Goal: Task Accomplishment & Management: Manage account settings

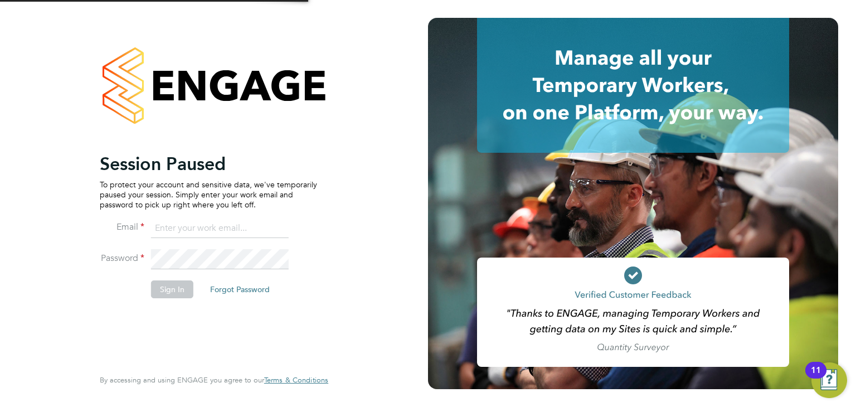
type input "[EMAIL_ADDRESS][PERSON_NAME][DOMAIN_NAME]"
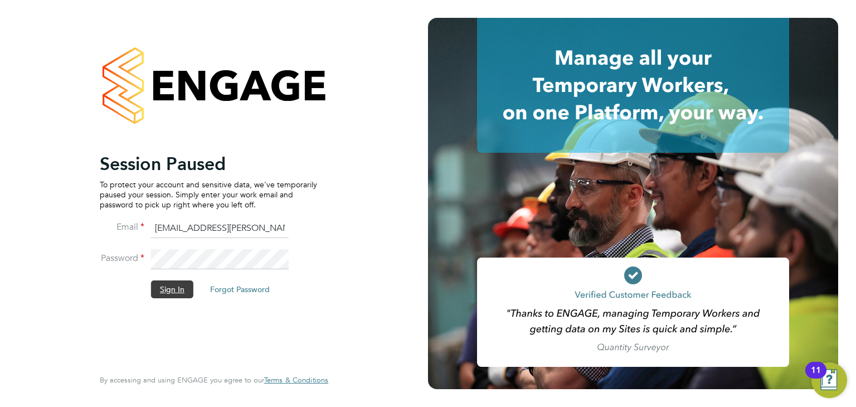
click at [168, 287] on button "Sign In" at bounding box center [172, 289] width 42 height 18
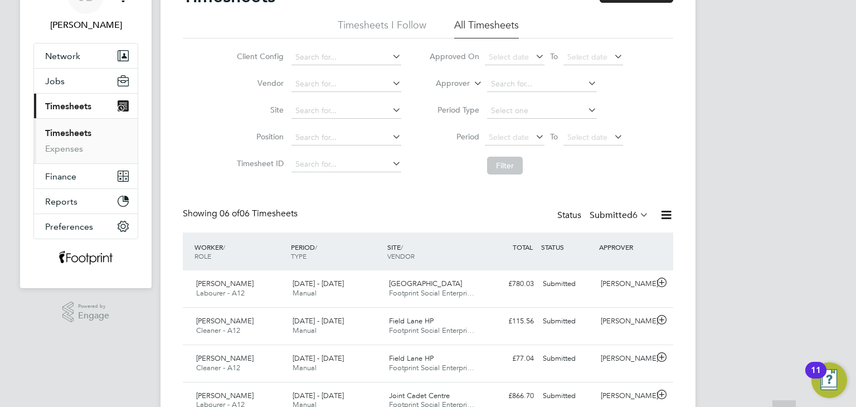
scroll to position [167, 0]
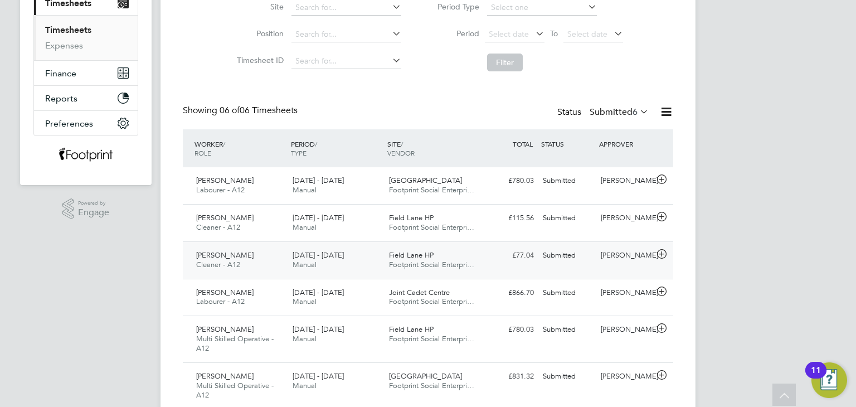
click at [599, 261] on div "[PERSON_NAME]" at bounding box center [626, 255] width 58 height 18
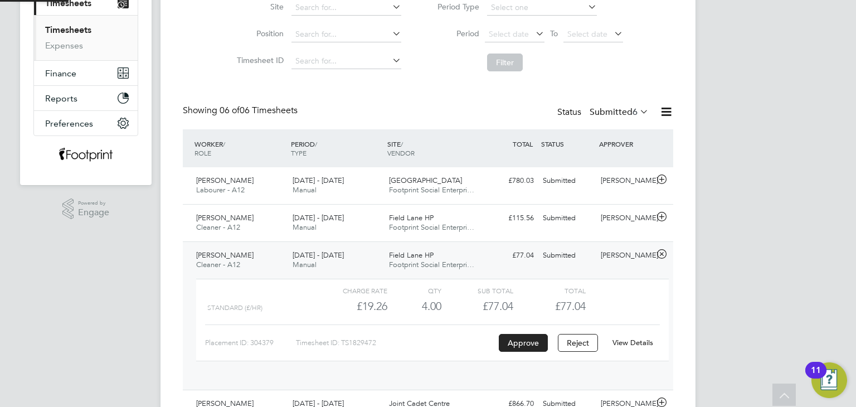
scroll to position [18, 108]
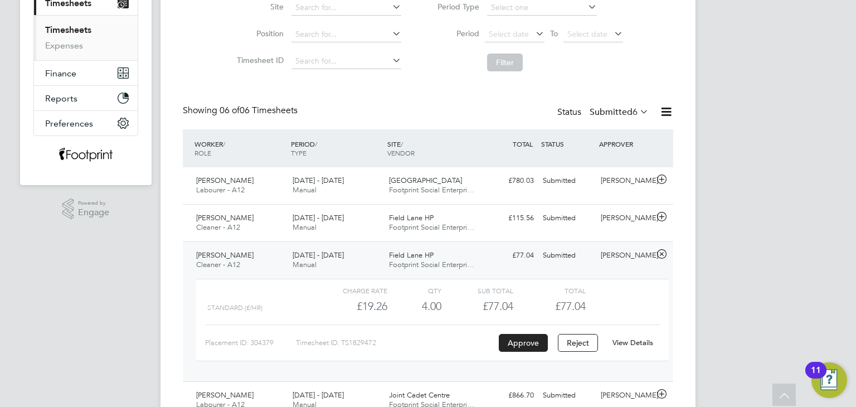
click at [622, 344] on link "View Details" at bounding box center [633, 342] width 41 height 9
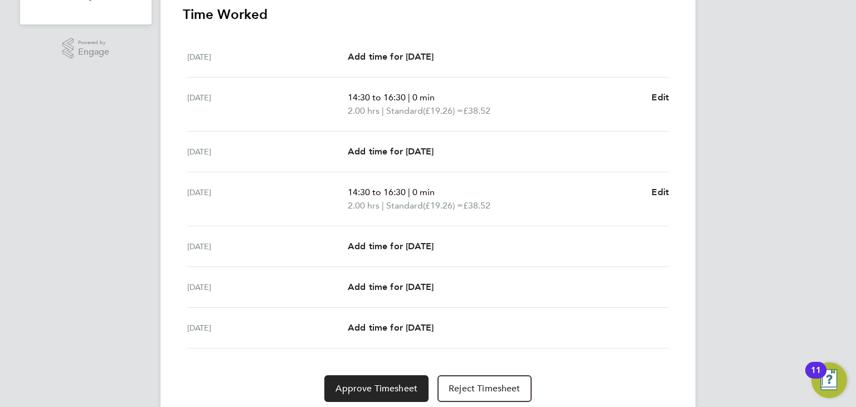
scroll to position [366, 0]
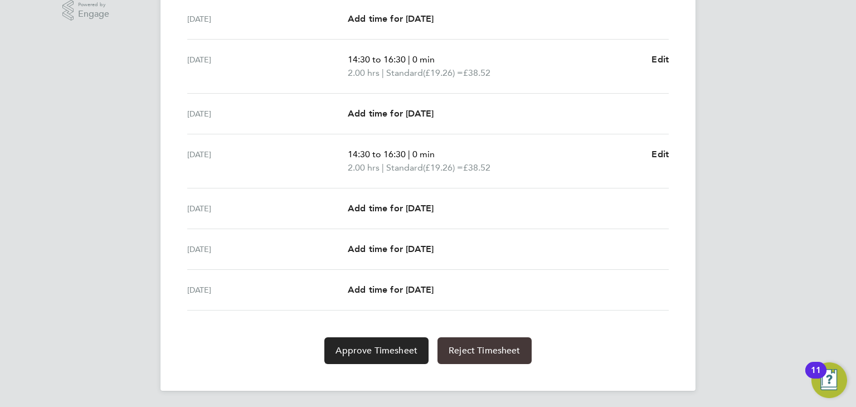
click at [514, 345] on span "Reject Timesheet" at bounding box center [485, 350] width 72 height 11
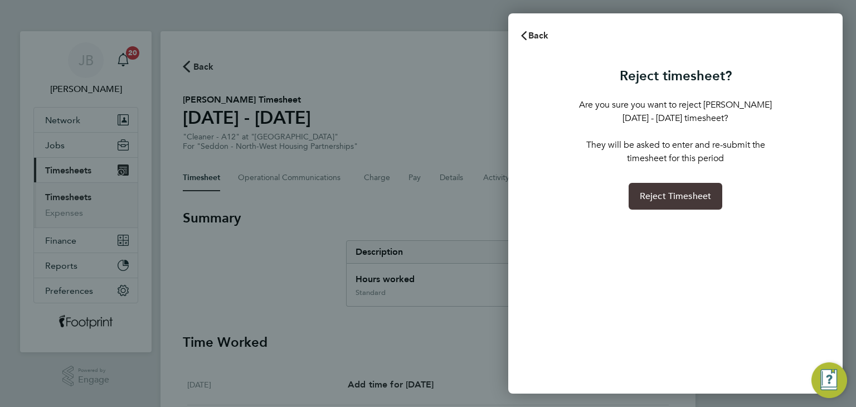
click at [646, 193] on span "Reject Timesheet" at bounding box center [676, 196] width 72 height 11
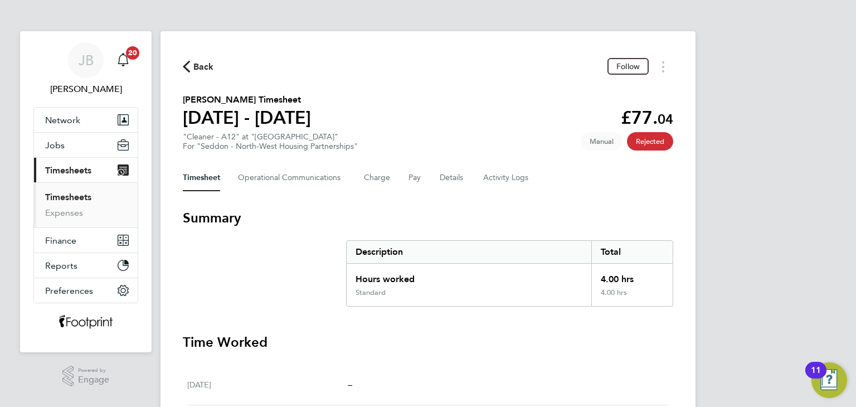
click at [198, 63] on span "Back" at bounding box center [203, 66] width 21 height 13
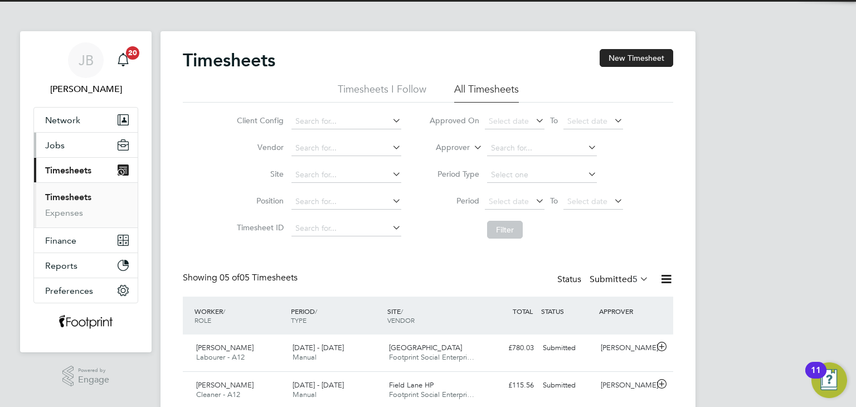
click at [77, 147] on button "Jobs" at bounding box center [86, 145] width 104 height 25
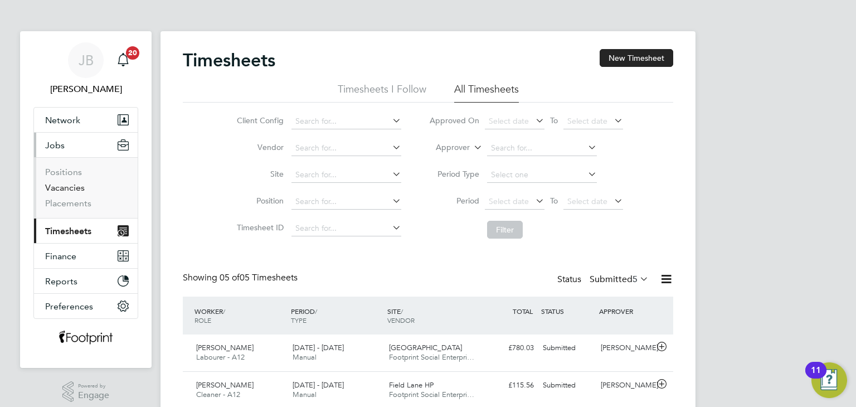
click at [69, 187] on link "Vacancies" at bounding box center [65, 187] width 40 height 11
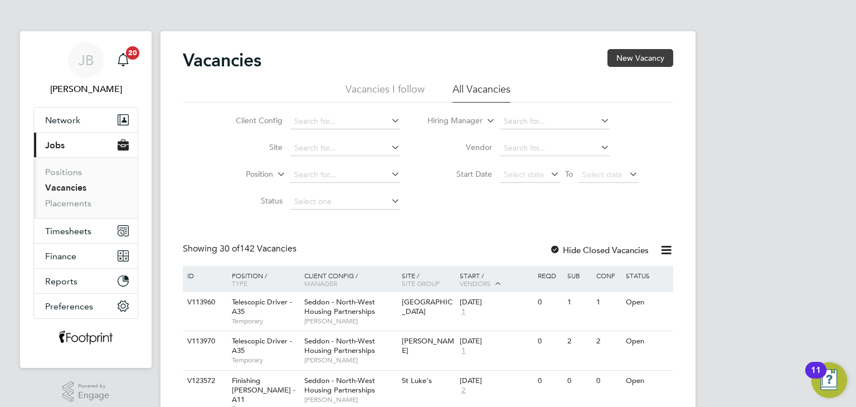
click at [642, 59] on button "New Vacancy" at bounding box center [641, 58] width 66 height 18
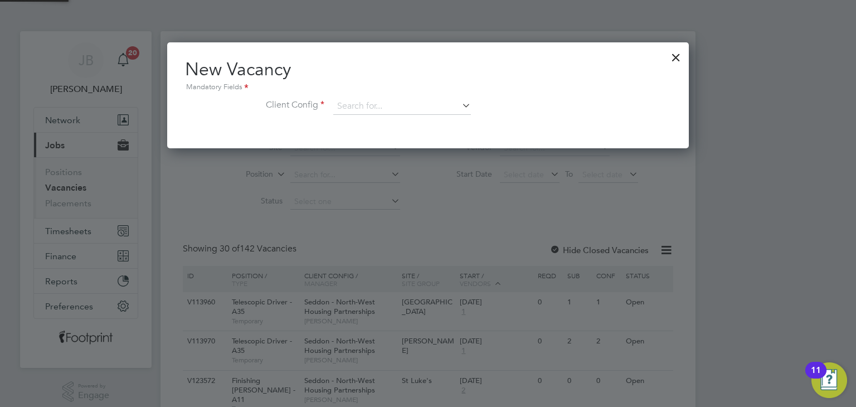
scroll to position [105, 522]
click at [381, 115] on li "Client Config" at bounding box center [428, 112] width 486 height 28
click at [386, 108] on input at bounding box center [402, 106] width 138 height 17
click at [436, 140] on li "Seddon - North-West Property Services" at bounding box center [413, 136] width 161 height 15
type input "Seddon - North-West Property Services"
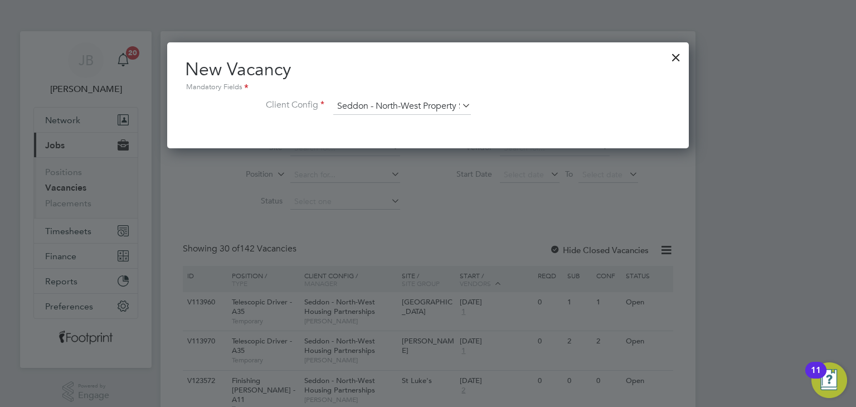
scroll to position [185, 522]
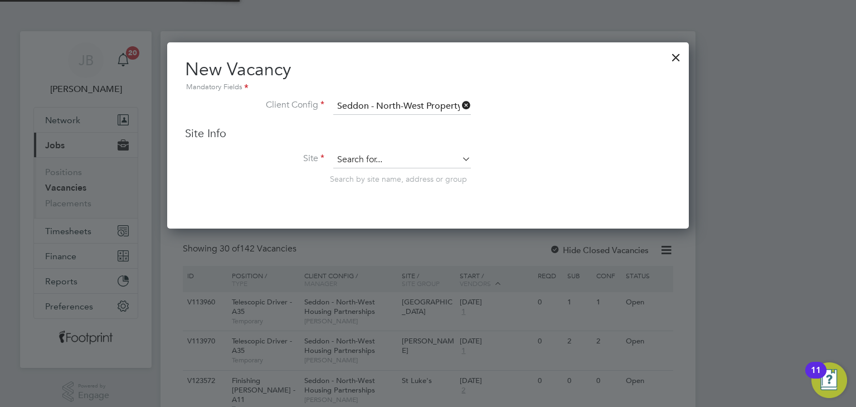
click at [376, 166] on input at bounding box center [402, 160] width 138 height 17
click at [376, 175] on li "Field Lane" at bounding box center [409, 174] width 153 height 15
type input "[GEOGRAPHIC_DATA]"
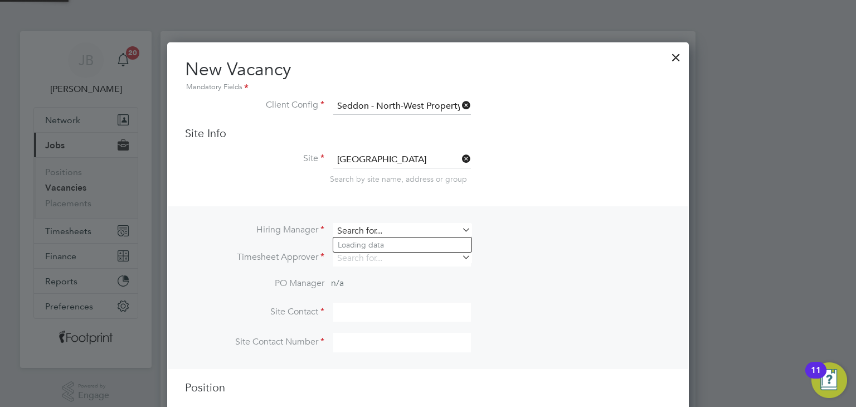
click at [371, 230] on input at bounding box center [402, 231] width 138 height 16
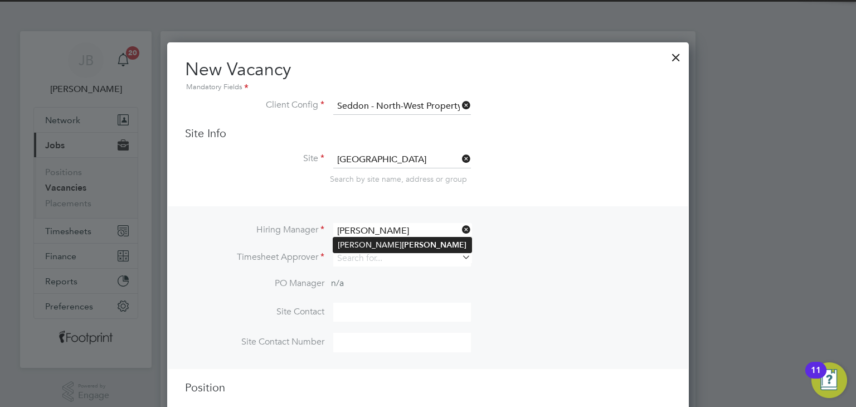
click at [402, 243] on b "Moreman" at bounding box center [434, 244] width 65 height 9
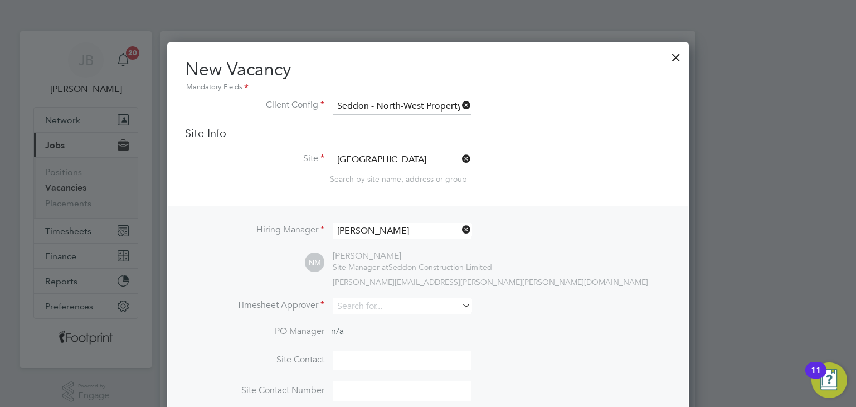
type input "[PERSON_NAME]"
click at [361, 297] on div "Hiring Manager Neil Moreman NM Neil Moreman Site Manager at Seddon Construction…" at bounding box center [428, 311] width 520 height 211
click at [362, 302] on input at bounding box center [402, 306] width 138 height 16
click at [402, 320] on b "Moreman" at bounding box center [434, 320] width 65 height 9
type input "Neil Moreman"
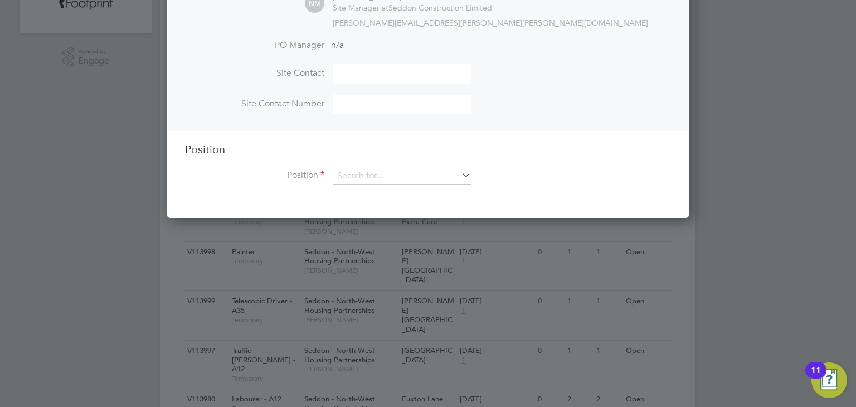
click at [364, 166] on div "Position Position" at bounding box center [428, 169] width 486 height 54
click at [364, 176] on input at bounding box center [402, 176] width 138 height 17
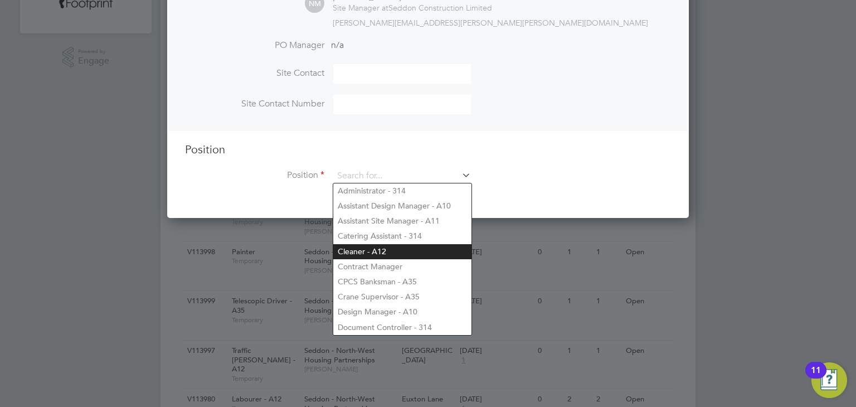
click at [352, 251] on li "Cleaner - A12" at bounding box center [402, 251] width 138 height 15
type input "Cleaner - A12"
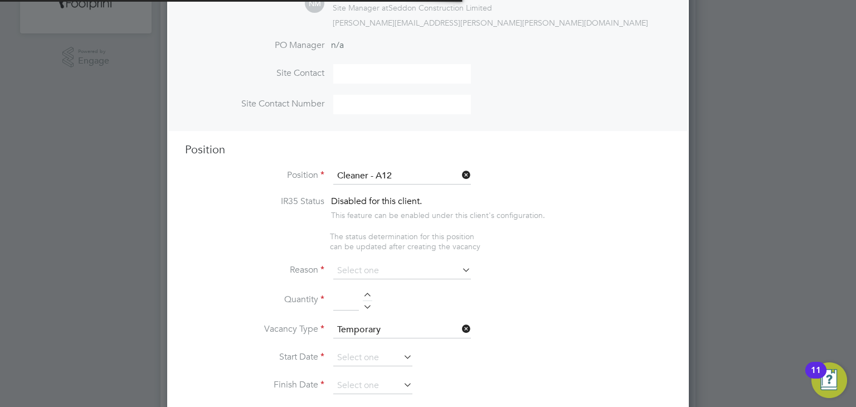
type textarea "Builders clean on commercial & housing projects. Cleaning site canteen, site of…"
click at [374, 265] on input at bounding box center [402, 271] width 138 height 17
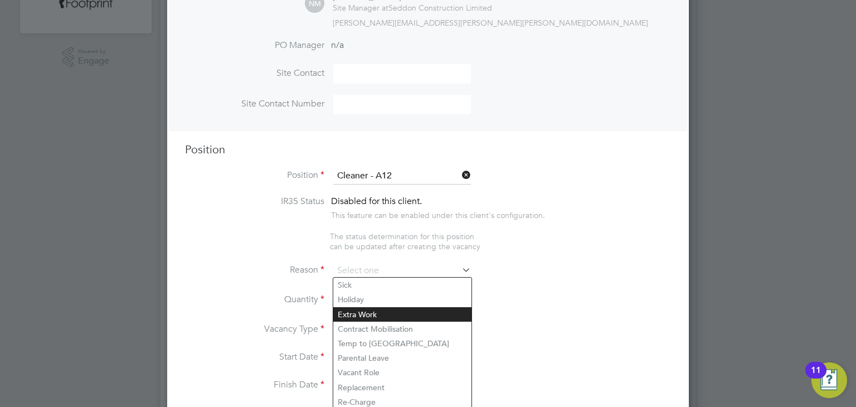
click at [370, 316] on li "Extra Work" at bounding box center [402, 314] width 138 height 14
type input "Extra Work"
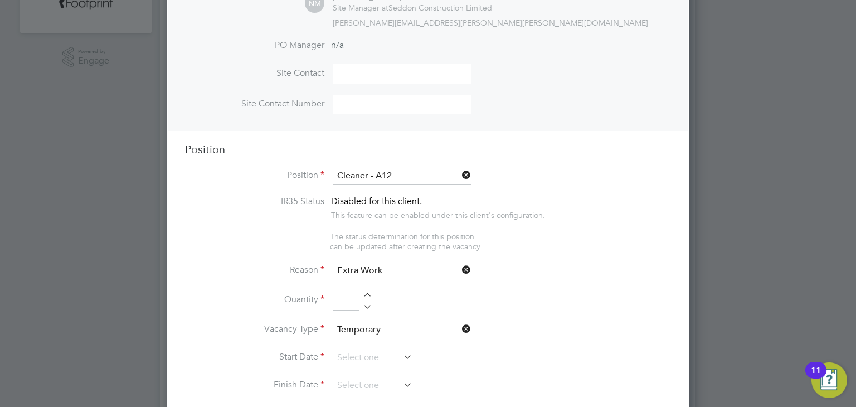
click at [367, 293] on div at bounding box center [367, 297] width 9 height 8
type input "1"
click at [372, 353] on input at bounding box center [372, 358] width 79 height 17
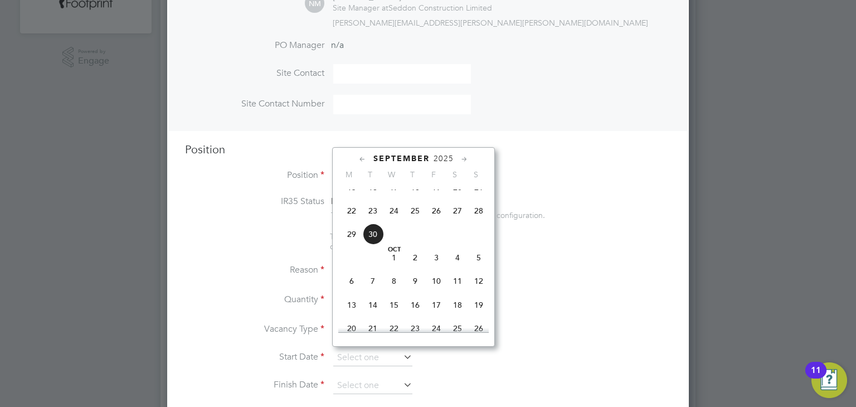
click at [350, 221] on span "22" at bounding box center [351, 210] width 21 height 21
type input "22 Sep 2025"
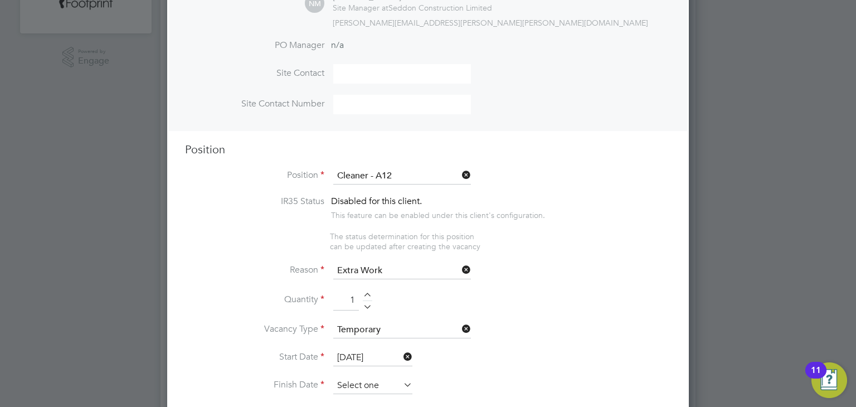
click at [367, 377] on input at bounding box center [372, 385] width 79 height 17
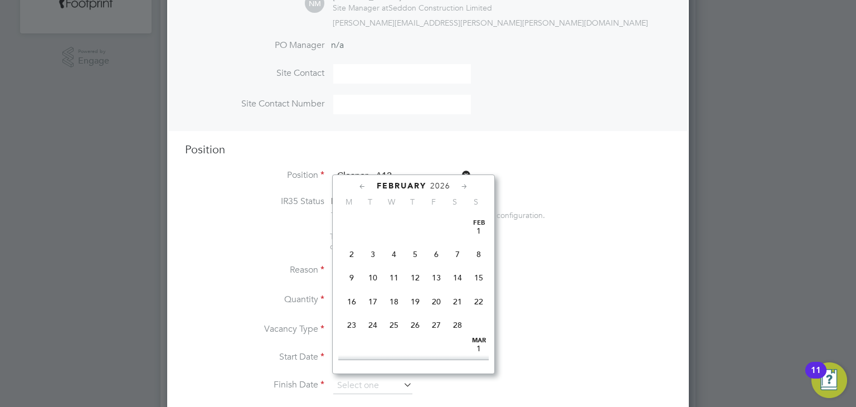
click at [477, 312] on span "22" at bounding box center [478, 301] width 21 height 21
type input "22 Feb 2026"
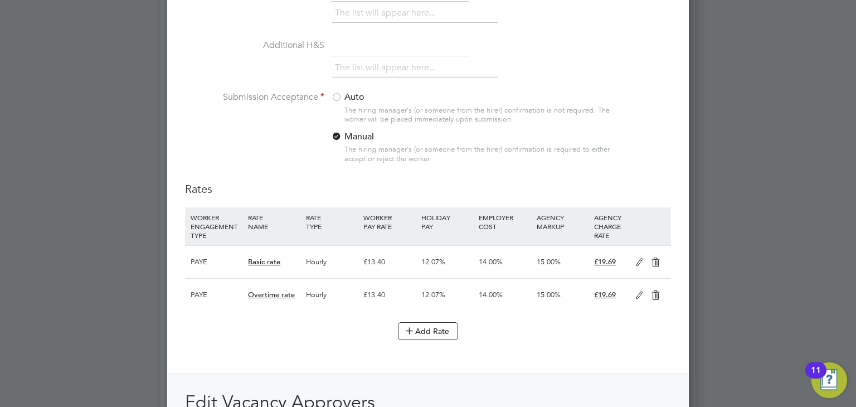
click at [348, 91] on label "Auto" at bounding box center [400, 97] width 139 height 12
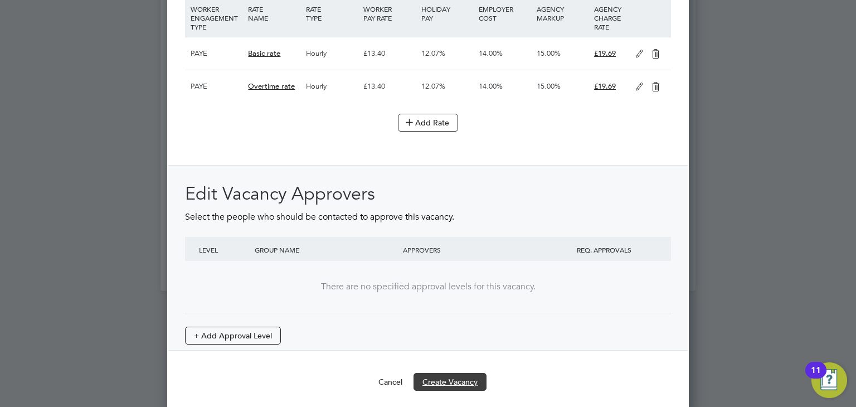
click at [453, 377] on button "Create Vacancy" at bounding box center [450, 382] width 73 height 18
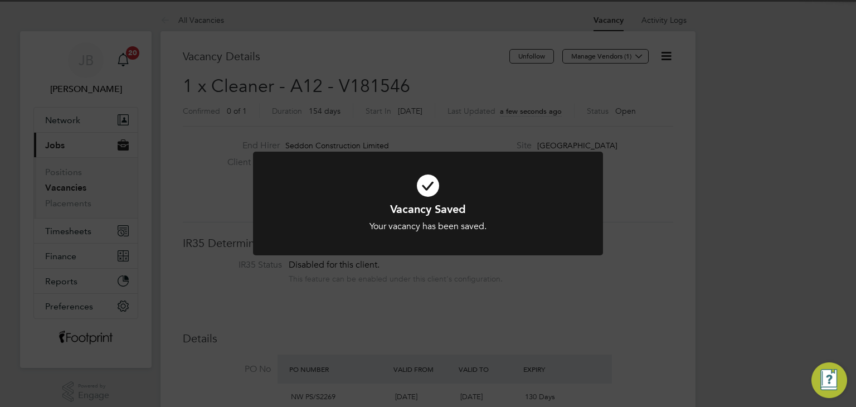
click at [377, 318] on div "Vacancy Saved Your vacancy has been saved. Cancel Okay" at bounding box center [428, 203] width 856 height 407
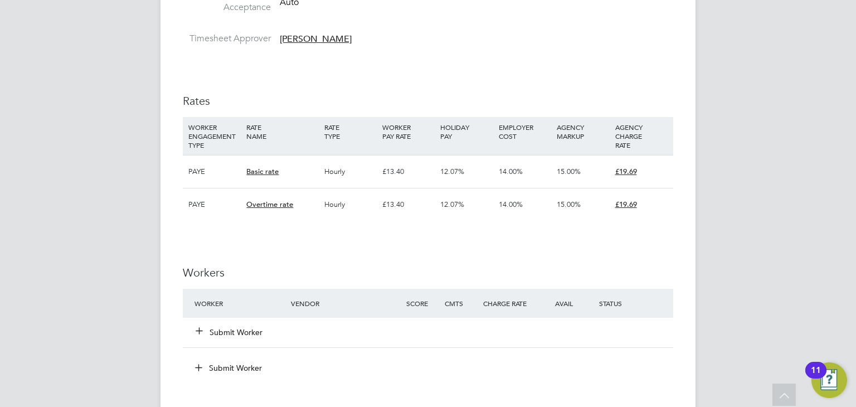
click at [214, 329] on button "Submit Worker" at bounding box center [229, 332] width 67 height 11
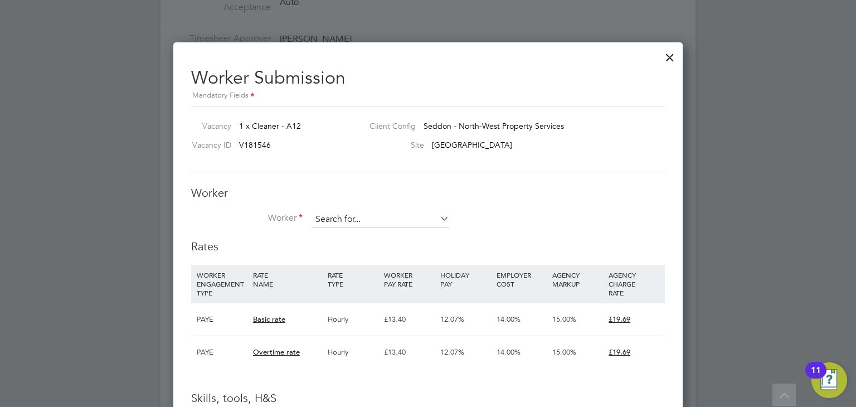
click at [317, 225] on input at bounding box center [381, 219] width 138 height 17
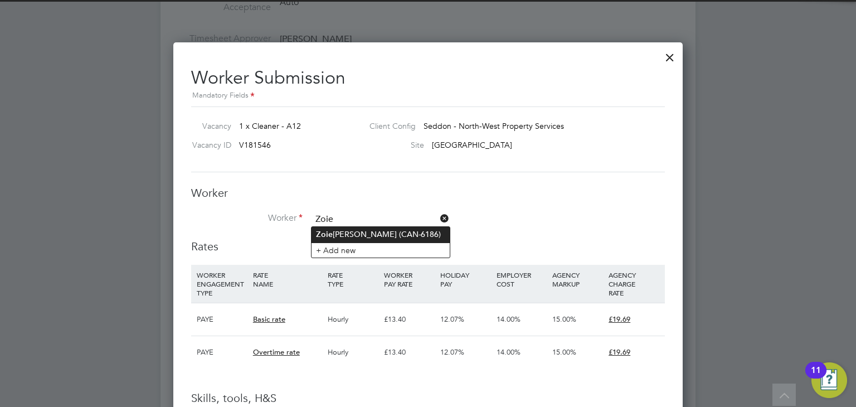
click at [330, 228] on li "Zoie Mcgill (CAN-6186)" at bounding box center [381, 234] width 138 height 15
type input "Zoie Mcgill (CAN-6186)"
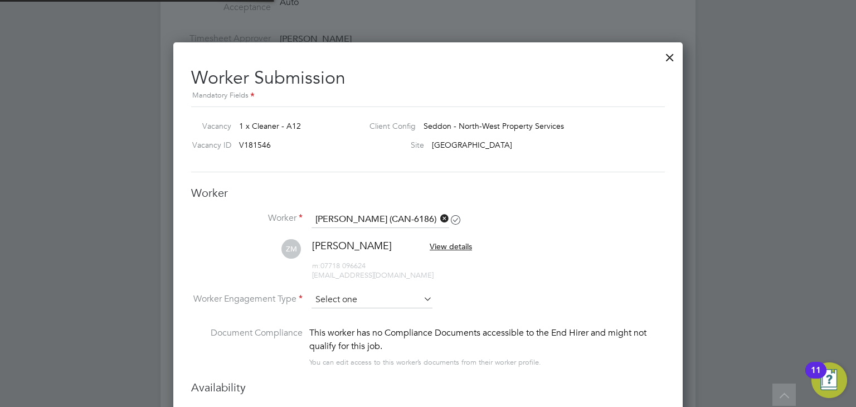
type input "29 Dec 2025"
drag, startPoint x: 339, startPoint y: 284, endPoint x: 337, endPoint y: 290, distance: 5.8
click at [338, 287] on li "ZM Zoie Mcgill View details m: 07718 096624 zoiemcgill@icloud.com" at bounding box center [428, 265] width 474 height 53
click at [337, 290] on li "ZM Zoie Mcgill View details m: 07718 096624 zoiemcgill@icloud.com" at bounding box center [428, 265] width 474 height 53
click at [336, 295] on input at bounding box center [372, 300] width 121 height 17
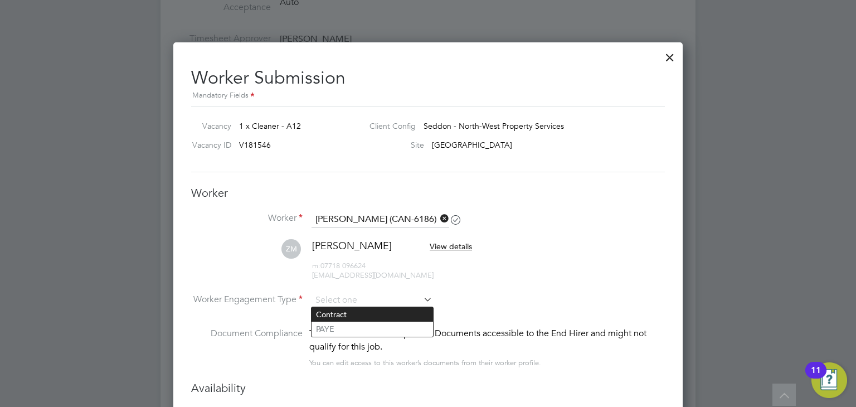
click at [362, 317] on li "Contract" at bounding box center [373, 314] width 122 height 14
type input "Contract"
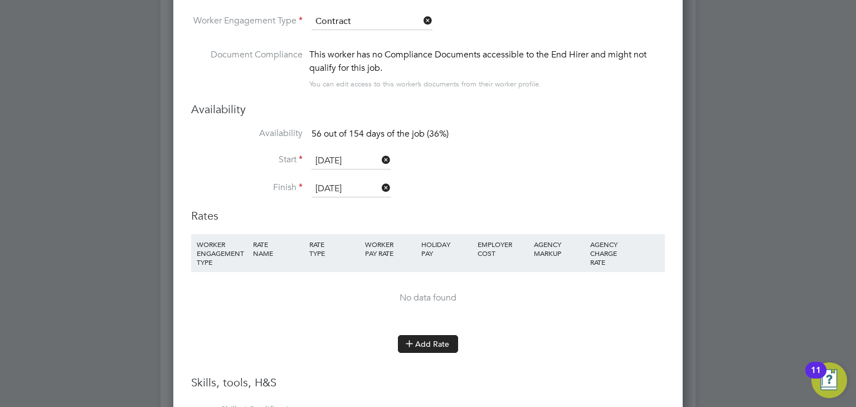
click at [426, 335] on button "Add Rate" at bounding box center [428, 344] width 60 height 18
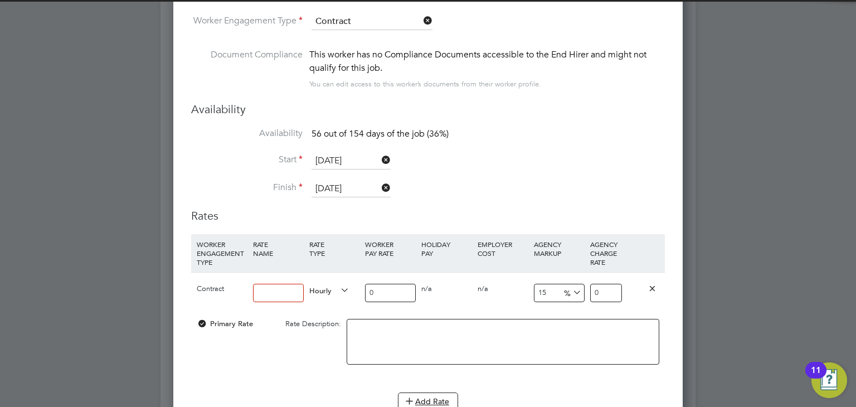
click at [272, 286] on input at bounding box center [278, 293] width 51 height 18
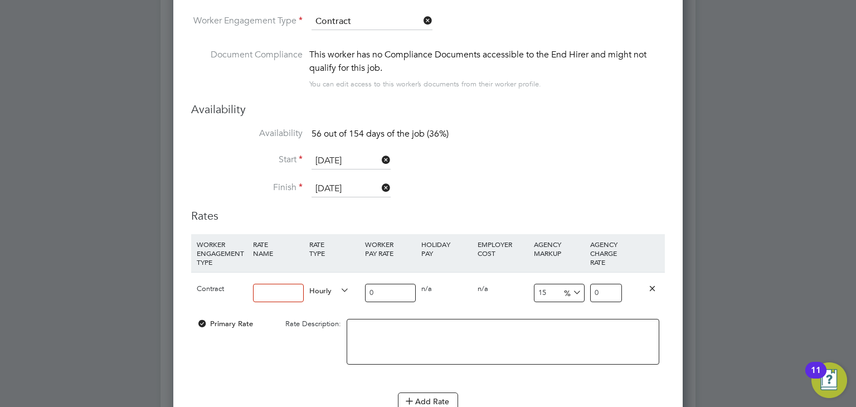
type input "Standard"
drag, startPoint x: 384, startPoint y: 289, endPoint x: 268, endPoint y: 294, distance: 116.1
click at [268, 294] on div "Contract Standard Hourly 0 0 n/a 0 n/a 15 0 % 0" at bounding box center [428, 292] width 474 height 41
type input "1"
type input "1.15"
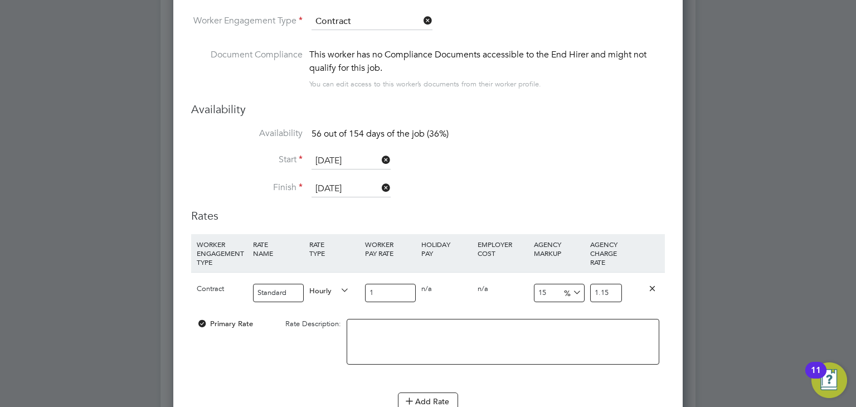
type input "16"
type input "18.4"
type input "16.1"
type input "18.515"
type input "16.18"
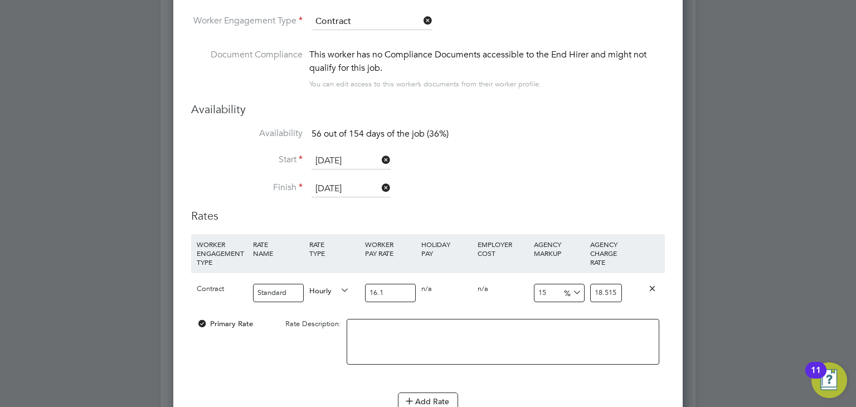
type input "18.607"
type input "16.18"
drag, startPoint x: 596, startPoint y: 287, endPoint x: 620, endPoint y: 274, distance: 27.2
click at [627, 275] on div "Contract Standard Hourly 16.18 0 n/a 0 n/a 15 2.427 % 18.607" at bounding box center [428, 292] width 474 height 41
type input "-93.8195302843016"
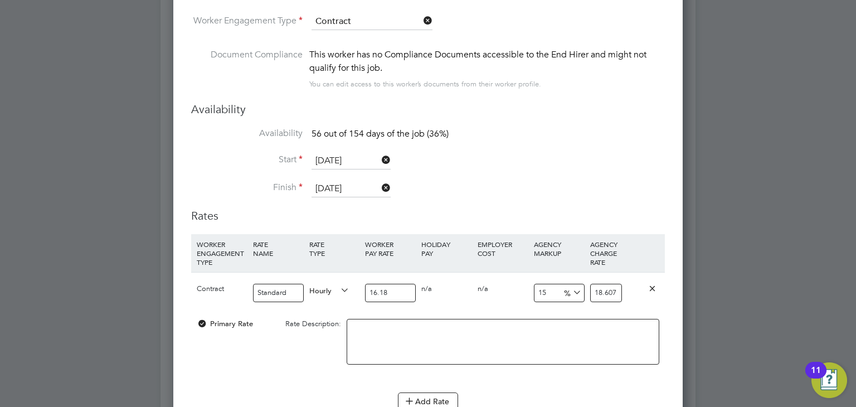
type input "1"
type input "17.428924598269468"
type input "19.2"
type input "19.03584672435105"
type input "19.26"
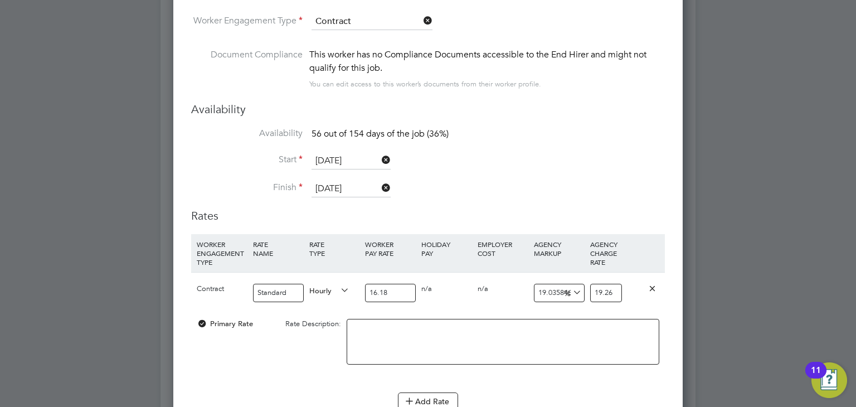
click at [510, 192] on li "Finish 22 Feb 2026" at bounding box center [428, 195] width 474 height 28
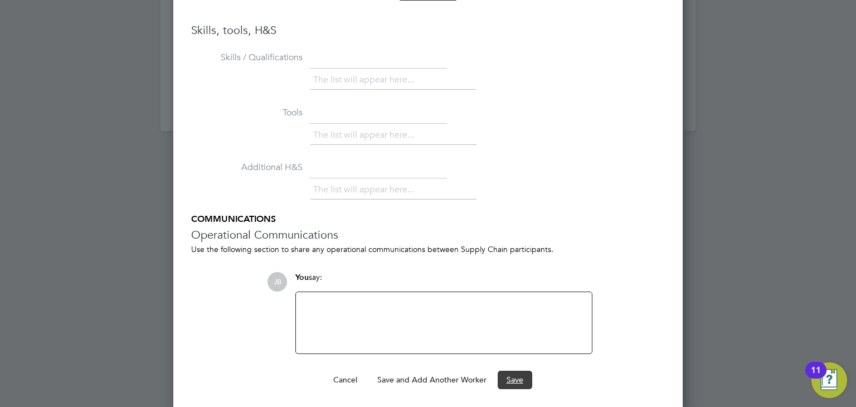
click at [506, 379] on button "Save" at bounding box center [515, 380] width 35 height 18
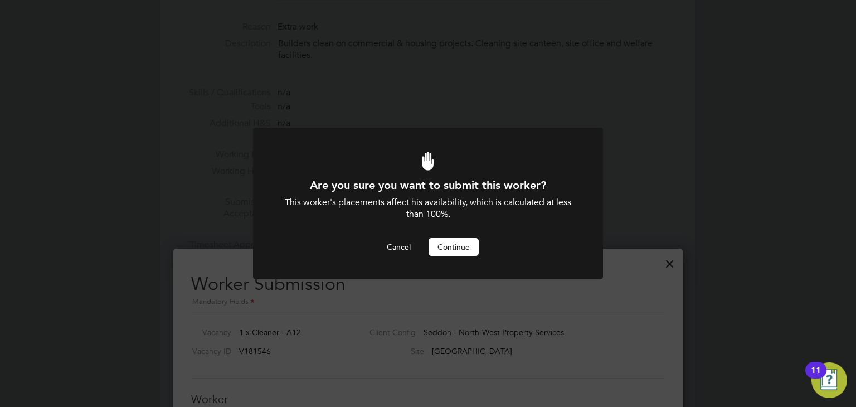
click at [448, 239] on button "Continue" at bounding box center [454, 247] width 50 height 18
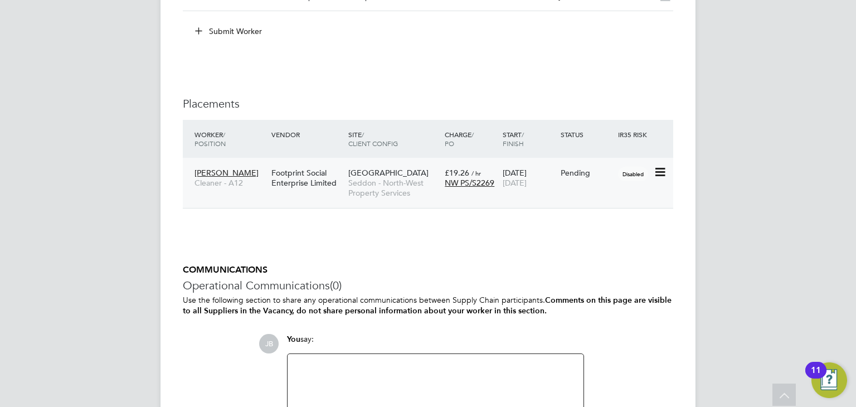
click at [658, 171] on icon at bounding box center [659, 172] width 11 height 13
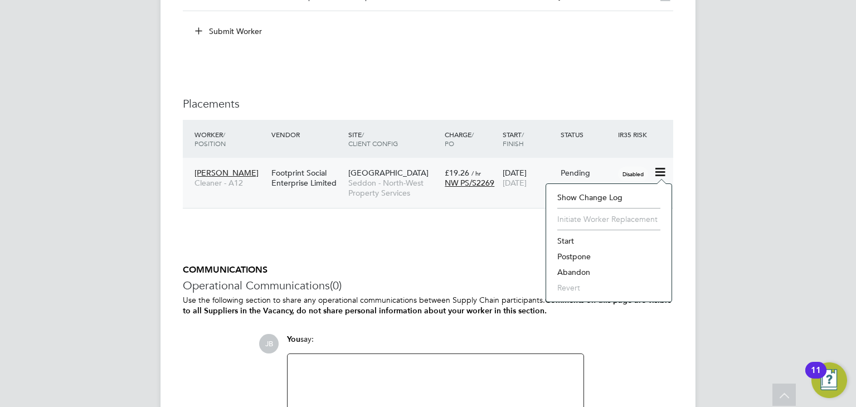
click at [571, 237] on li "Start" at bounding box center [609, 241] width 114 height 16
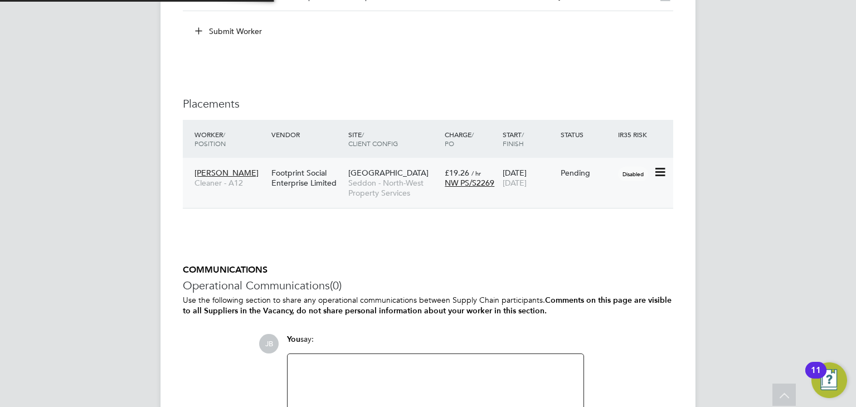
type input "Neil Moreman"
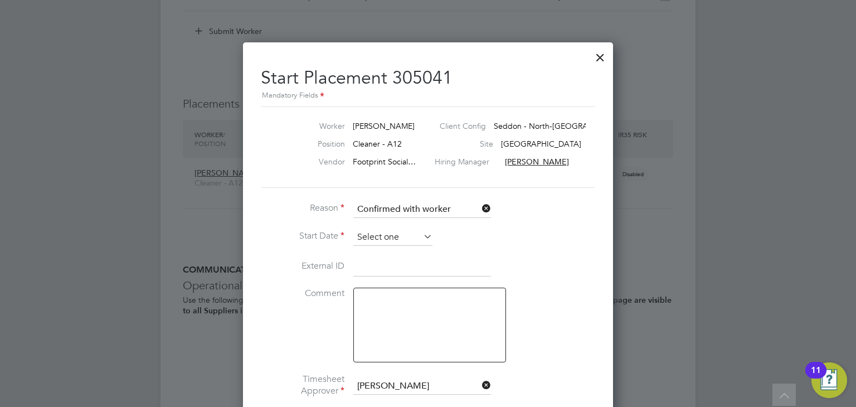
drag, startPoint x: 390, startPoint y: 247, endPoint x: 385, endPoint y: 241, distance: 7.9
click at [388, 246] on li "Start Date" at bounding box center [428, 243] width 335 height 28
click at [382, 239] on input at bounding box center [392, 237] width 79 height 17
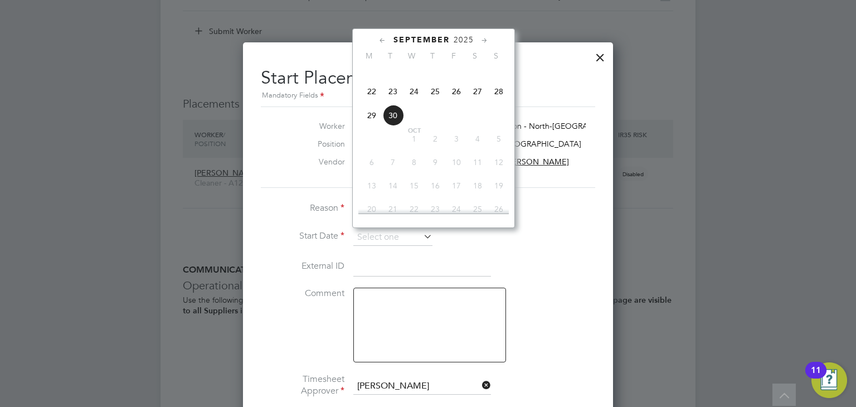
click at [375, 102] on span "22" at bounding box center [371, 91] width 21 height 21
type input "22 Sep 2025"
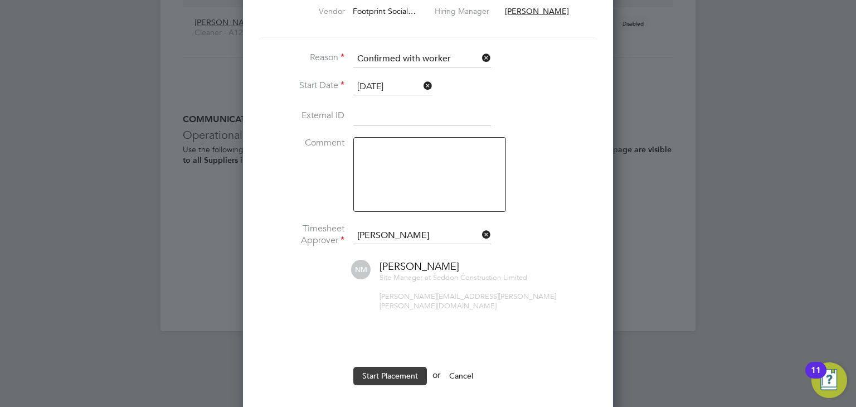
click at [389, 367] on button "Start Placement" at bounding box center [390, 376] width 74 height 18
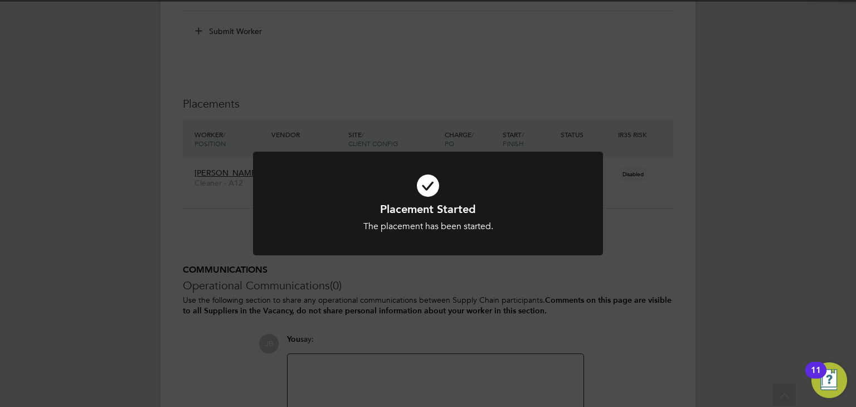
click at [404, 285] on div "Placement Started The placement has been started. Cancel Okay" at bounding box center [428, 203] width 856 height 407
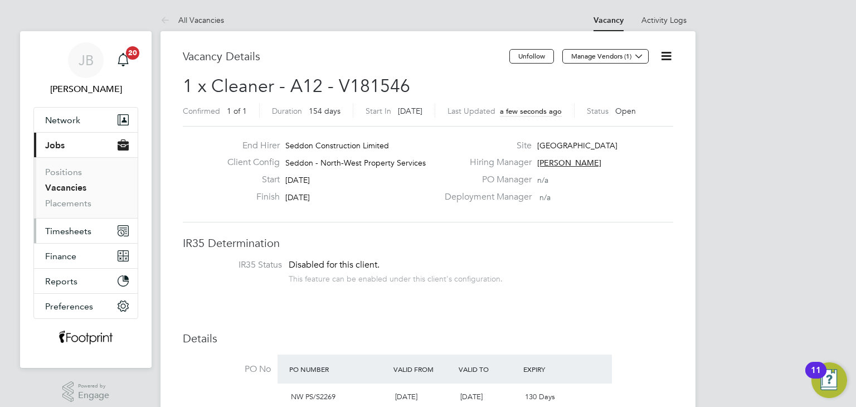
click at [78, 231] on span "Timesheets" at bounding box center [68, 231] width 46 height 11
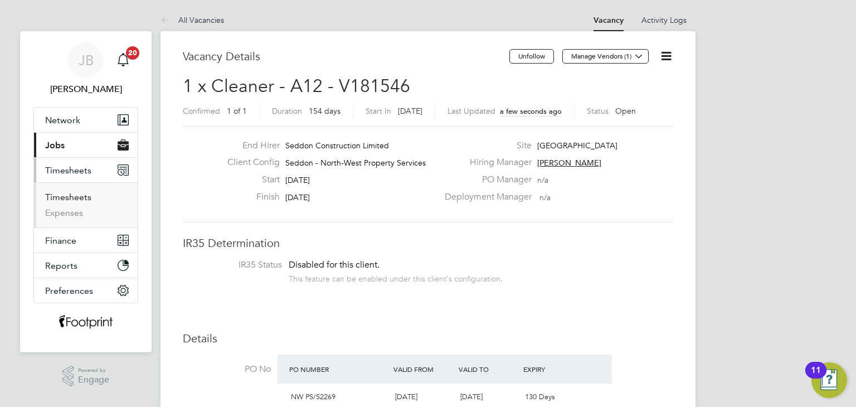
click at [67, 195] on link "Timesheets" at bounding box center [68, 197] width 46 height 11
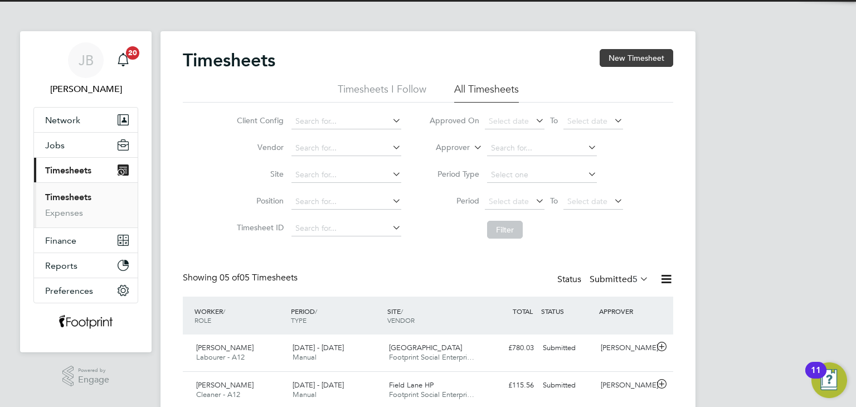
click at [637, 64] on button "New Timesheet" at bounding box center [637, 58] width 74 height 18
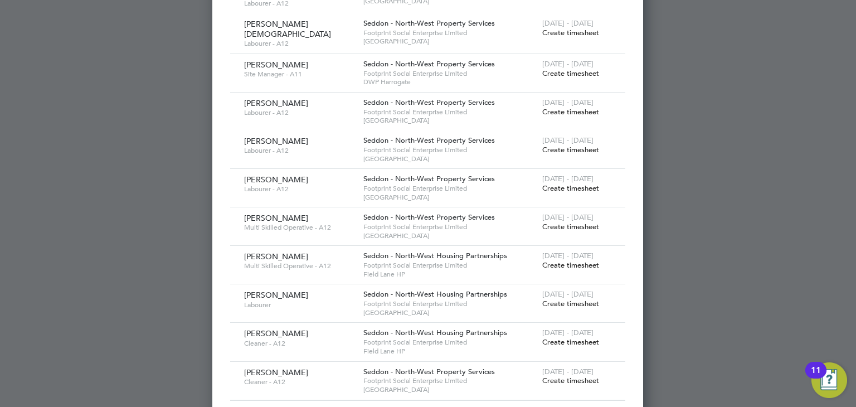
click at [570, 299] on span "Create timesheet" at bounding box center [570, 303] width 57 height 9
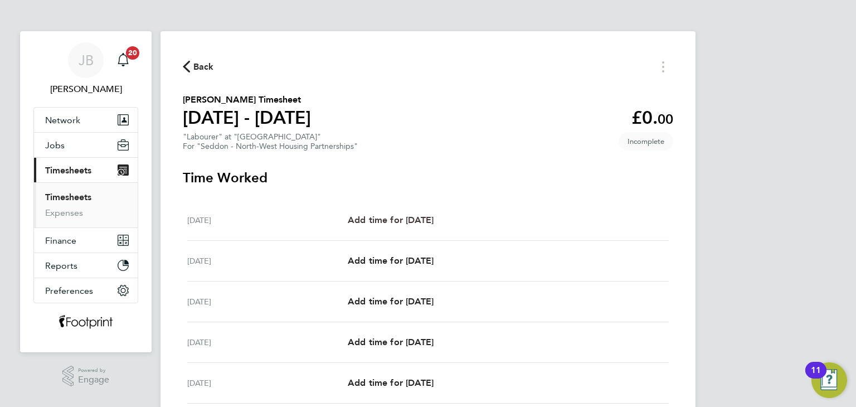
click at [413, 219] on span "Add time for Mon 22 Sep" at bounding box center [391, 220] width 86 height 11
select select "30"
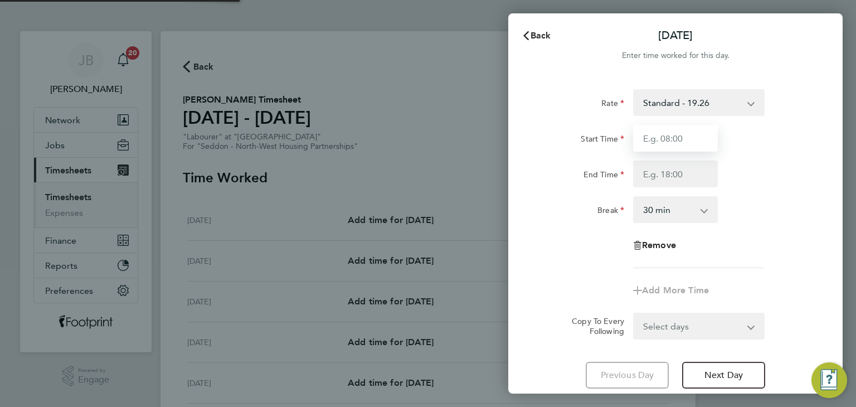
click at [692, 141] on input "Start Time" at bounding box center [675, 138] width 85 height 27
type input "07:30"
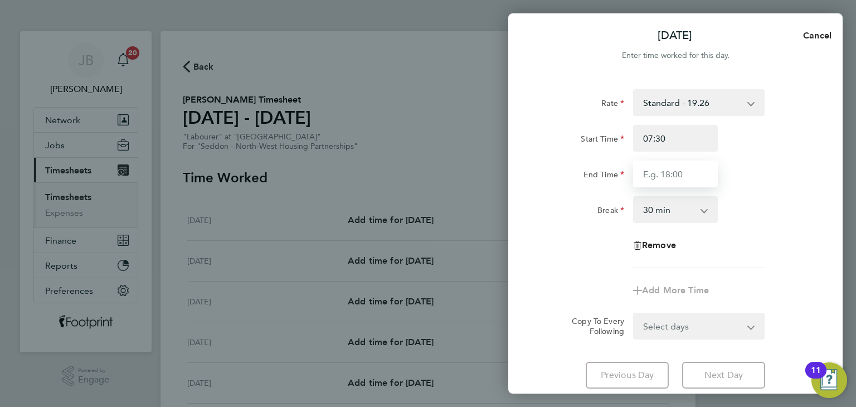
click at [655, 179] on input "End Time" at bounding box center [675, 174] width 85 height 27
type input "16:00"
click at [701, 329] on div "Select days Day Weekday (Mon-Fri) Weekend (Sat-Sun) Tuesday Wednesday Thursday …" at bounding box center [699, 326] width 132 height 27
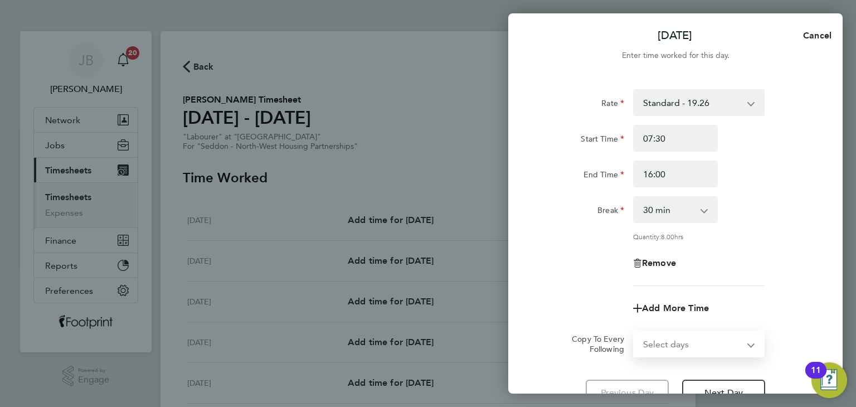
select select "WEEKDAY"
click at [634, 332] on select "Select days Day Weekday (Mon-Fri) Weekend (Sat-Sun) Tuesday Wednesday Thursday …" at bounding box center [692, 344] width 117 height 25
select select "2025-09-28"
click at [705, 337] on select "Select days Day Weekday (Mon-Fri) Weekend (Sat-Sun) Tuesday Wednesday Thursday …" at bounding box center [686, 344] width 104 height 25
select select "TUE"
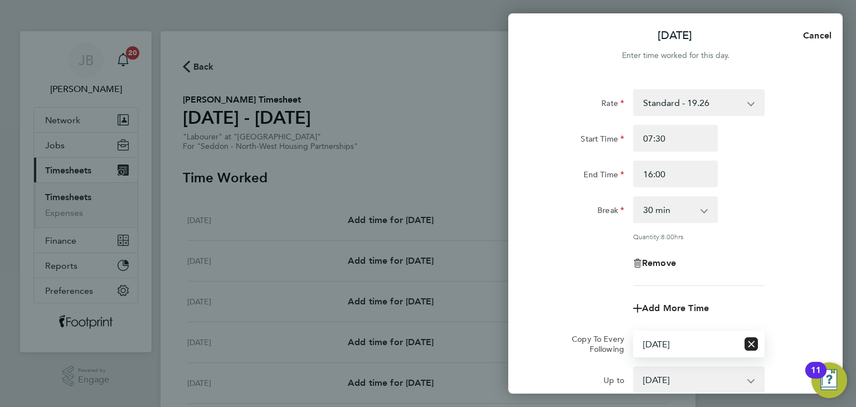
click at [634, 332] on select "Select days Day Weekday (Mon-Fri) Weekend (Sat-Sun) Tuesday Wednesday Thursday …" at bounding box center [686, 344] width 104 height 25
click at [593, 275] on div "Rate Standard - 19.26 Start Time 07:30 End Time 16:00 Break 0 min 15 min 30 min…" at bounding box center [676, 187] width 272 height 197
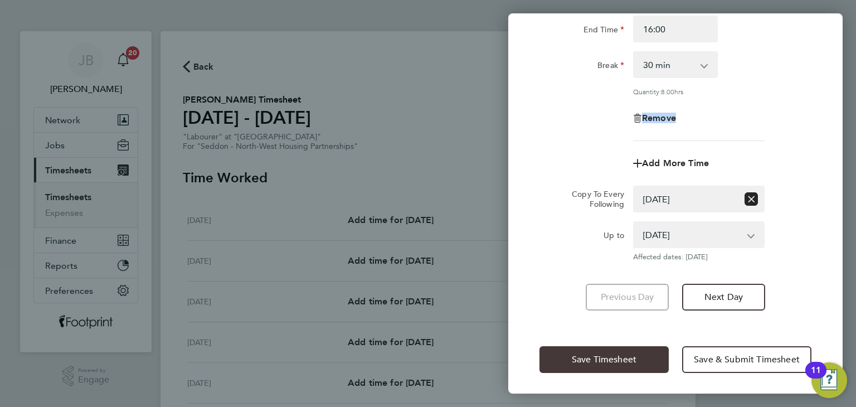
click at [592, 360] on span "Save Timesheet" at bounding box center [604, 359] width 65 height 11
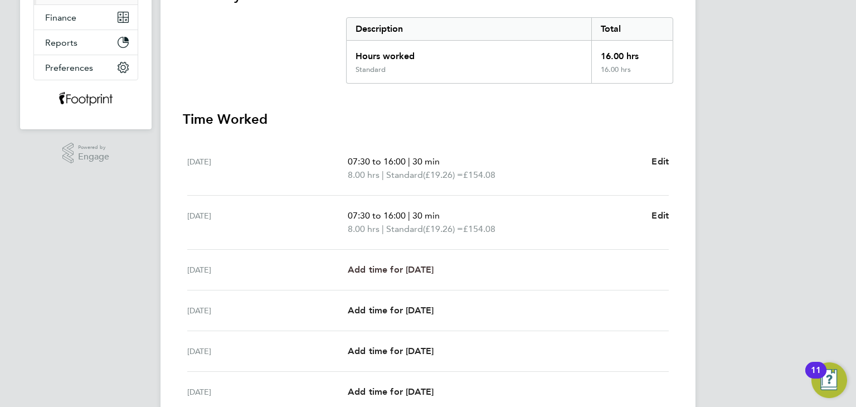
click at [420, 268] on span "Add time for Wed 24 Sep" at bounding box center [391, 269] width 86 height 11
select select "30"
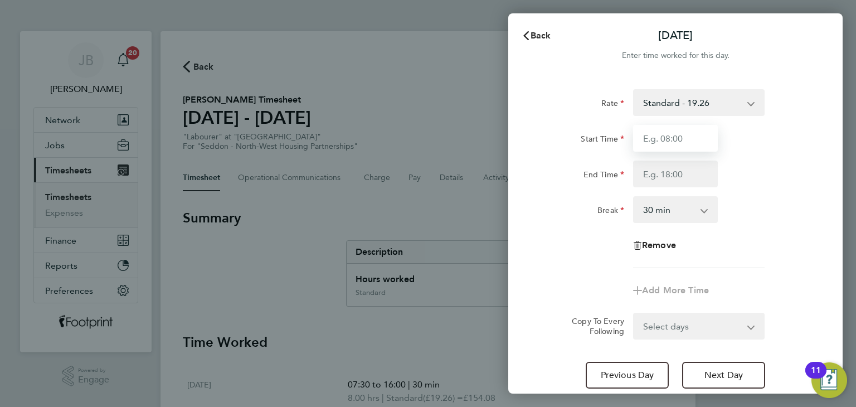
click at [651, 132] on input "Start Time" at bounding box center [675, 138] width 85 height 27
type input "07:30"
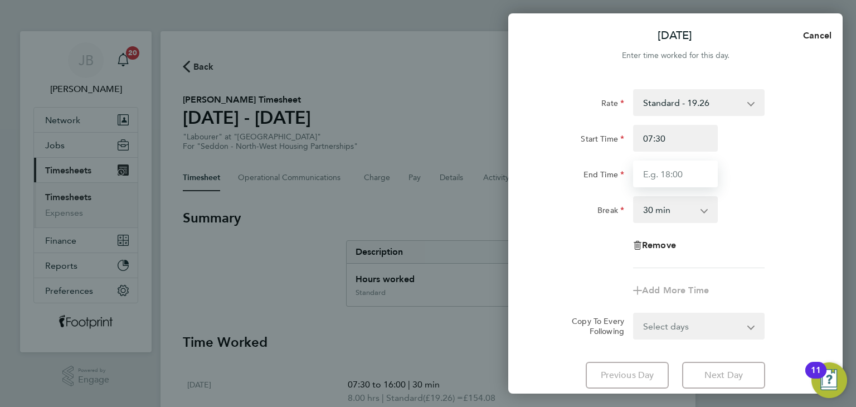
drag, startPoint x: 676, startPoint y: 170, endPoint x: 675, endPoint y: 179, distance: 8.9
click at [676, 170] on input "End Time" at bounding box center [675, 174] width 85 height 27
type input "16:00"
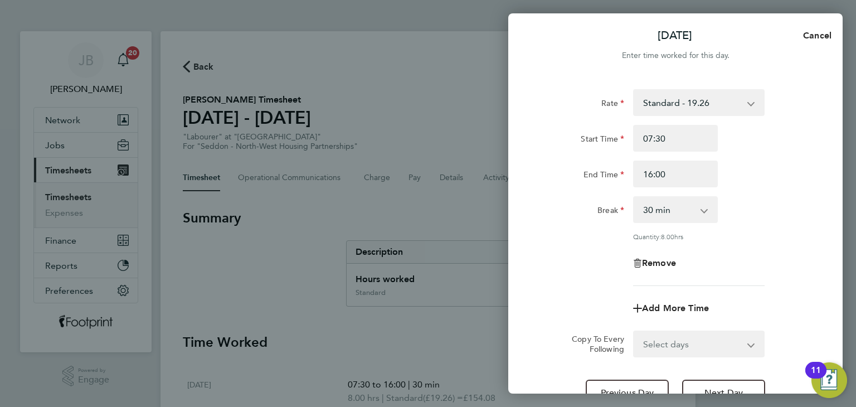
click at [587, 231] on div "Rate Standard - 19.26 Start Time 07:30 End Time 16:00 Break 0 min 15 min 30 min…" at bounding box center [676, 187] width 272 height 197
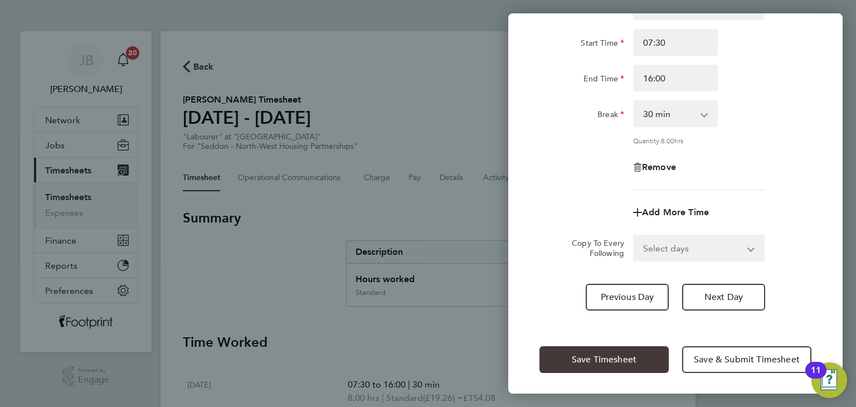
click at [584, 348] on button "Save Timesheet" at bounding box center [604, 359] width 129 height 27
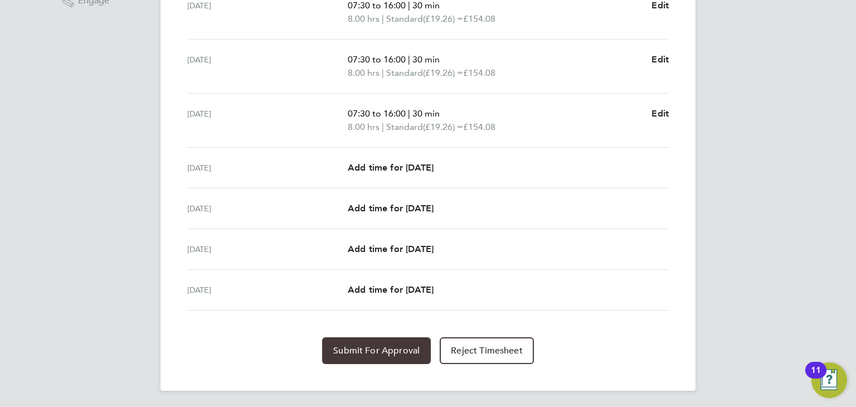
click at [364, 355] on button "Submit For Approval" at bounding box center [376, 350] width 109 height 27
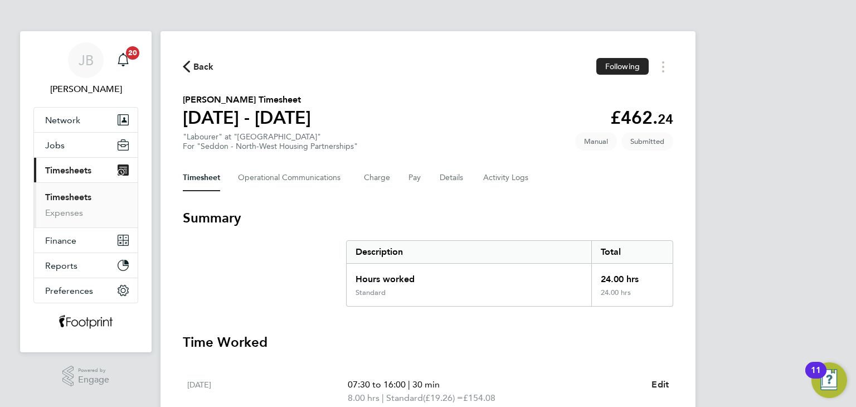
click at [198, 67] on span "Back" at bounding box center [203, 66] width 21 height 13
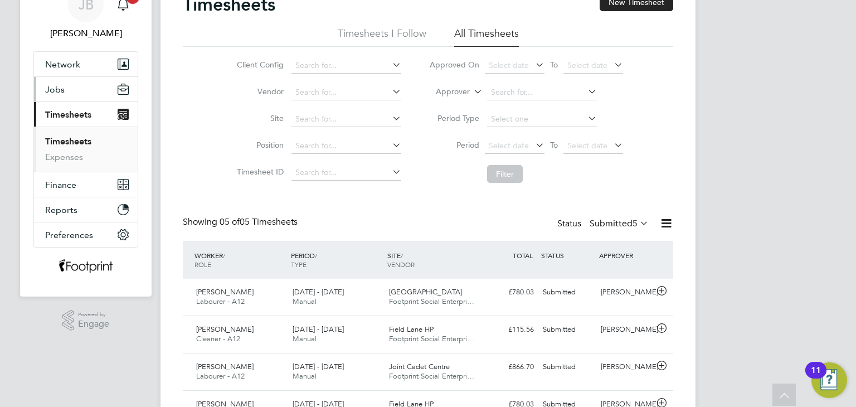
drag, startPoint x: 61, startPoint y: 96, endPoint x: 75, endPoint y: 120, distance: 27.5
click at [61, 96] on button "Jobs" at bounding box center [86, 89] width 104 height 25
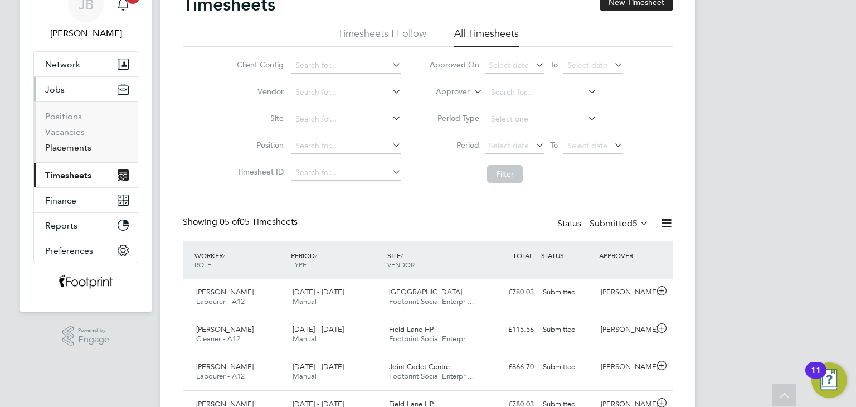
click at [76, 149] on link "Placements" at bounding box center [68, 147] width 46 height 11
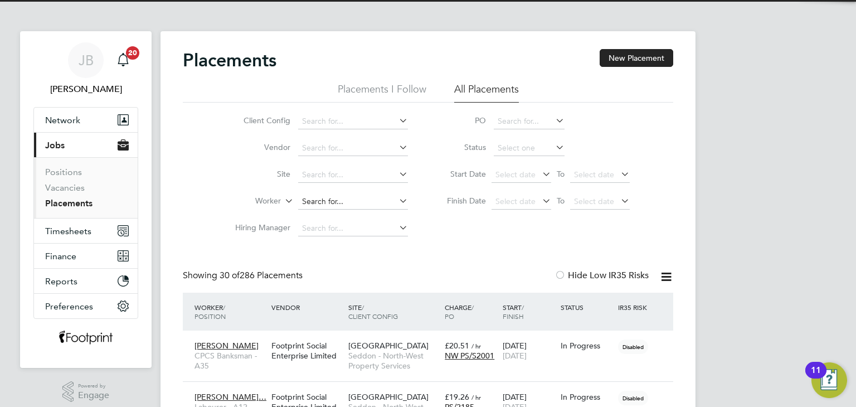
click at [330, 201] on input at bounding box center [353, 202] width 110 height 16
click at [326, 214] on li "Andrew Mboma" at bounding box center [353, 216] width 110 height 15
type input "Andrew Mboma"
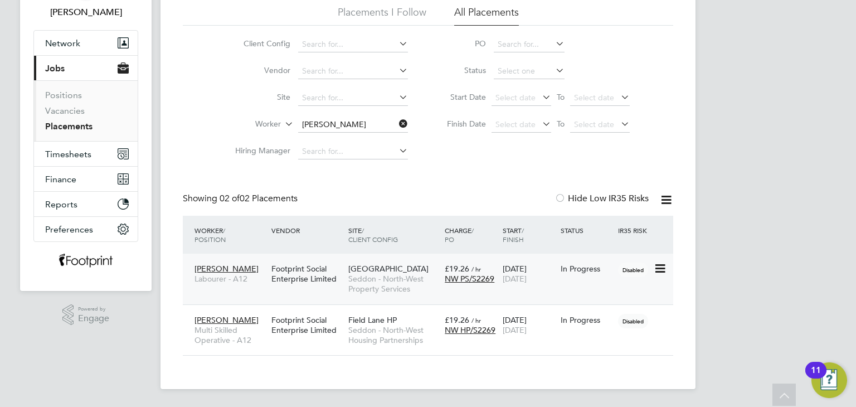
click at [539, 268] on div "01 Sep 2025 28 Dec 2025" at bounding box center [529, 273] width 58 height 31
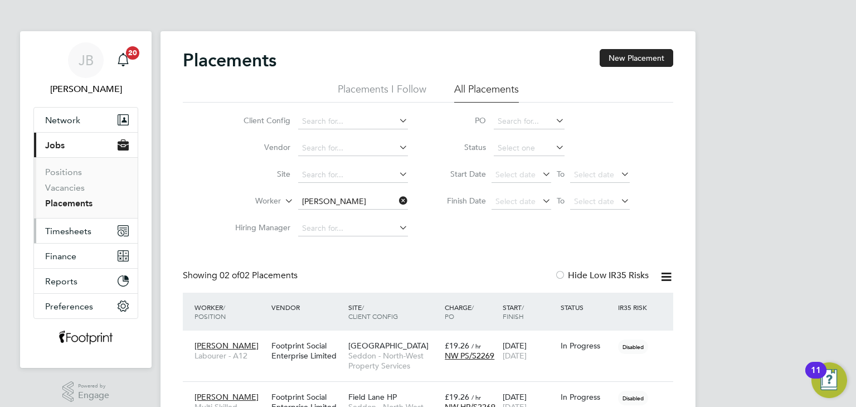
click at [78, 229] on span "Timesheets" at bounding box center [68, 231] width 46 height 11
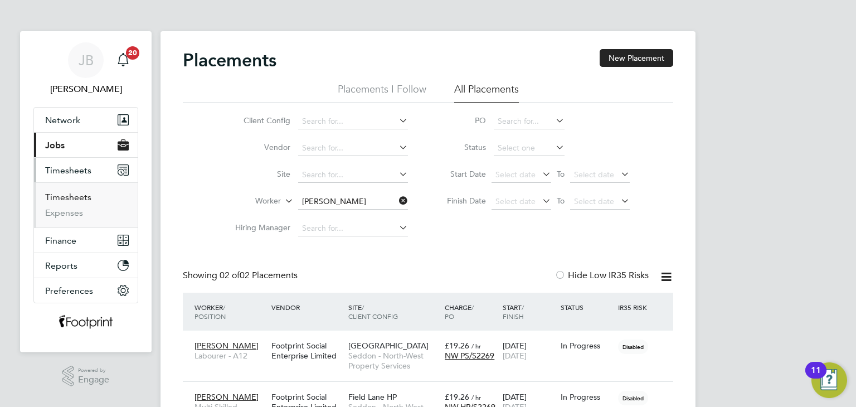
click at [73, 198] on link "Timesheets" at bounding box center [68, 197] width 46 height 11
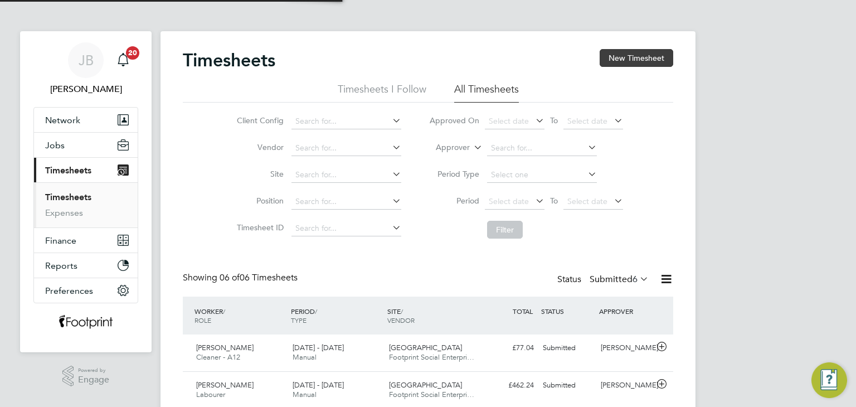
scroll to position [28, 97]
click at [640, 53] on button "New Timesheet" at bounding box center [637, 58] width 74 height 18
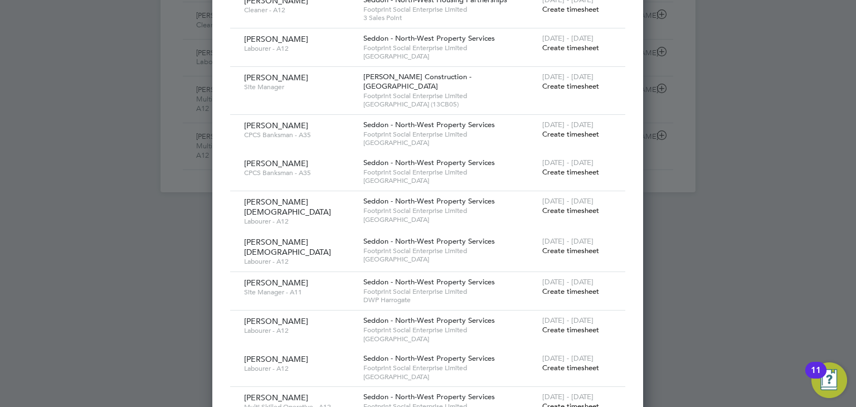
scroll to position [231, 0]
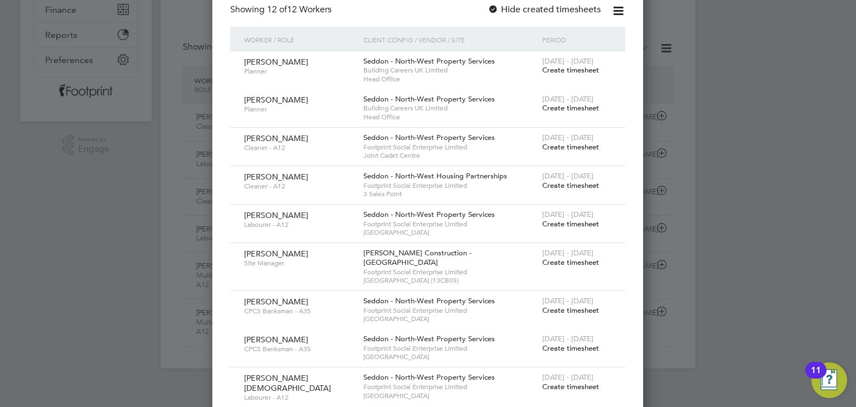
click at [582, 184] on span "Create timesheet" at bounding box center [570, 185] width 57 height 9
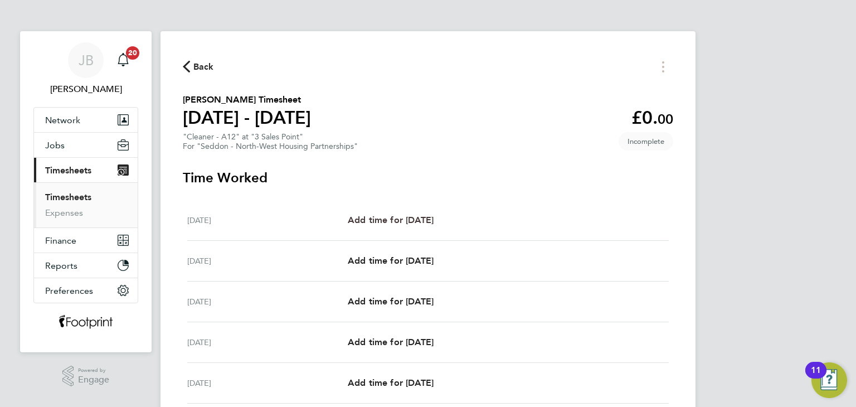
click at [416, 215] on span "Add time for Mon 22 Sep" at bounding box center [391, 220] width 86 height 11
select select "30"
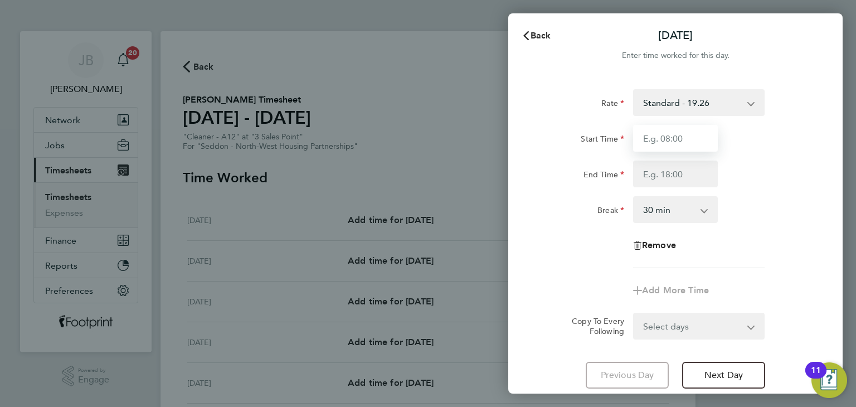
click at [691, 128] on input "Start Time" at bounding box center [675, 138] width 85 height 27
drag, startPoint x: 686, startPoint y: 142, endPoint x: 517, endPoint y: 119, distance: 171.0
click at [532, 128] on div "Rate Standard - 19.26 Start Time 07:30 End Time Break 0 min 15 min 30 min 45 mi…" at bounding box center [675, 239] width 335 height 326
type input "08:30"
click at [650, 209] on select "0 min 15 min 30 min 45 min 60 min 75 min 90 min" at bounding box center [668, 209] width 69 height 25
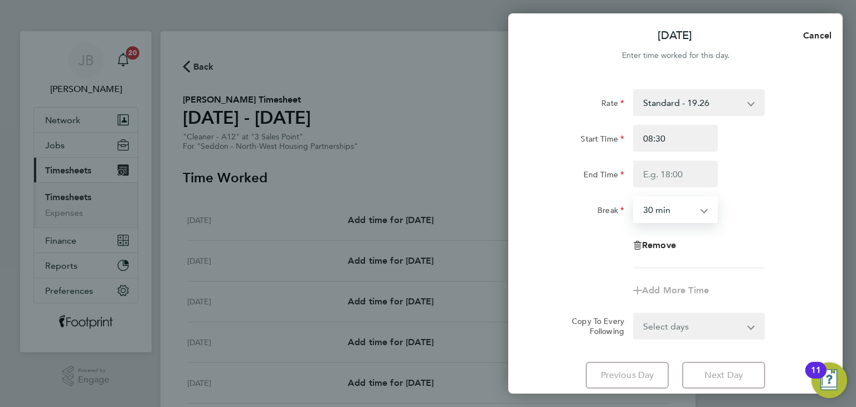
select select "0"
click at [634, 197] on select "0 min 15 min 30 min 45 min 60 min 75 min 90 min" at bounding box center [668, 209] width 69 height 25
click at [667, 172] on input "End Time" at bounding box center [675, 174] width 85 height 27
type input "12:30"
click at [691, 332] on select "Select days Day Weekday (Mon-Fri) Weekend (Sat-Sun) Tuesday Wednesday Thursday …" at bounding box center [692, 326] width 117 height 25
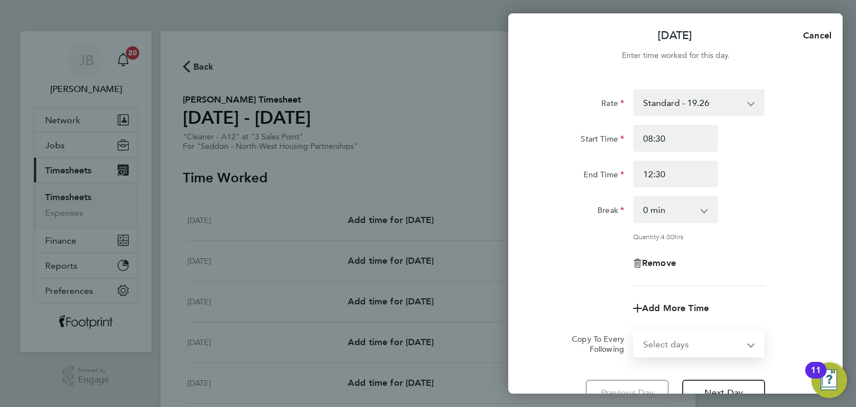
select select "WEEKDAY"
click at [634, 332] on select "Select days Day Weekday (Mon-Fri) Weekend (Sat-Sun) Tuesday Wednesday Thursday …" at bounding box center [692, 344] width 117 height 25
select select "2025-09-28"
click at [563, 250] on div "Remove" at bounding box center [675, 263] width 281 height 27
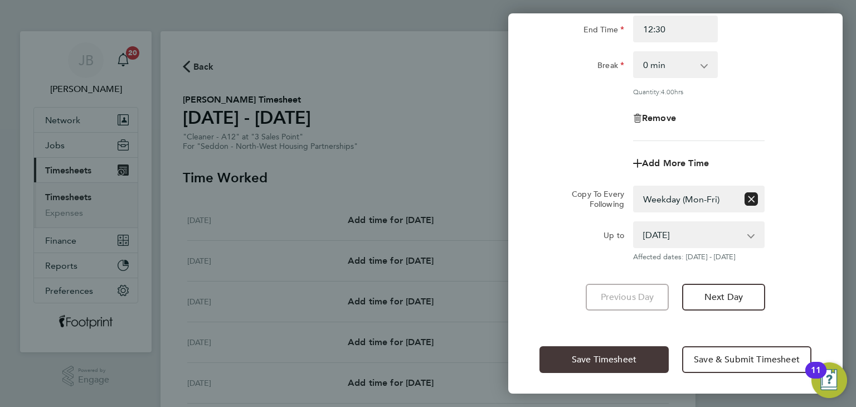
click at [589, 362] on span "Save Timesheet" at bounding box center [604, 359] width 65 height 11
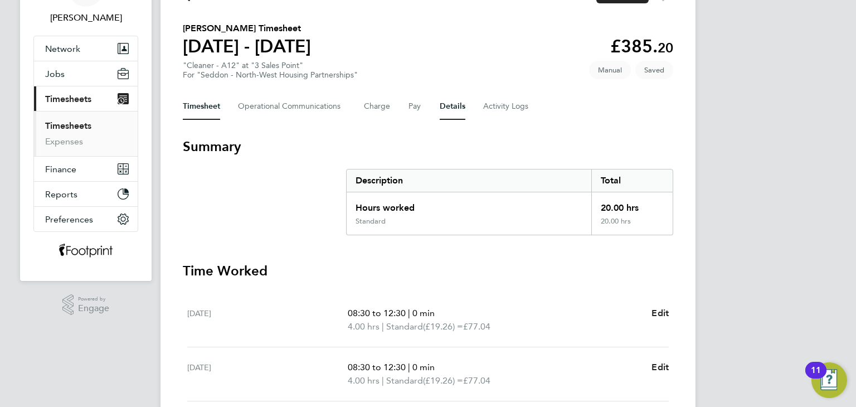
click at [449, 111] on button "Details" at bounding box center [453, 106] width 26 height 27
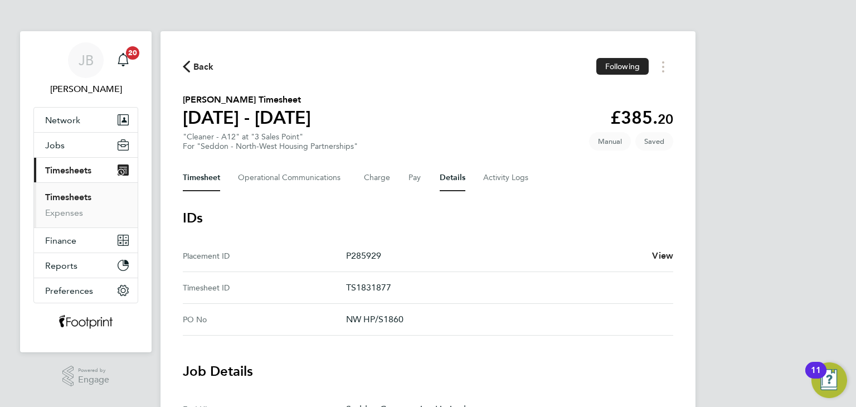
click at [203, 182] on button "Timesheet" at bounding box center [201, 177] width 37 height 27
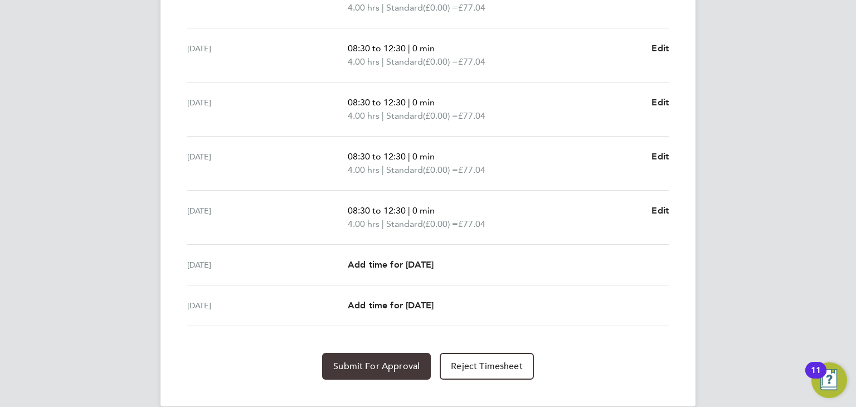
click at [365, 361] on span "Submit For Approval" at bounding box center [376, 366] width 86 height 11
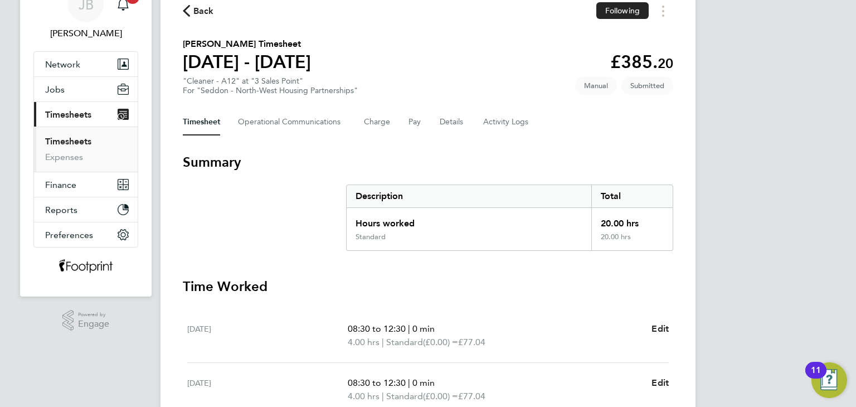
click at [197, 11] on span "Back" at bounding box center [203, 10] width 21 height 13
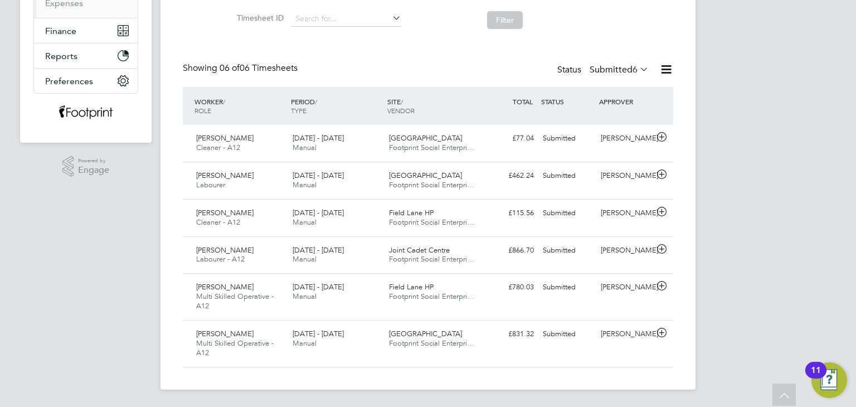
click at [609, 66] on label "Submitted 6" at bounding box center [619, 69] width 59 height 11
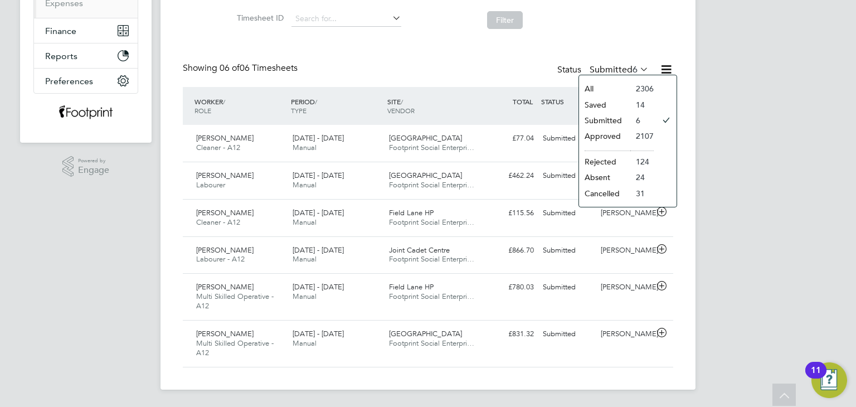
click at [609, 130] on li "Approved" at bounding box center [604, 136] width 51 height 16
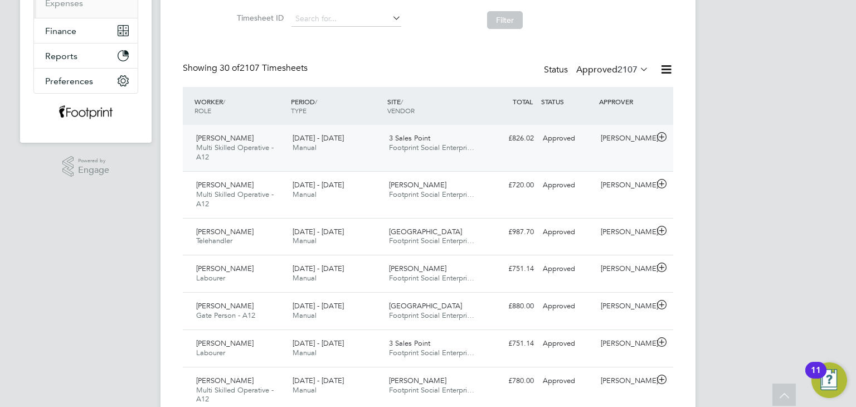
click at [502, 149] on div "Jordan O'Donnell Multi Skilled Operative - A12 22 - 28 Sep 2025 22 - 28 Sep 202…" at bounding box center [428, 148] width 491 height 46
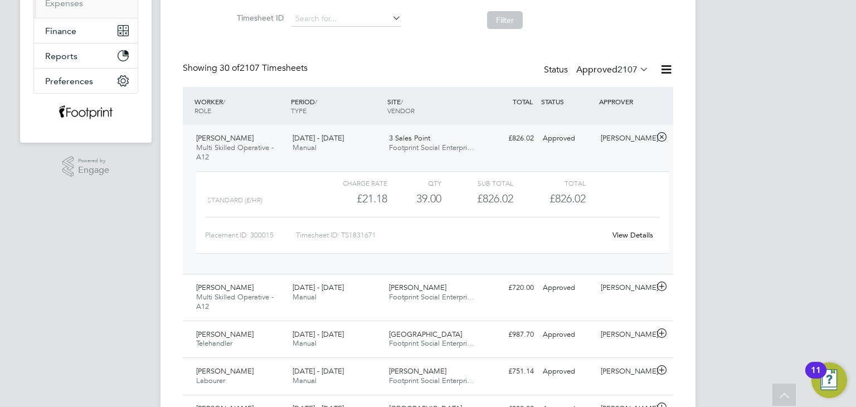
click at [648, 234] on link "View Details" at bounding box center [633, 234] width 41 height 9
click at [495, 143] on div "£826.02 Approved" at bounding box center [510, 138] width 58 height 18
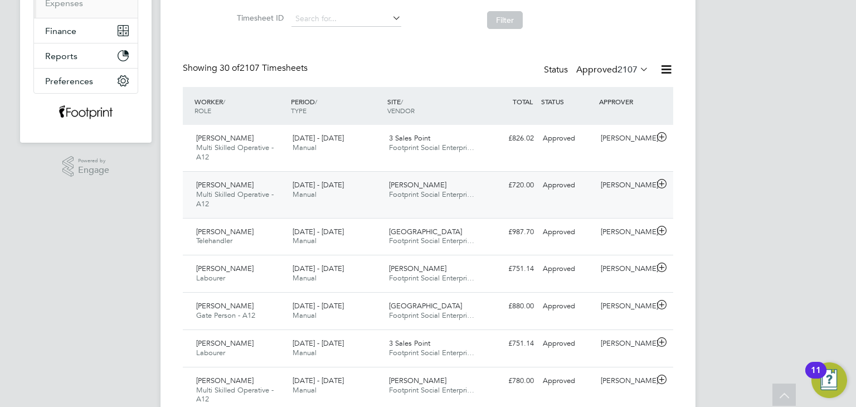
click at [471, 184] on div "Bradley Lane Footprint Social Enterpri…" at bounding box center [433, 190] width 96 height 28
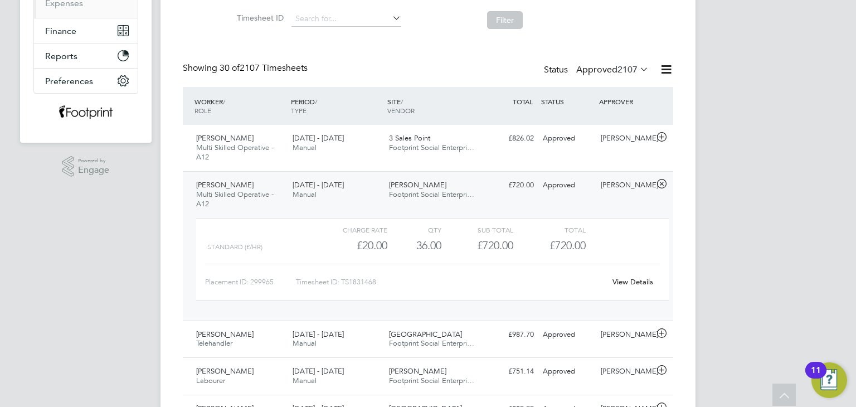
click at [624, 282] on link "View Details" at bounding box center [633, 281] width 41 height 9
drag, startPoint x: 407, startPoint y: 197, endPoint x: 424, endPoint y: 206, distance: 19.0
click at [408, 197] on span "Footprint Social Enterpri…" at bounding box center [431, 194] width 85 height 9
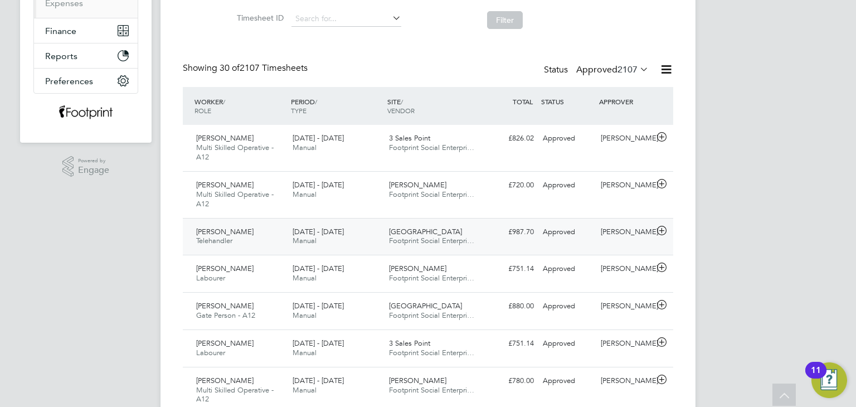
click at [379, 241] on div "22 - 28 Sep 2025 Manual" at bounding box center [336, 237] width 96 height 28
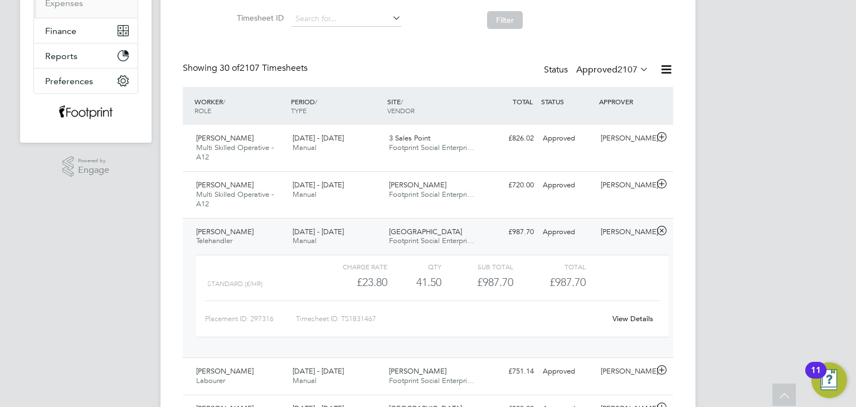
click at [629, 318] on link "View Details" at bounding box center [633, 318] width 41 height 9
click at [434, 233] on div "School Street Footprint Social Enterpri…" at bounding box center [433, 237] width 96 height 28
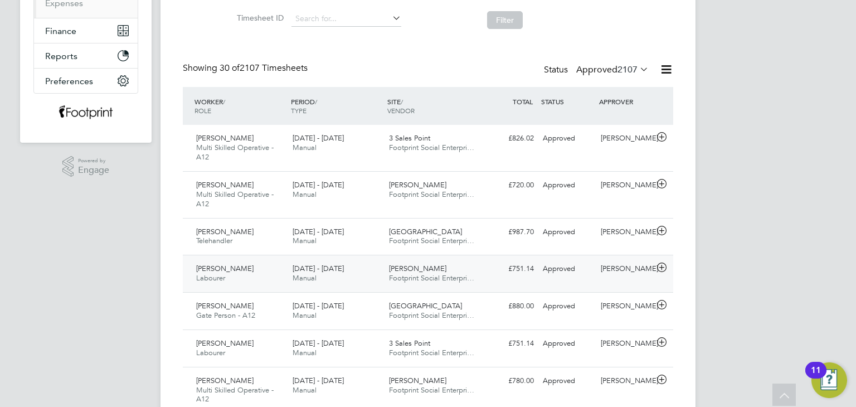
click at [428, 262] on div "Bradley Lane Footprint Social Enterpri…" at bounding box center [433, 274] width 96 height 28
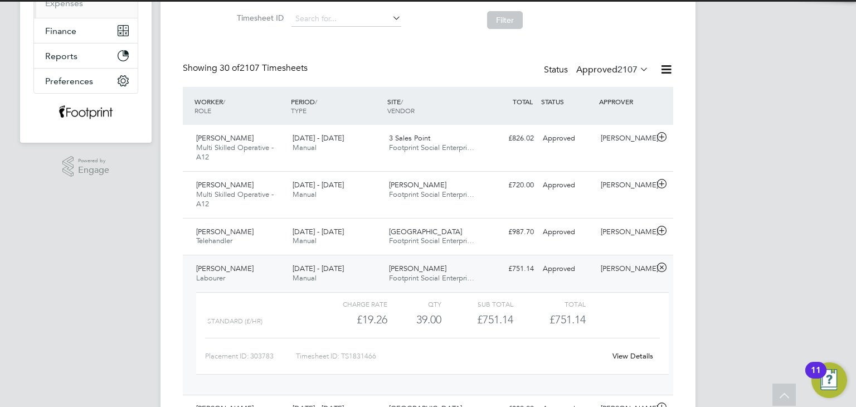
click at [626, 355] on link "View Details" at bounding box center [633, 355] width 41 height 9
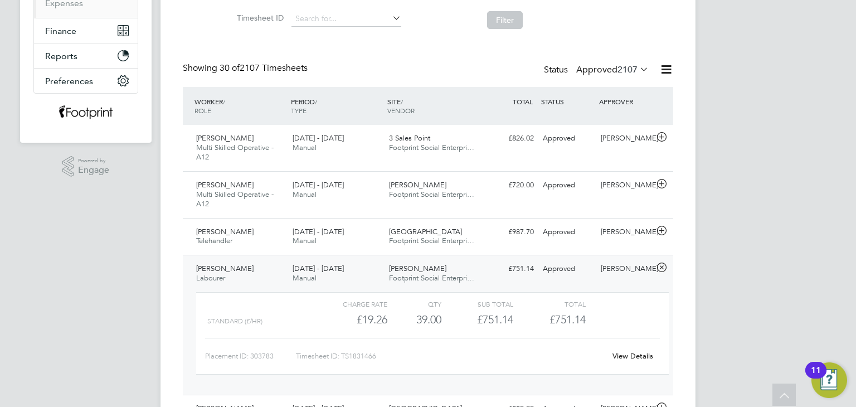
click at [433, 265] on div "Bradley Lane Footprint Social Enterpri…" at bounding box center [433, 274] width 96 height 28
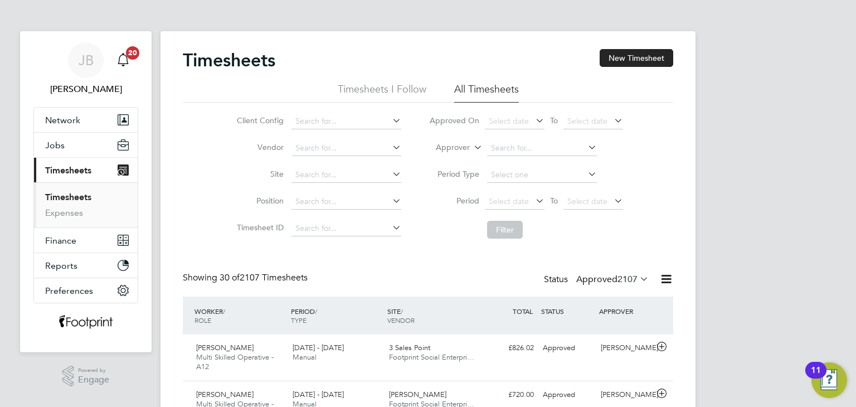
click at [593, 283] on label "Approved 2107" at bounding box center [612, 279] width 72 height 11
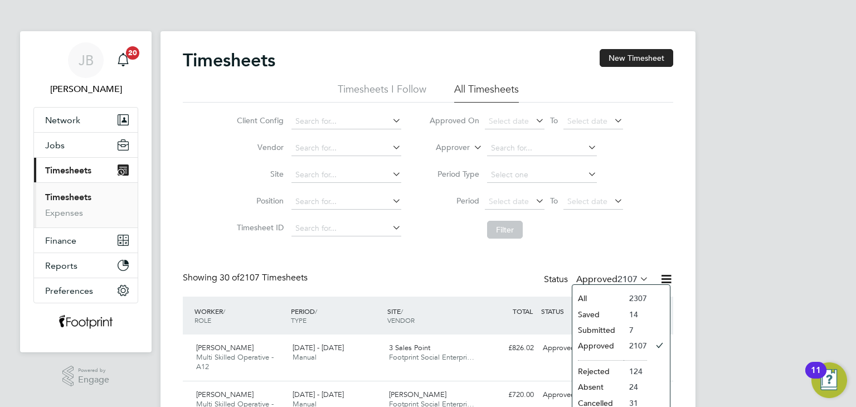
click at [600, 331] on li "Submitted" at bounding box center [598, 330] width 51 height 16
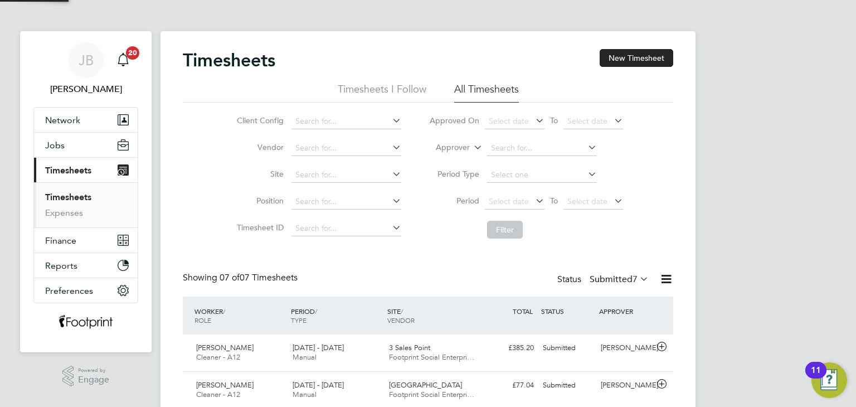
scroll to position [28, 97]
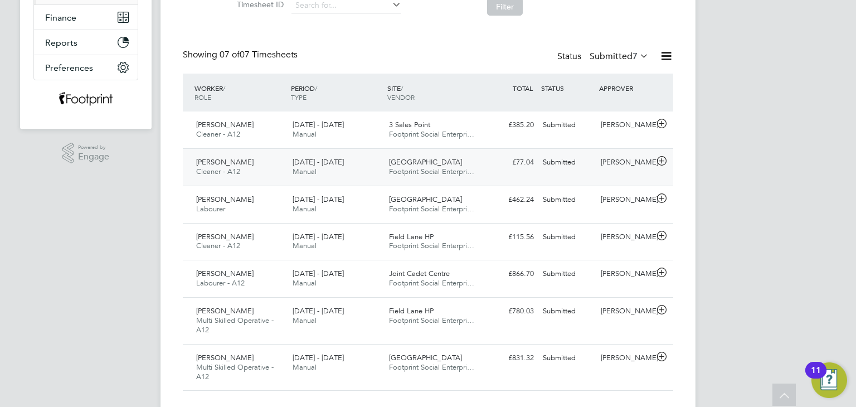
click at [400, 161] on span "Field Lane" at bounding box center [425, 161] width 73 height 9
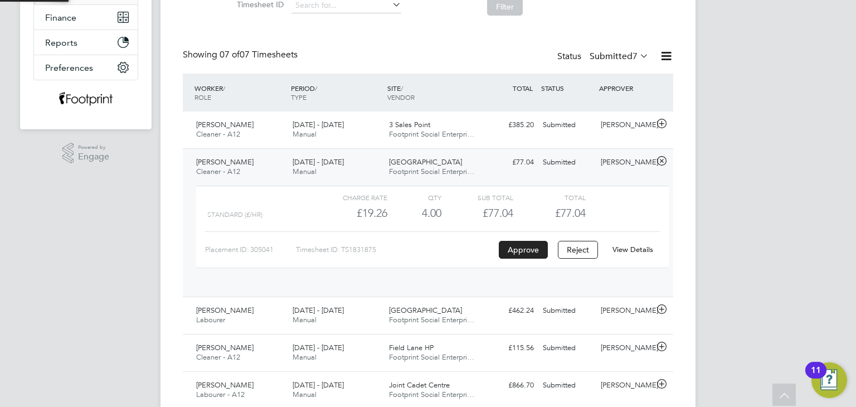
scroll to position [5, 5]
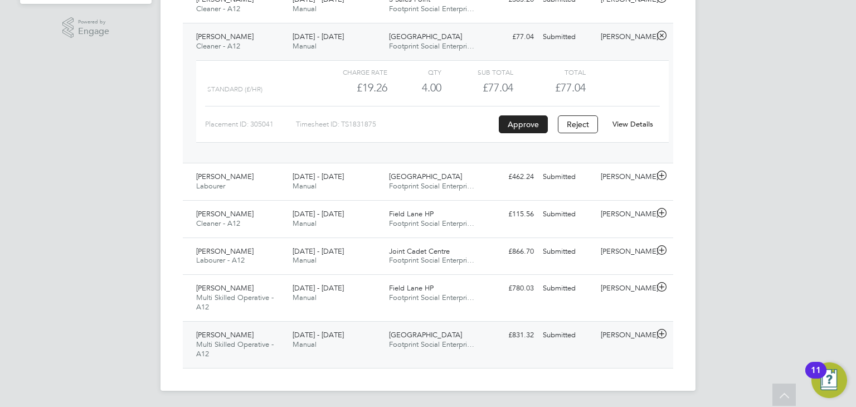
click at [580, 329] on div "Submitted" at bounding box center [568, 335] width 58 height 18
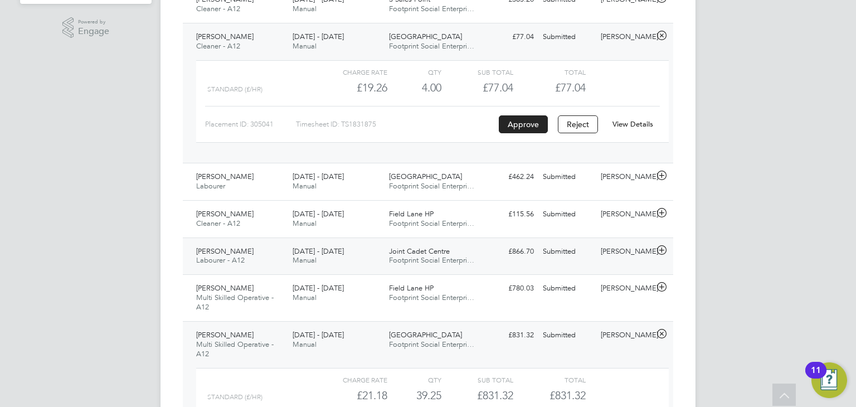
click at [506, 264] on div "James Lancett Labourer - A12 22 - 28 Sep 2025 22 - 28 Sep 2025 Manual Joint Cad…" at bounding box center [428, 256] width 491 height 37
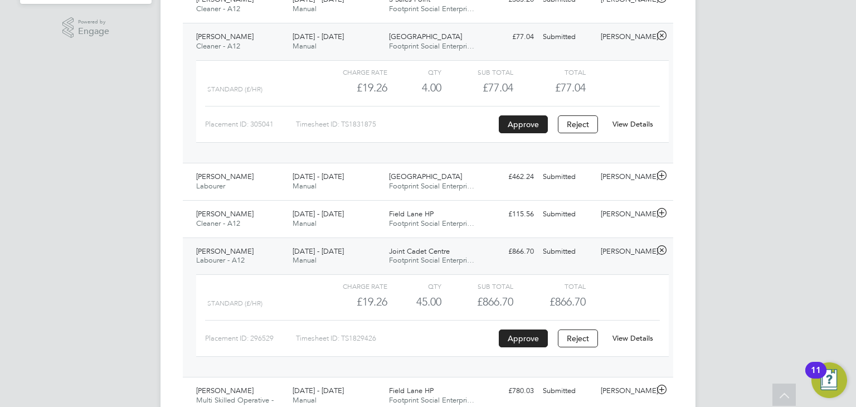
click at [634, 336] on link "View Details" at bounding box center [633, 337] width 41 height 9
click at [411, 258] on span "Footprint Social Enterpri…" at bounding box center [431, 259] width 85 height 9
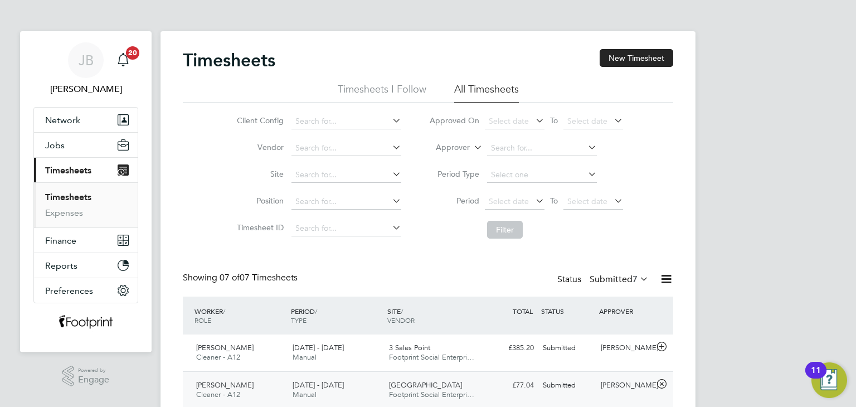
click at [611, 274] on label "Submitted 7" at bounding box center [619, 279] width 59 height 11
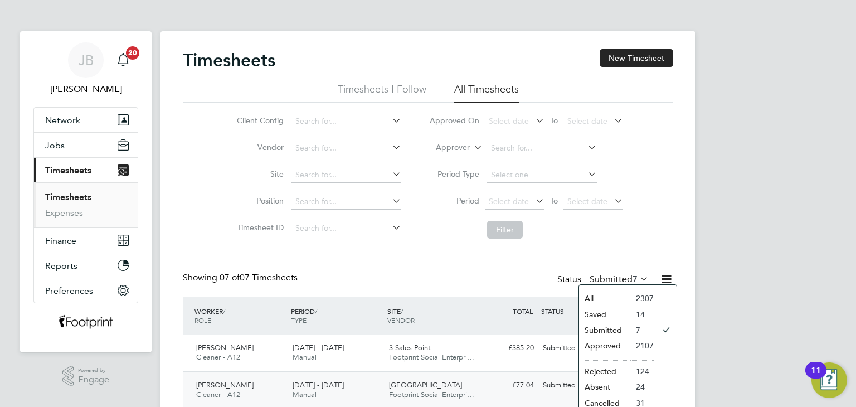
click at [604, 310] on li "Saved" at bounding box center [604, 315] width 51 height 16
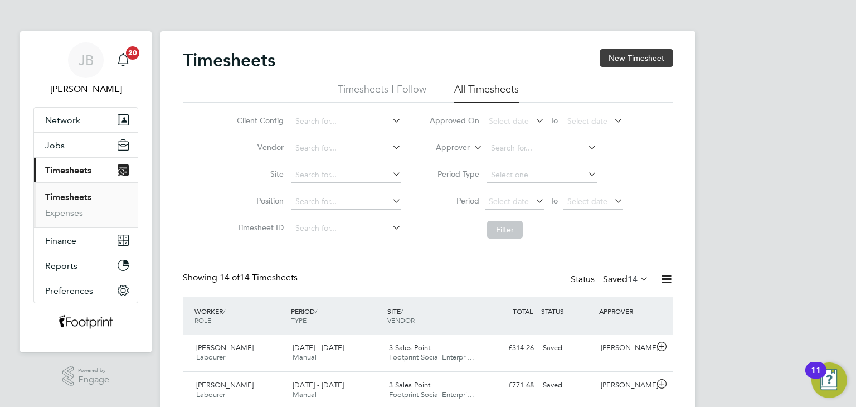
click at [626, 61] on button "New Timesheet" at bounding box center [637, 58] width 74 height 18
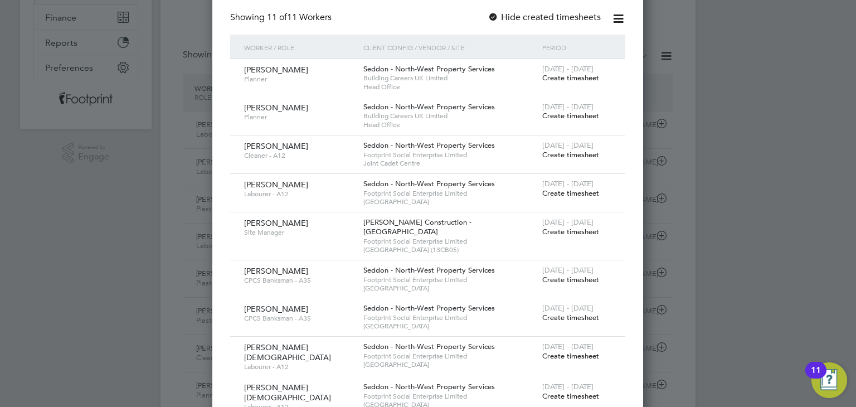
click at [569, 231] on span "Create timesheet" at bounding box center [570, 231] width 57 height 9
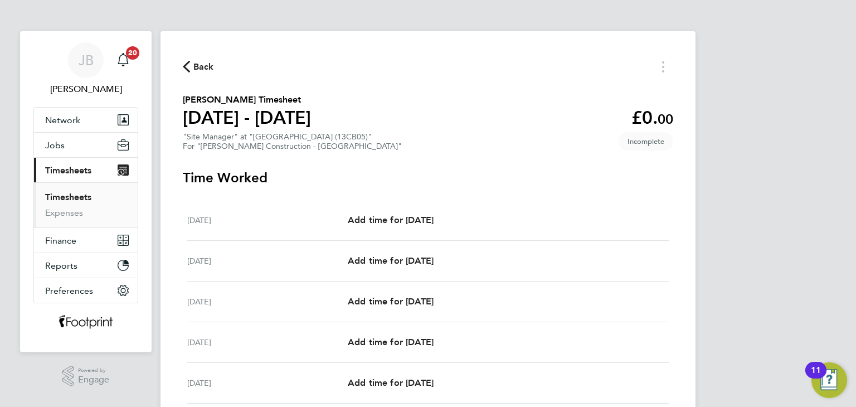
click at [428, 290] on div "Mon 22 Sep Add time for Mon 22 Sep Add time for Mon 22 Sep" at bounding box center [428, 302] width 482 height 41
click at [427, 297] on span "Add time for Mon 22 Sep" at bounding box center [391, 301] width 86 height 11
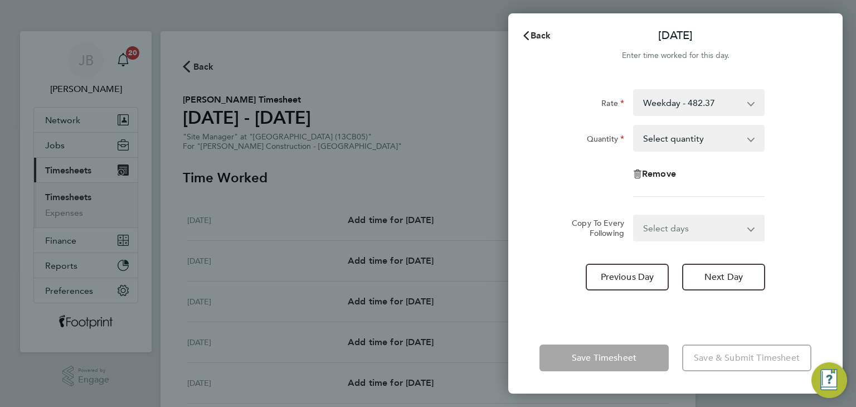
click at [675, 148] on select "Select quantity 0.5 1" at bounding box center [692, 138] width 116 height 25
select select "1"
click at [634, 126] on select "Select quantity 0.5 1" at bounding box center [692, 138] width 116 height 25
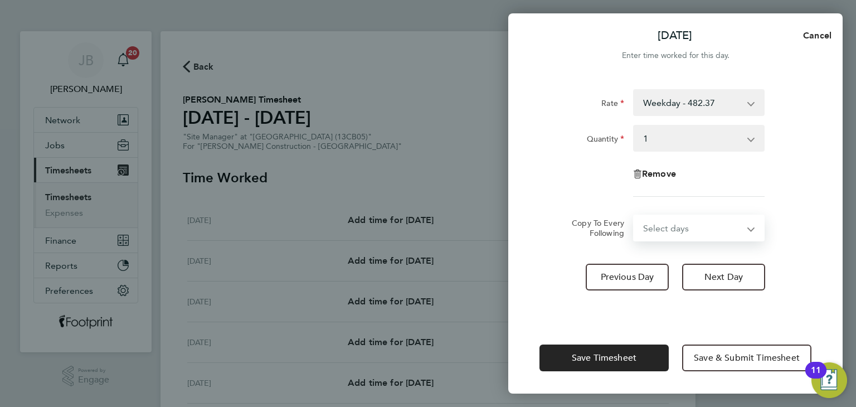
click at [687, 236] on select "Select days Day Tuesday Wednesday Thursday Friday" at bounding box center [692, 228] width 117 height 25
select select "TUE"
click at [634, 216] on select "Select days Day Tuesday Wednesday Thursday Friday" at bounding box center [692, 228] width 117 height 25
select select "2025-09-26"
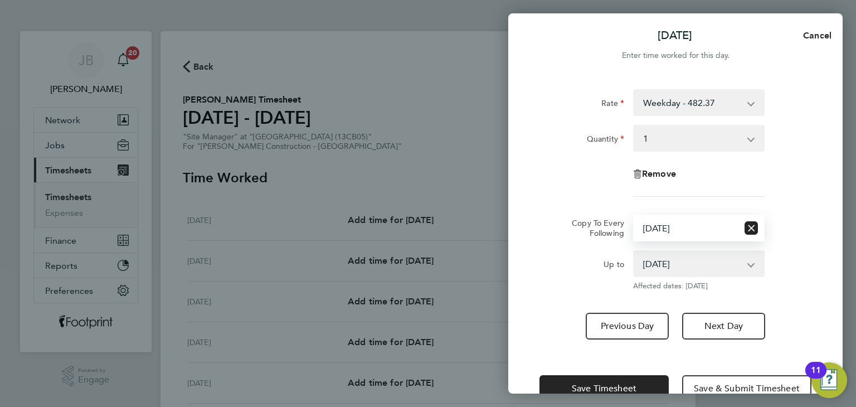
click at [633, 353] on div "Save Timesheet Save & Submit Timesheet" at bounding box center [675, 388] width 335 height 71
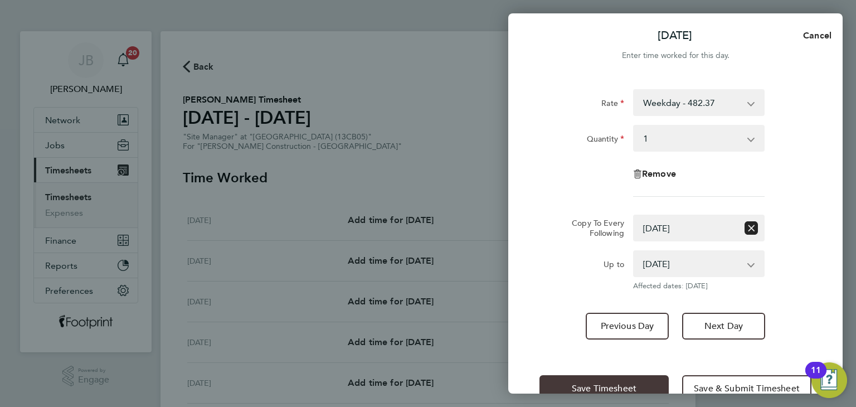
click at [589, 384] on span "Save Timesheet" at bounding box center [604, 388] width 65 height 11
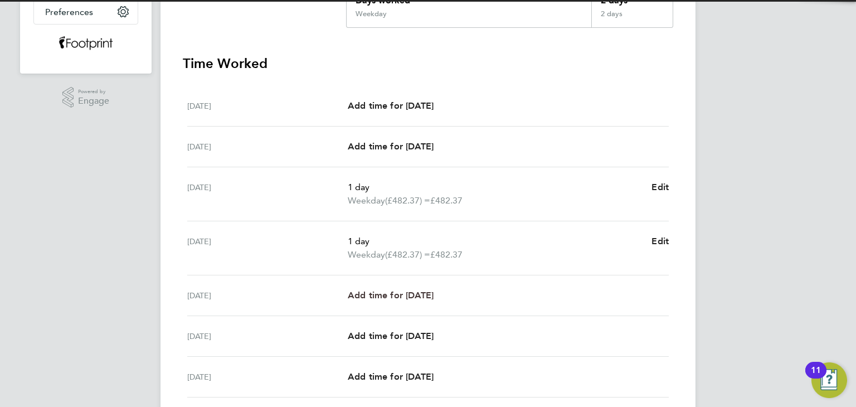
click at [415, 297] on span "Add time for Wed 24 Sep" at bounding box center [391, 295] width 86 height 11
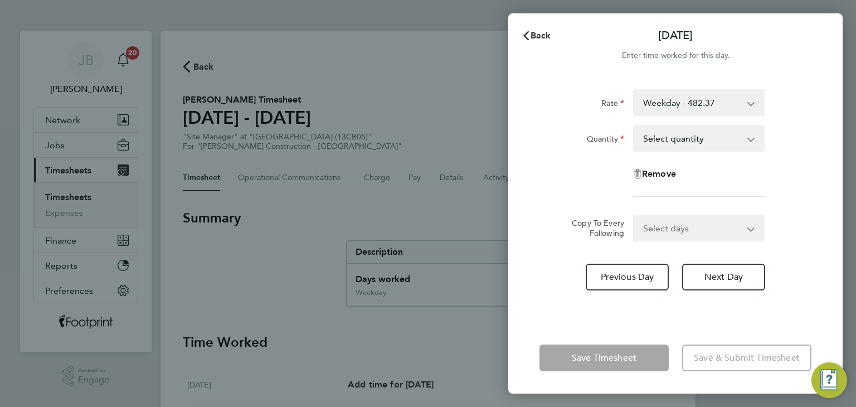
click at [682, 137] on select "Select quantity 0.5 1" at bounding box center [692, 138] width 116 height 25
select select "1"
click at [634, 126] on select "Select quantity 0.5 1" at bounding box center [692, 138] width 116 height 25
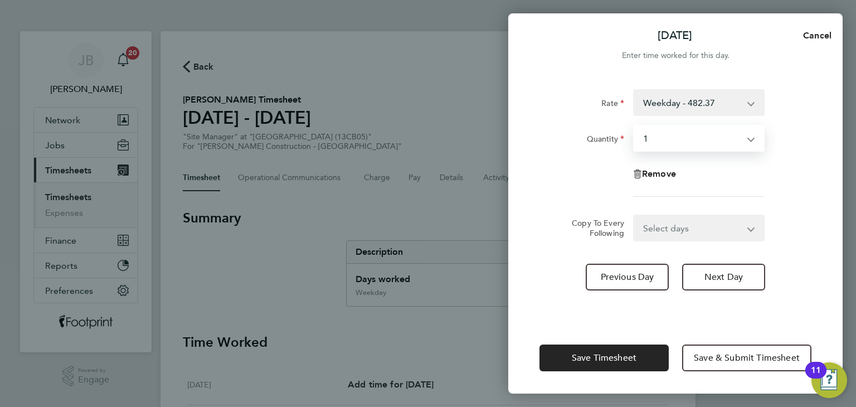
click at [672, 237] on select "Select days Day Thursday Friday" at bounding box center [692, 228] width 117 height 25
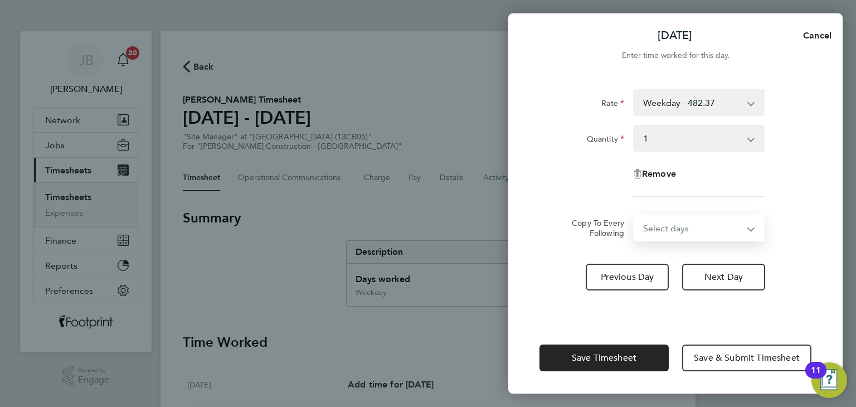
select select "THU"
click at [634, 216] on select "Select days Day Thursday Friday" at bounding box center [692, 228] width 117 height 25
select select "2025-09-26"
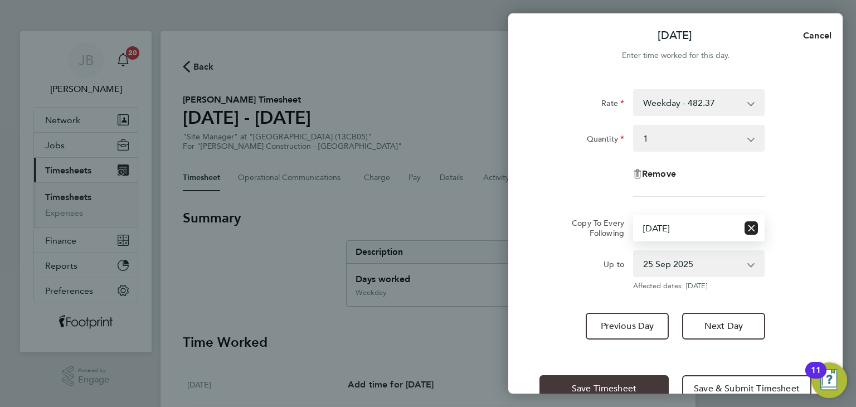
click at [631, 378] on button "Save Timesheet" at bounding box center [604, 388] width 129 height 27
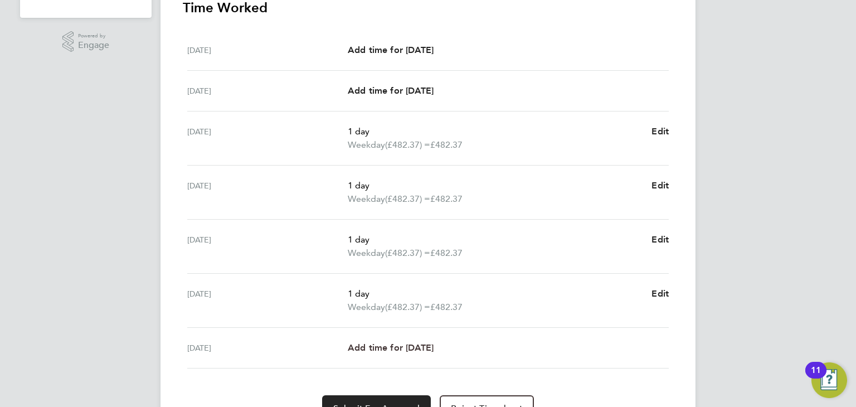
click at [399, 347] on span "Add time for Fri 26 Sep" at bounding box center [391, 347] width 86 height 11
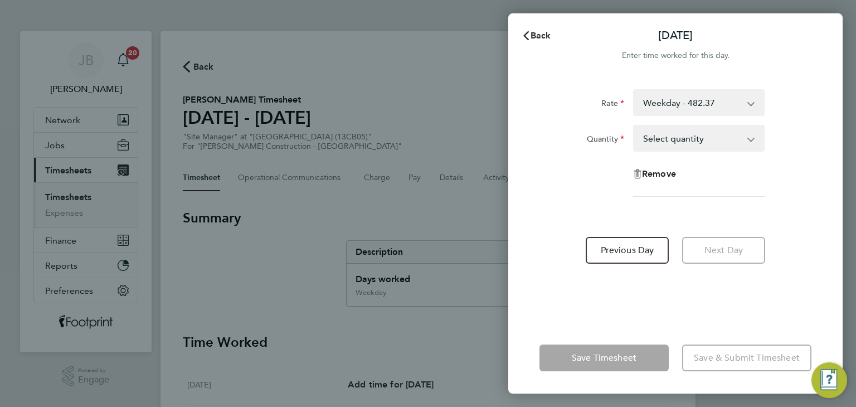
click at [653, 144] on select "Select quantity 0.5 1" at bounding box center [692, 138] width 116 height 25
select select "1"
click at [634, 126] on select "Select quantity 0.5 1" at bounding box center [692, 138] width 116 height 25
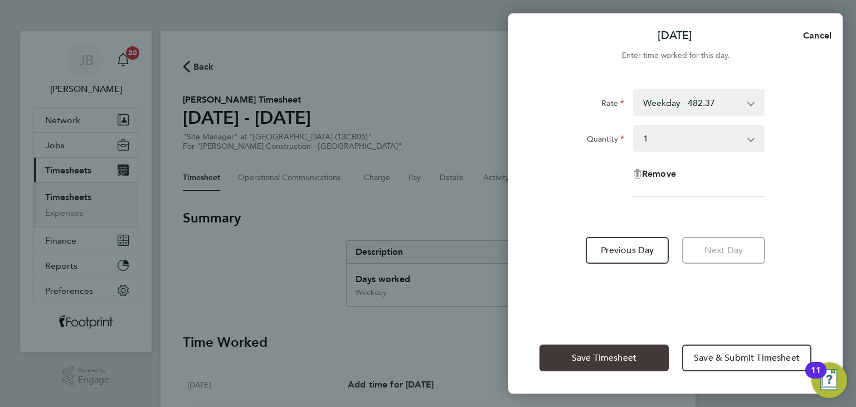
drag, startPoint x: 618, startPoint y: 361, endPoint x: 596, endPoint y: 351, distance: 24.2
click at [617, 360] on span "Save Timesheet" at bounding box center [604, 357] width 65 height 11
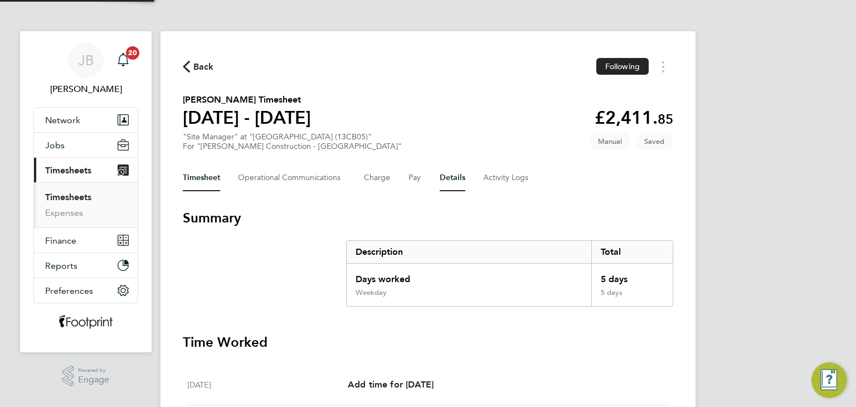
click at [448, 172] on button "Details" at bounding box center [453, 177] width 26 height 27
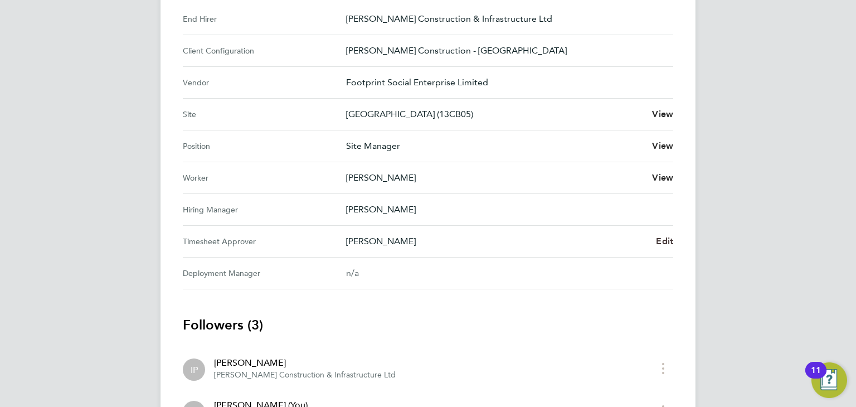
click at [665, 236] on span "Edit" at bounding box center [664, 241] width 17 height 11
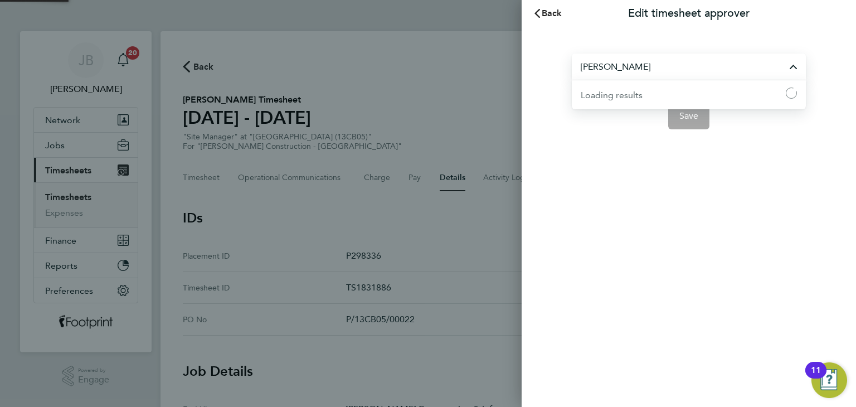
click at [651, 62] on input "Dewi Edwards" at bounding box center [689, 67] width 234 height 26
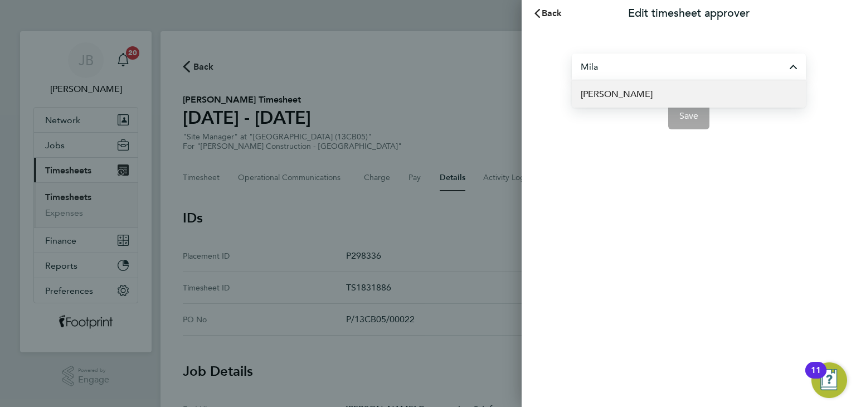
click at [645, 97] on li "Peter Milachip" at bounding box center [689, 93] width 234 height 27
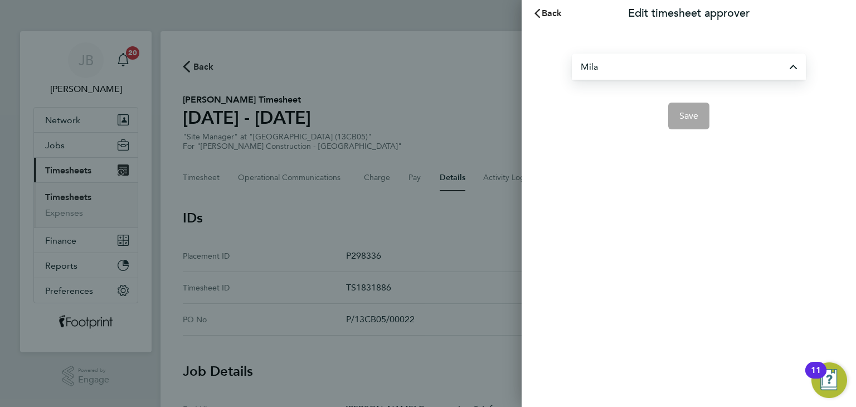
type input "Peter Milachip"
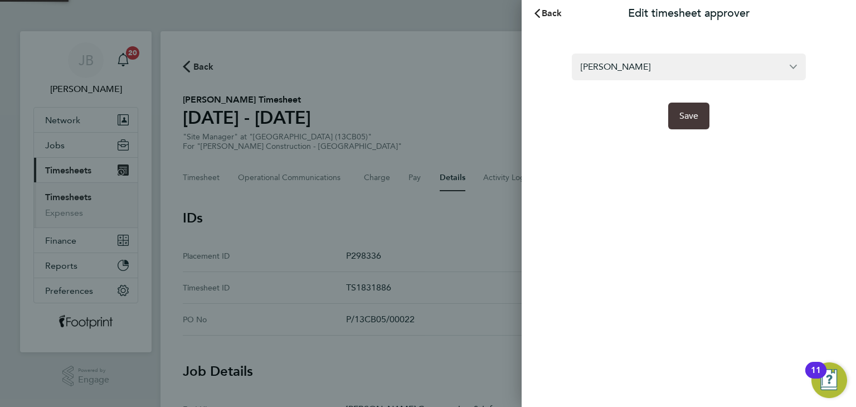
click at [694, 118] on span "Save" at bounding box center [690, 115] width 20 height 11
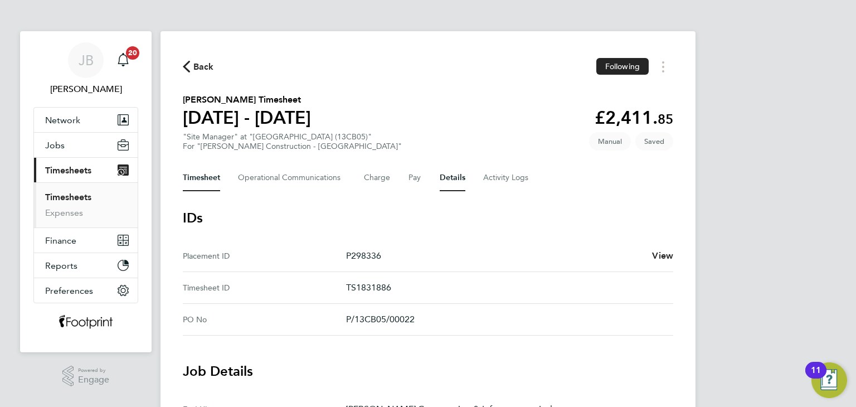
click at [194, 181] on button "Timesheet" at bounding box center [201, 177] width 37 height 27
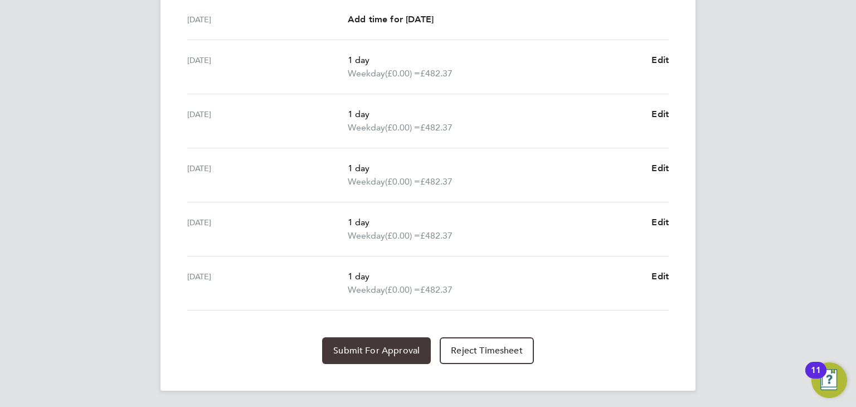
click at [377, 356] on button "Submit For Approval" at bounding box center [376, 350] width 109 height 27
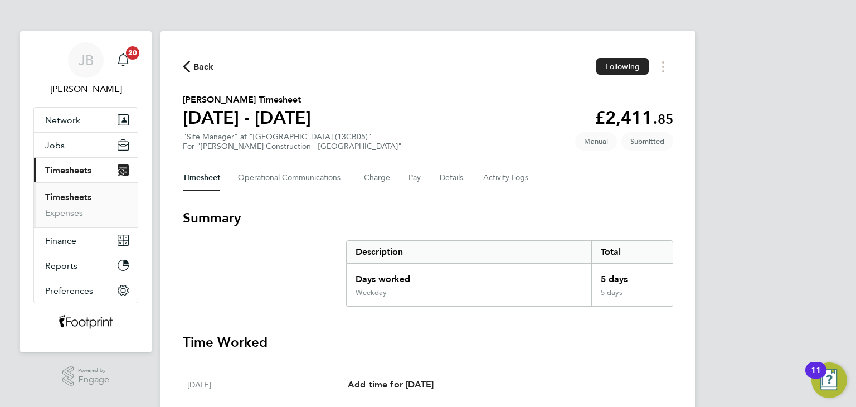
click at [192, 71] on span "Back" at bounding box center [198, 66] width 31 height 11
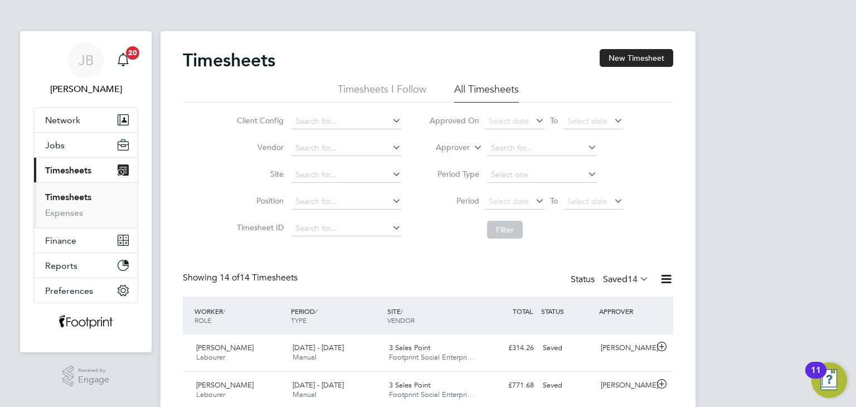
click at [624, 283] on label "Saved 14" at bounding box center [626, 279] width 46 height 11
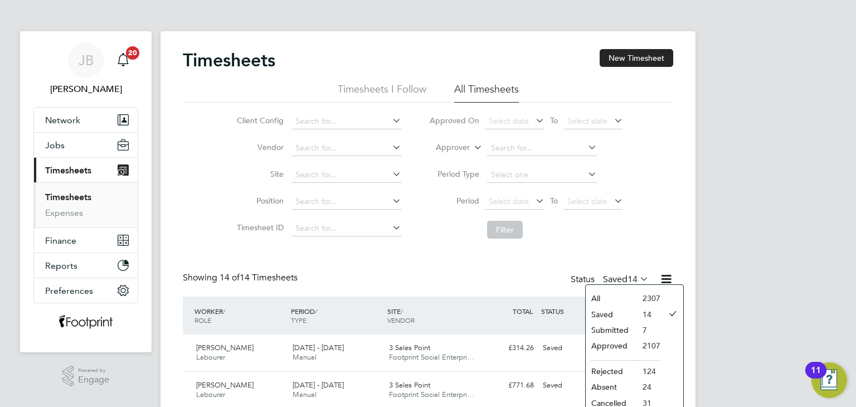
click at [628, 328] on li "Submitted" at bounding box center [611, 330] width 51 height 16
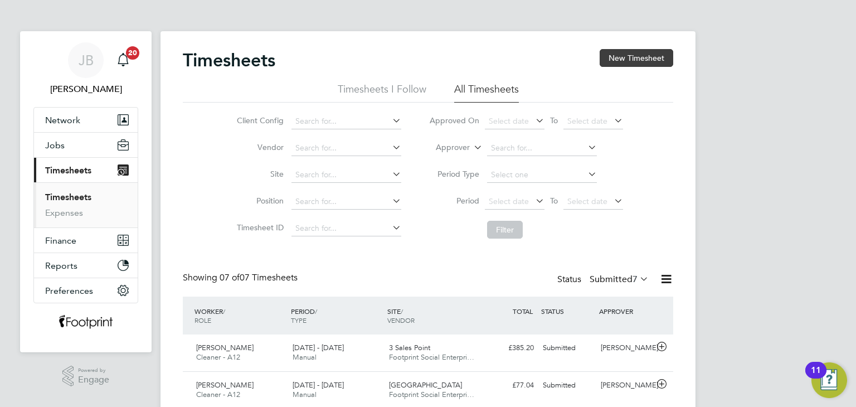
click at [616, 64] on button "New Timesheet" at bounding box center [637, 58] width 74 height 18
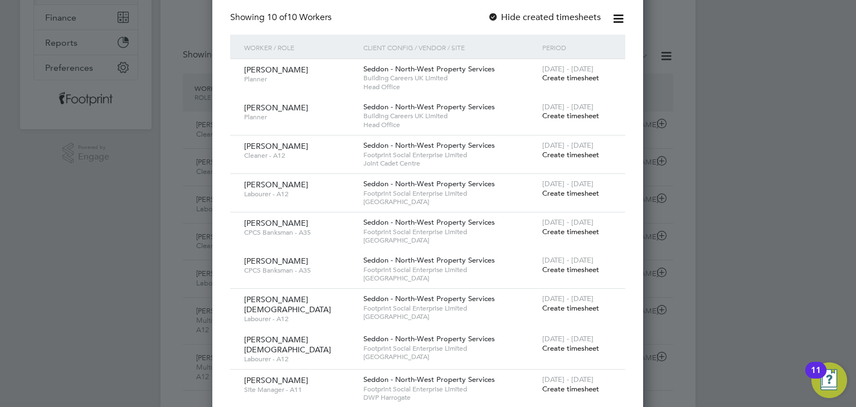
click at [569, 152] on span "Create timesheet" at bounding box center [570, 154] width 57 height 9
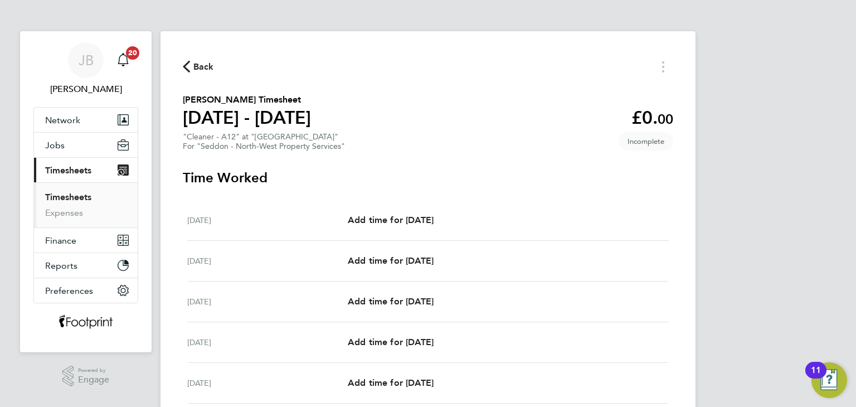
click at [203, 67] on span "Back" at bounding box center [203, 66] width 21 height 13
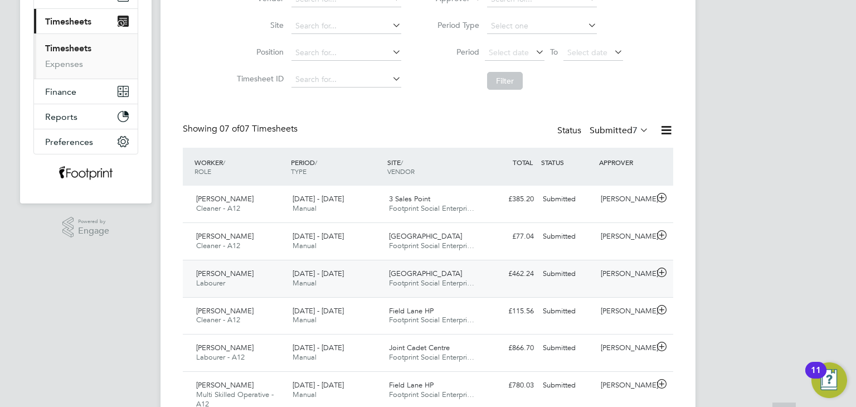
scroll to position [246, 0]
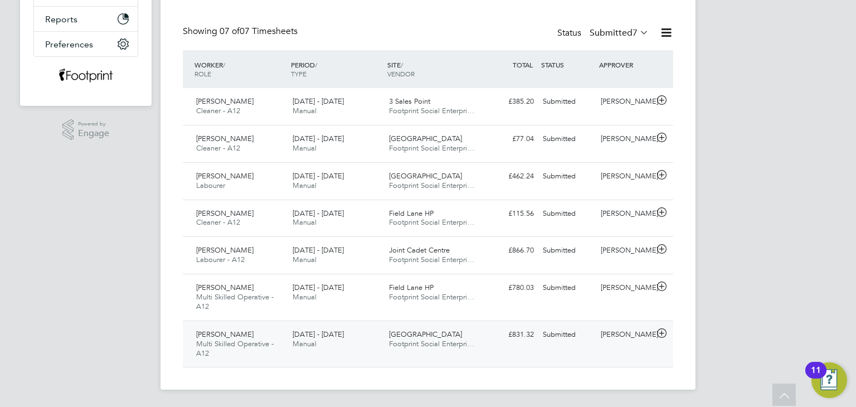
click at [605, 353] on div "Jason Oldfield Multi Skilled Operative - A12 22 - 28 Sep 2025 22 - 28 Sep 2025 …" at bounding box center [428, 344] width 491 height 47
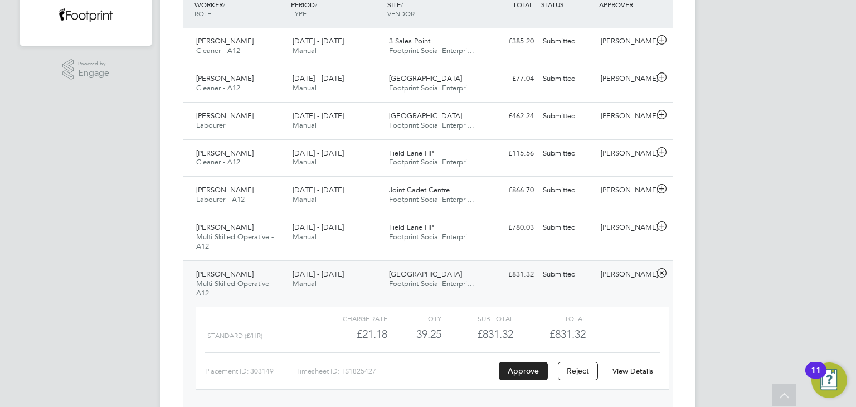
scroll to position [348, 0]
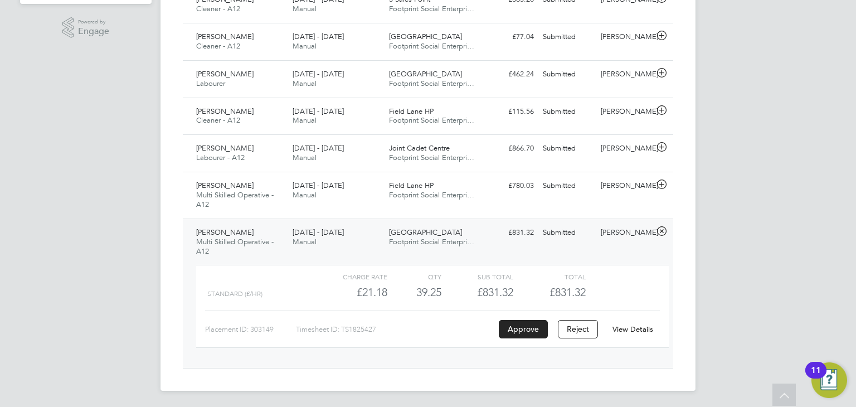
click at [636, 329] on link "View Details" at bounding box center [633, 328] width 41 height 9
click at [492, 238] on div "£831.32 Submitted" at bounding box center [510, 233] width 58 height 18
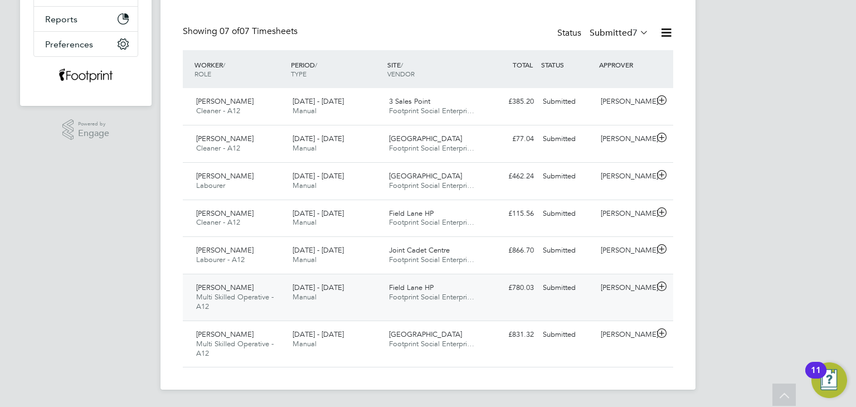
click at [600, 287] on div "Craig Wainwright" at bounding box center [626, 288] width 58 height 18
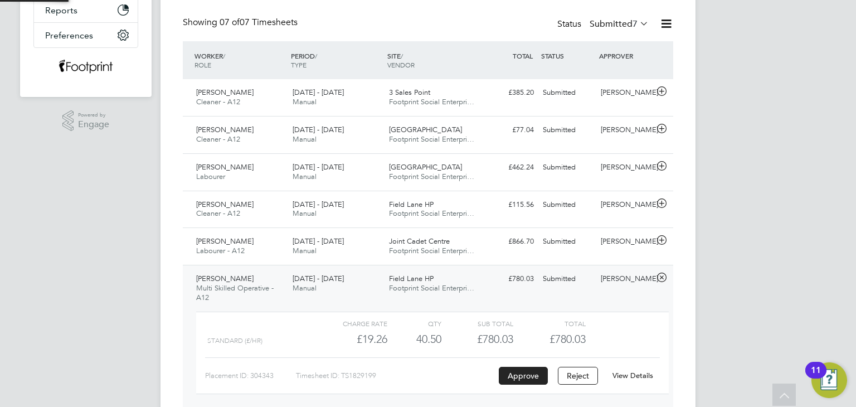
scroll to position [18, 108]
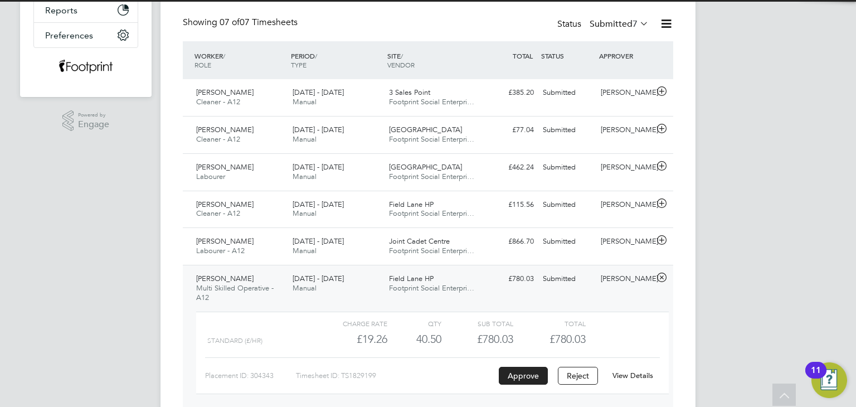
click at [636, 376] on link "View Details" at bounding box center [633, 375] width 41 height 9
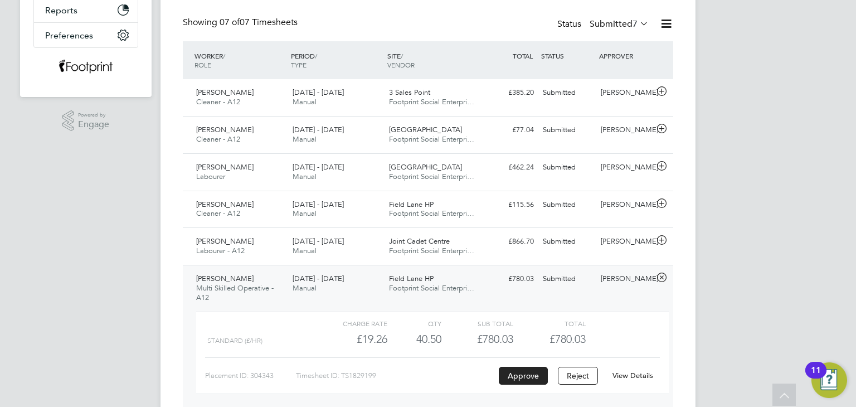
click at [508, 298] on div "Andrew Mboma Multi Skilled Operative - A12 22 - 28 Sep 2025 22 - 28 Sep 2025 Ma…" at bounding box center [428, 339] width 491 height 149
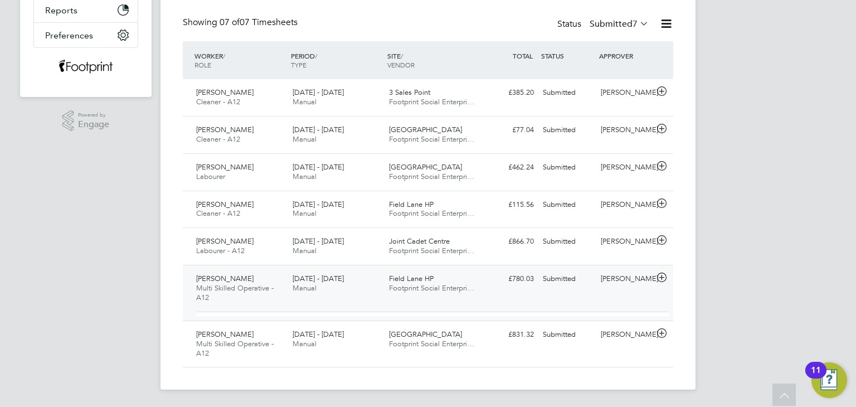
scroll to position [246, 0]
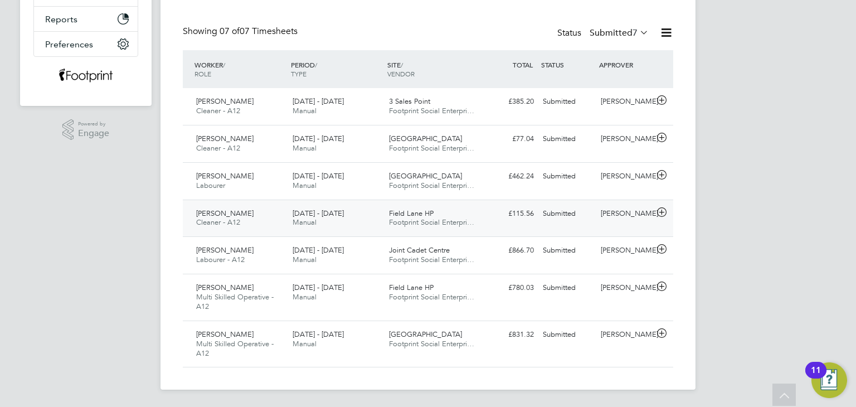
click at [595, 215] on div "Submitted" at bounding box center [568, 214] width 58 height 18
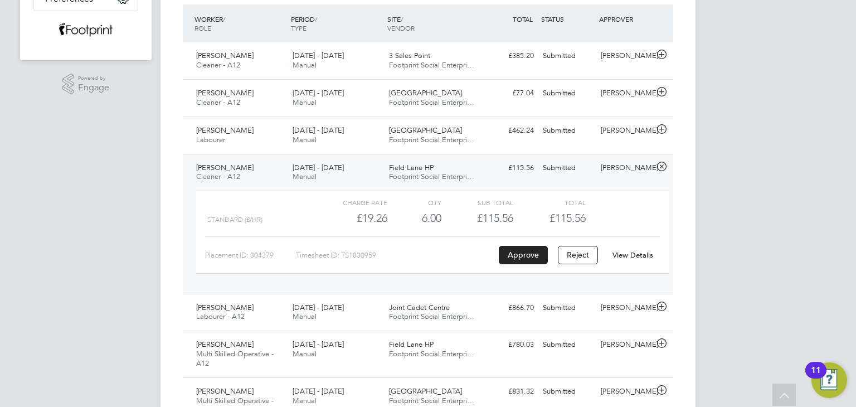
scroll to position [311, 0]
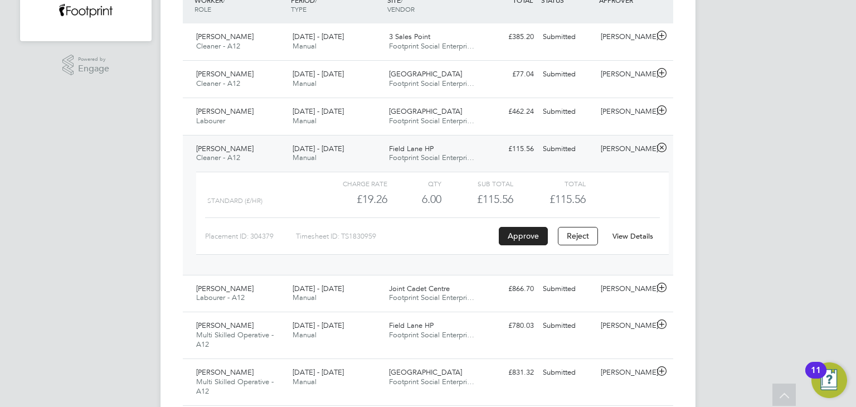
click at [628, 236] on link "View Details" at bounding box center [633, 235] width 41 height 9
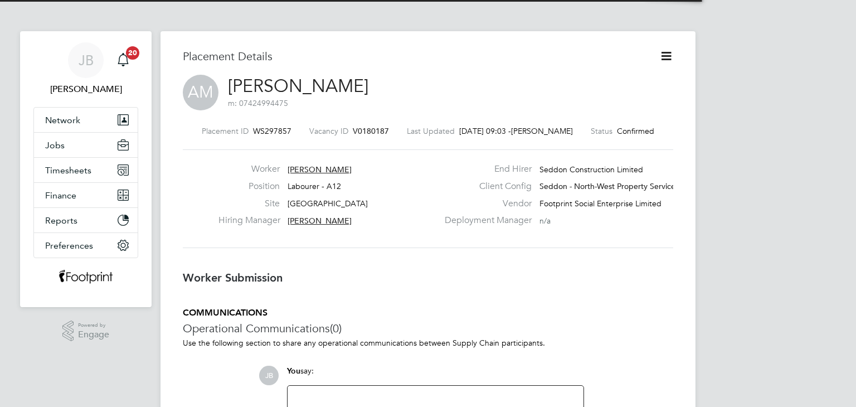
click at [666, 58] on icon at bounding box center [667, 56] width 14 height 14
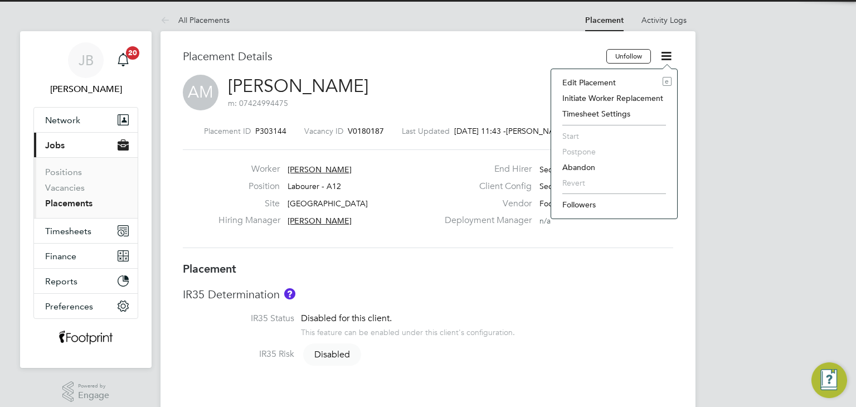
click at [632, 79] on li "Edit Placement e" at bounding box center [614, 83] width 115 height 16
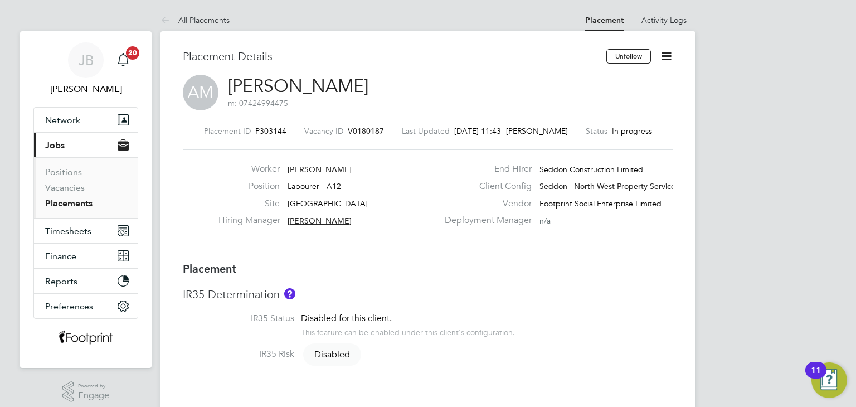
type input "Paul Robinson"
type input "Craig Wainwright"
type input "01 Sep 2025"
type input "28 Dec 2025"
type input "08:00"
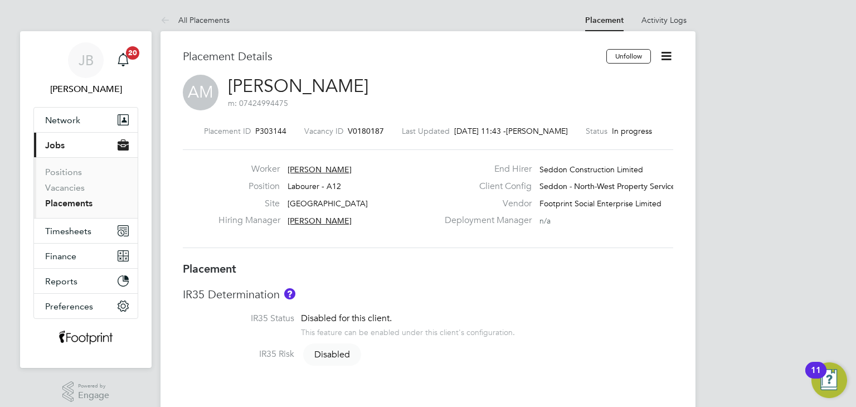
type input "18:00"
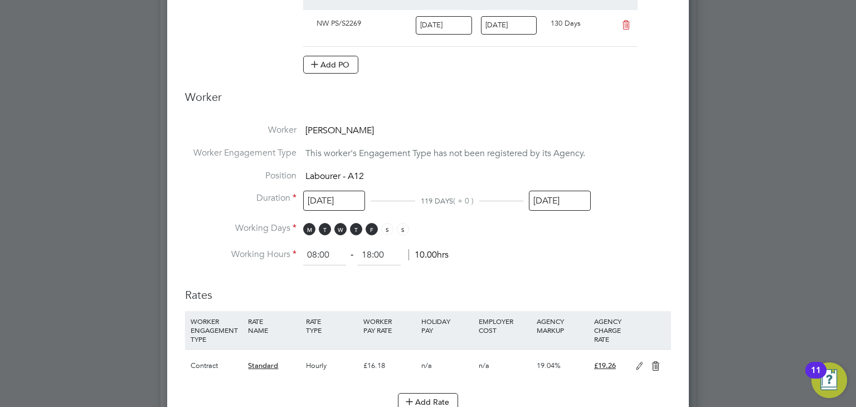
click at [562, 192] on input "28 Dec 2025" at bounding box center [560, 201] width 62 height 21
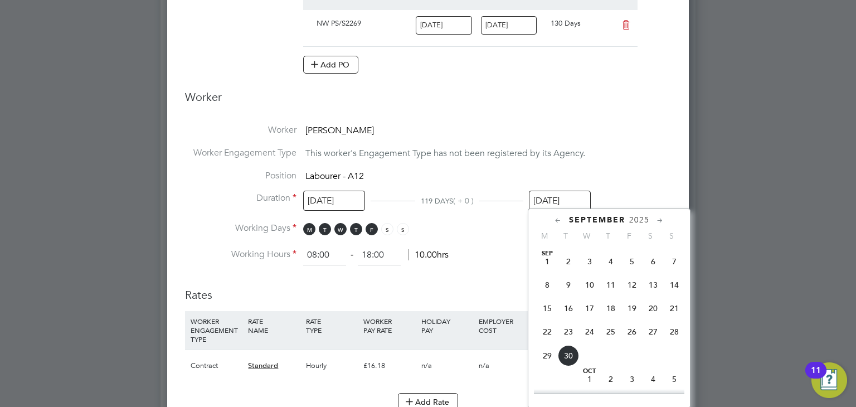
click at [677, 284] on span "14" at bounding box center [674, 284] width 21 height 21
type input "14 Sep 2025"
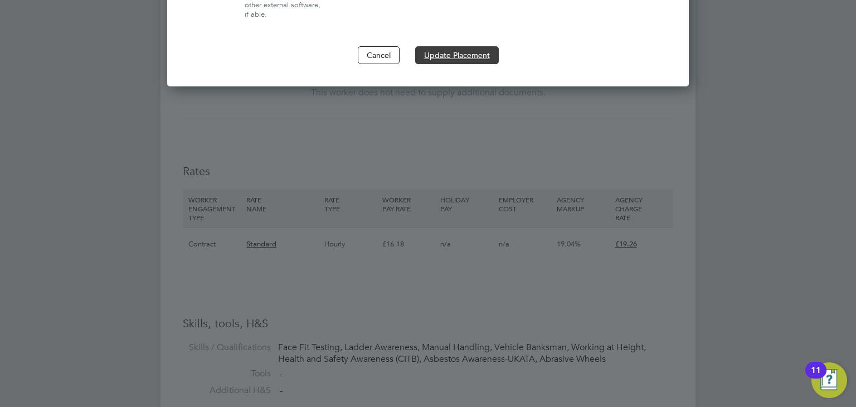
click at [462, 50] on button "Update Placement" at bounding box center [457, 55] width 84 height 18
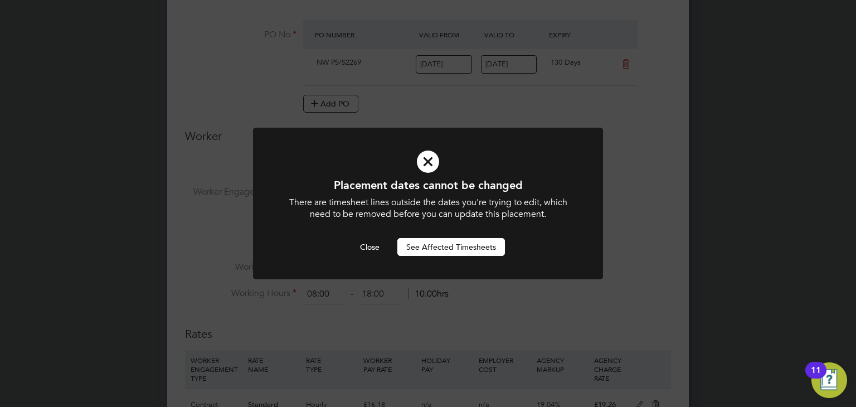
click at [460, 246] on button "See Affected Timesheets" at bounding box center [452, 247] width 108 height 18
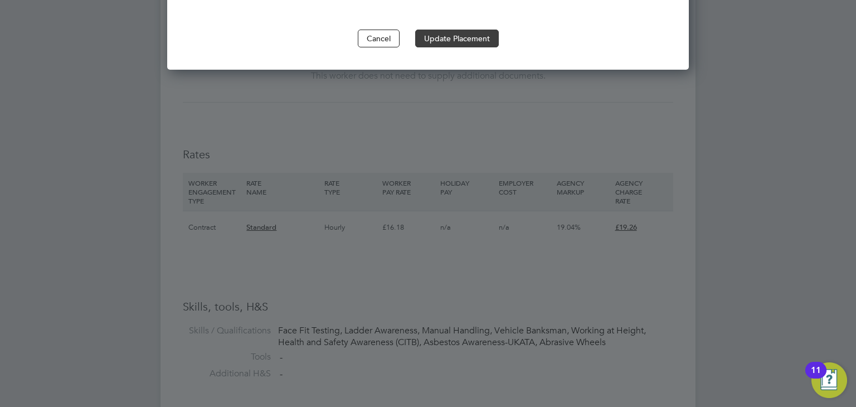
click at [475, 31] on button "Update Placement" at bounding box center [457, 39] width 84 height 18
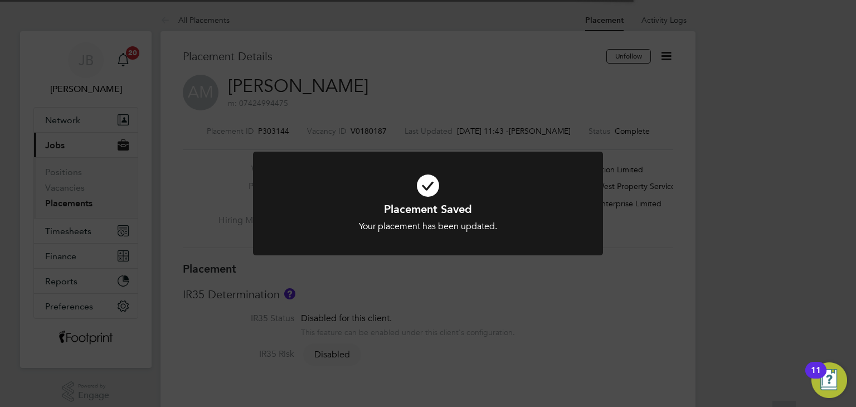
click at [605, 205] on div "Placement Saved Your placement has been updated. Cancel Okay" at bounding box center [428, 203] width 856 height 407
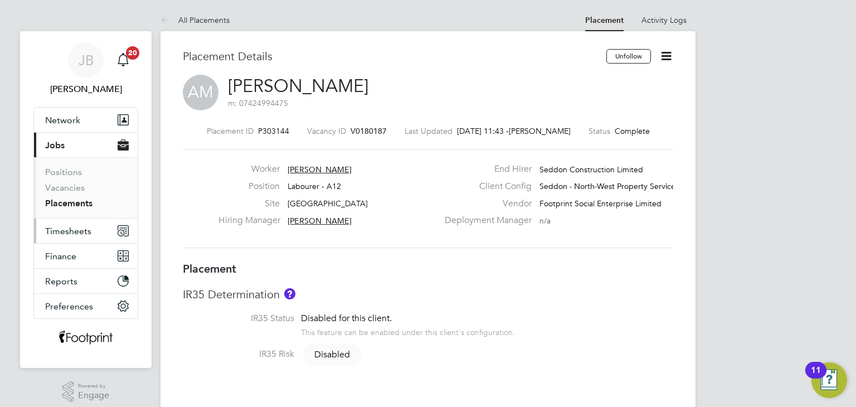
click at [90, 229] on button "Timesheets" at bounding box center [86, 231] width 104 height 25
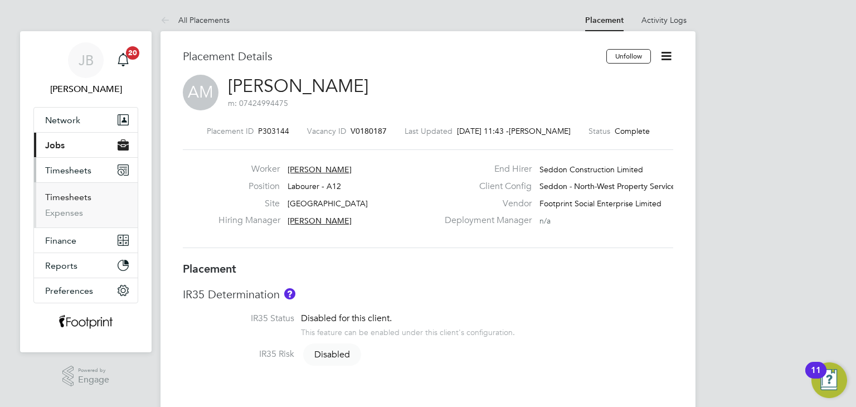
click at [80, 195] on link "Timesheets" at bounding box center [68, 197] width 46 height 11
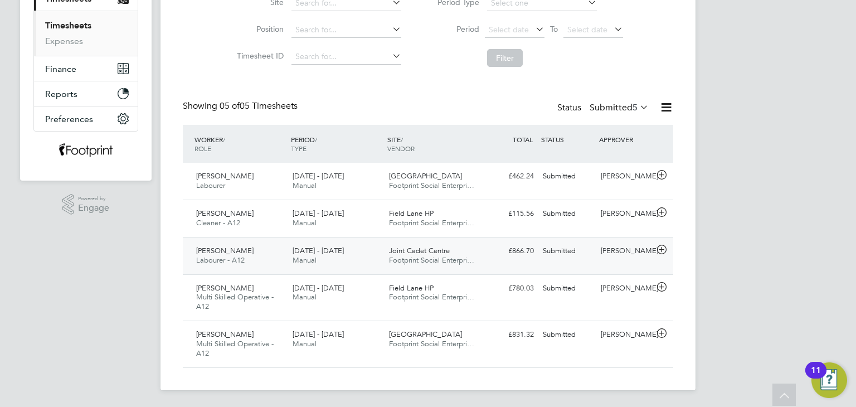
click at [611, 255] on div "[PERSON_NAME]" at bounding box center [626, 251] width 58 height 18
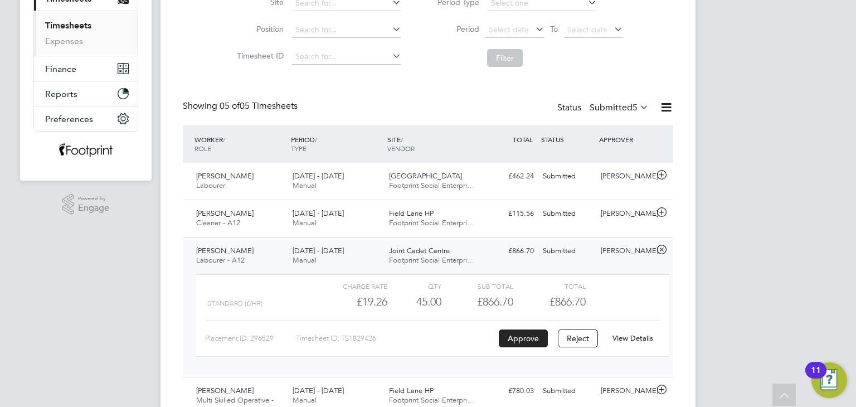
click at [585, 246] on div "Submitted" at bounding box center [568, 251] width 58 height 18
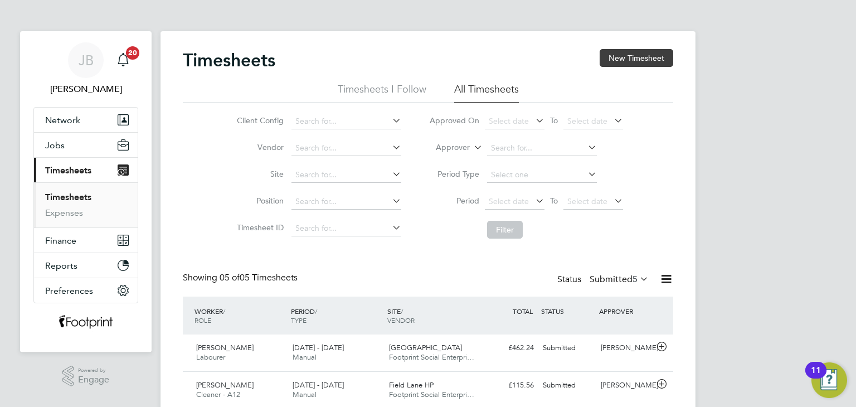
drag, startPoint x: 622, startPoint y: 74, endPoint x: 624, endPoint y: 61, distance: 12.5
click at [622, 73] on div "Timesheets New Timesheet" at bounding box center [428, 65] width 491 height 33
click at [624, 61] on button "New Timesheet" at bounding box center [637, 58] width 74 height 18
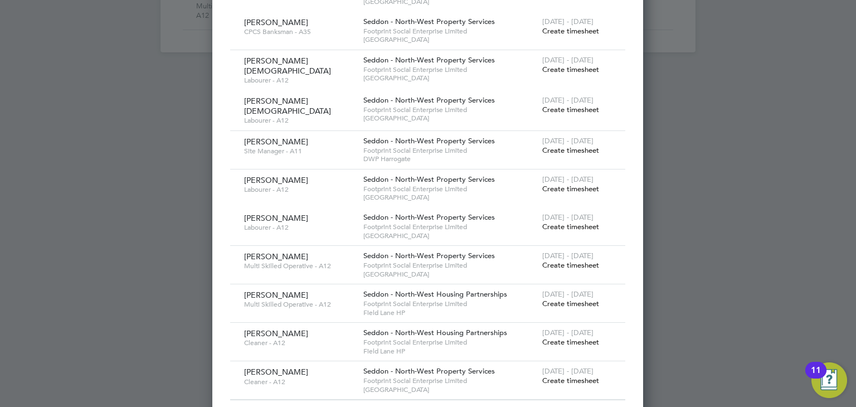
click at [568, 376] on span "Create timesheet" at bounding box center [570, 380] width 57 height 9
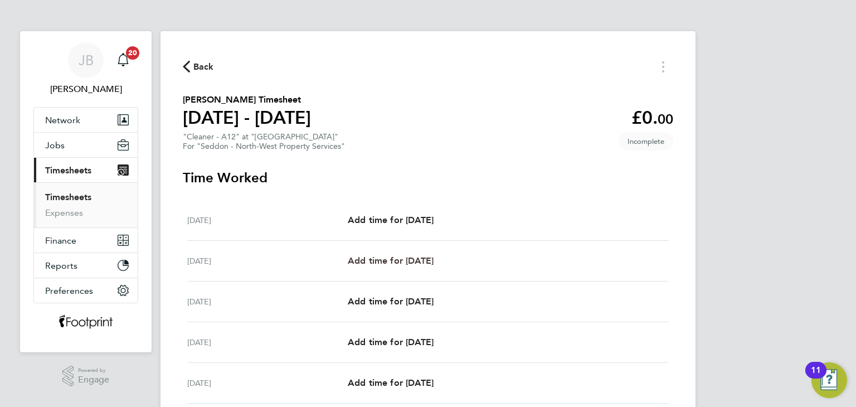
click at [430, 264] on span "Add time for [DATE]" at bounding box center [391, 260] width 86 height 11
select select "30"
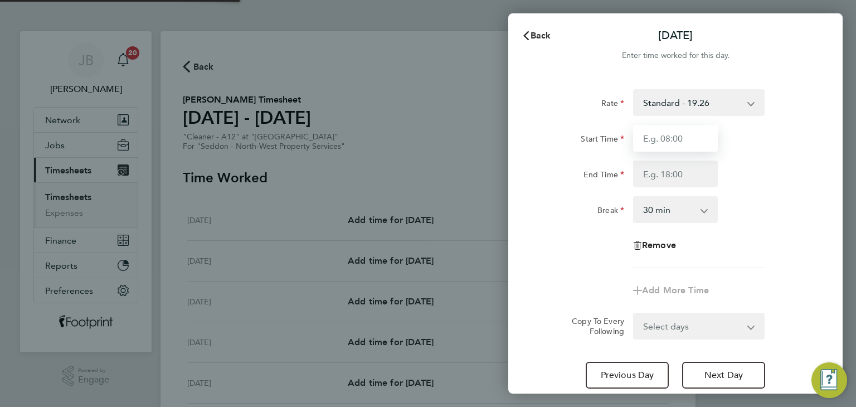
click at [663, 130] on input "Start Time" at bounding box center [675, 138] width 85 height 27
type input "14:00"
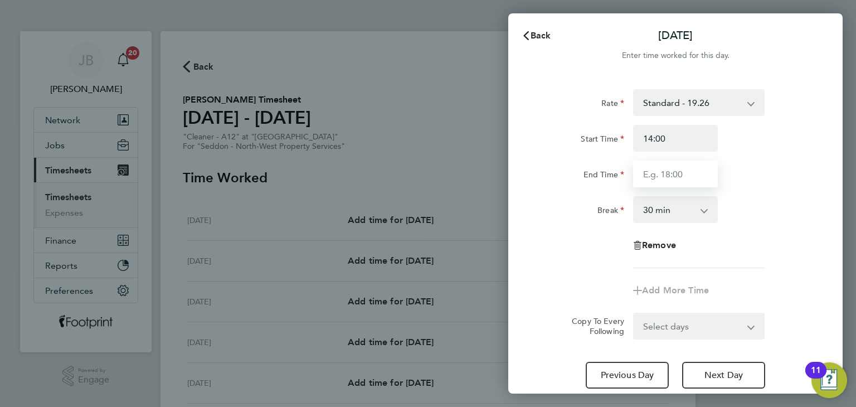
click at [666, 175] on input "End Time" at bounding box center [675, 174] width 85 height 27
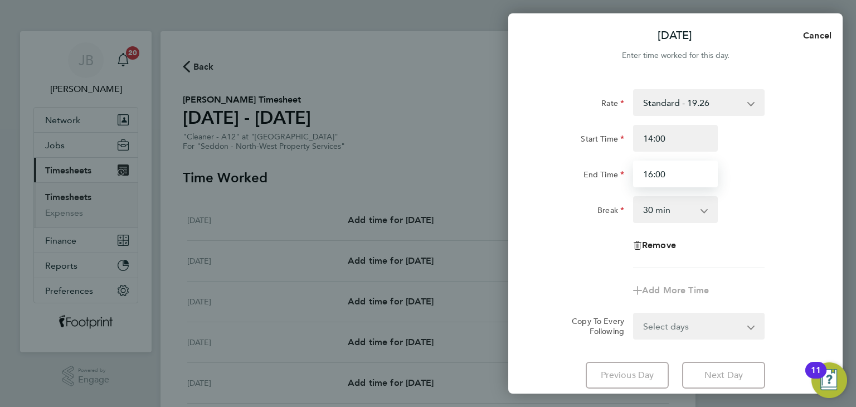
type input "16:00"
click at [680, 209] on select "0 min 15 min 30 min 45 min 60 min 75 min 90 min" at bounding box center [668, 209] width 69 height 25
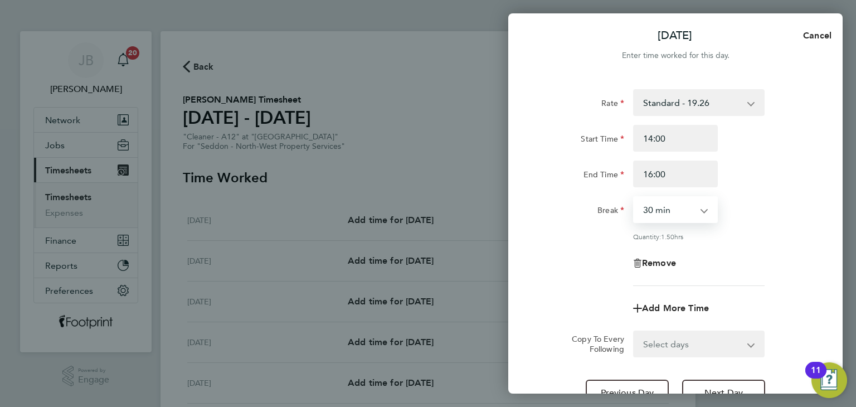
select select "0"
click at [634, 197] on select "0 min 15 min 30 min 45 min 60 min 75 min 90 min" at bounding box center [668, 209] width 69 height 25
click at [678, 348] on select "Select days Day Weekday (Mon-Fri) Weekend (Sat-Sun) Wednesday Thursday Friday S…" at bounding box center [692, 344] width 117 height 25
select select "THU"
click at [634, 332] on select "Select days Day Weekday (Mon-Fri) Weekend (Sat-Sun) Wednesday Thursday Friday S…" at bounding box center [692, 344] width 117 height 25
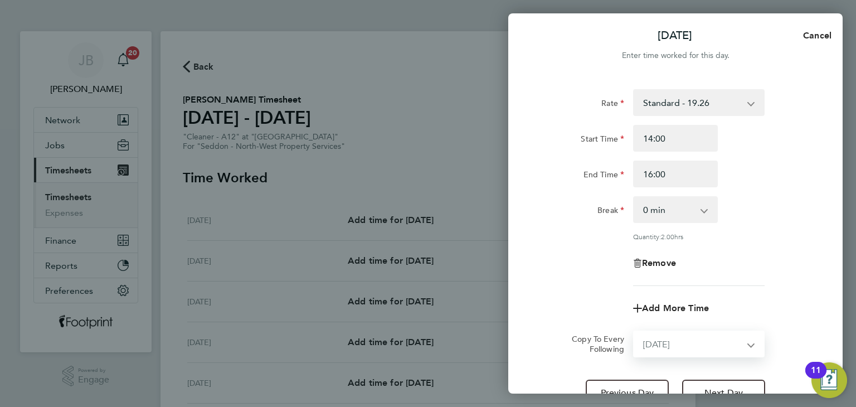
select select "[DATE]"
click at [597, 278] on div "Rate Standard - 19.26 Start Time 14:00 End Time 16:00 Break 0 min 15 min 30 min…" at bounding box center [676, 187] width 272 height 197
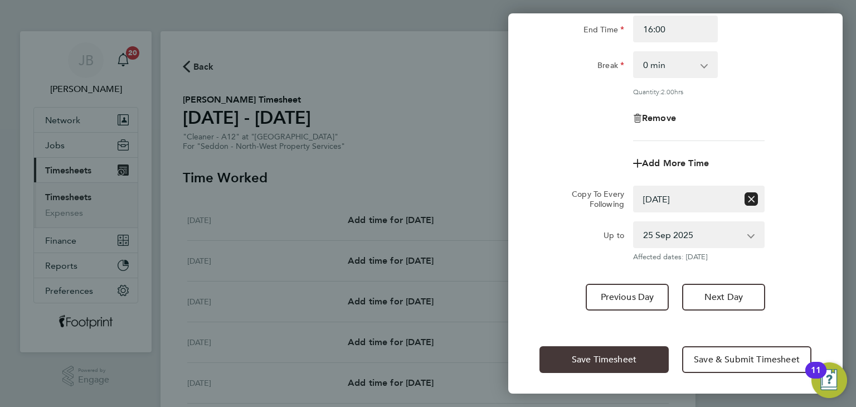
click at [595, 355] on span "Save Timesheet" at bounding box center [604, 359] width 65 height 11
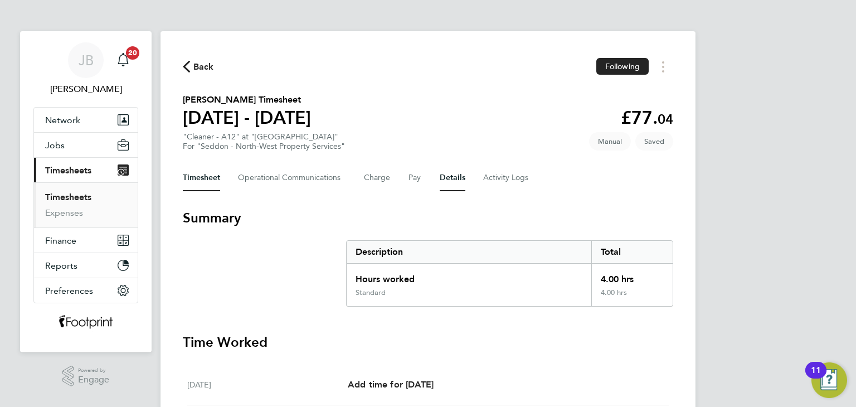
click at [450, 183] on button "Details" at bounding box center [453, 177] width 26 height 27
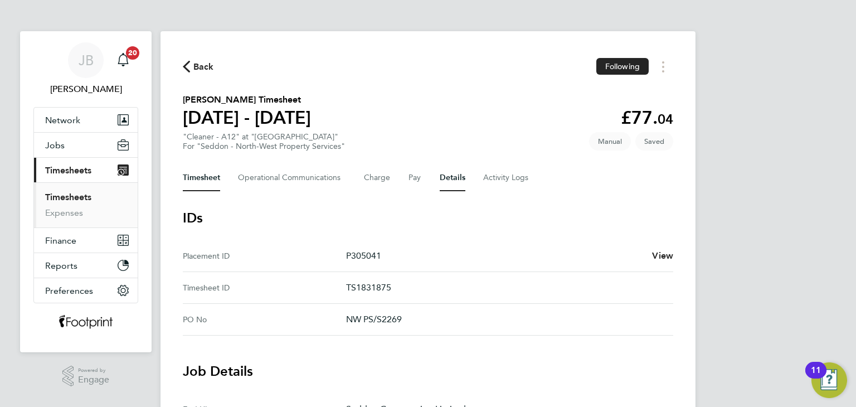
click at [203, 178] on button "Timesheet" at bounding box center [201, 177] width 37 height 27
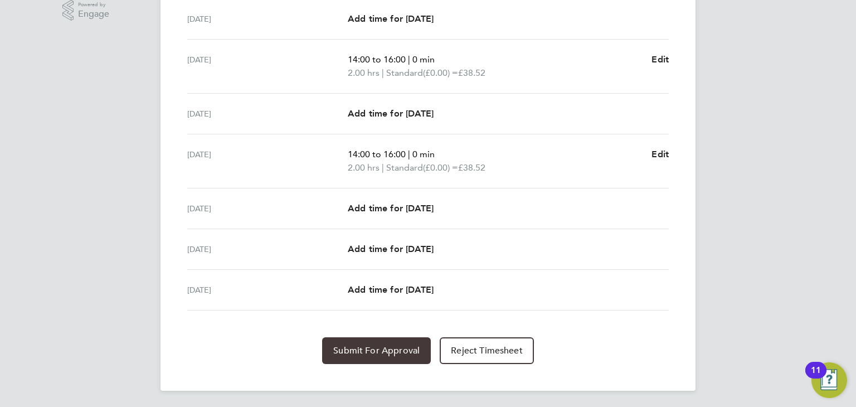
click at [359, 340] on button "Submit For Approval" at bounding box center [376, 350] width 109 height 27
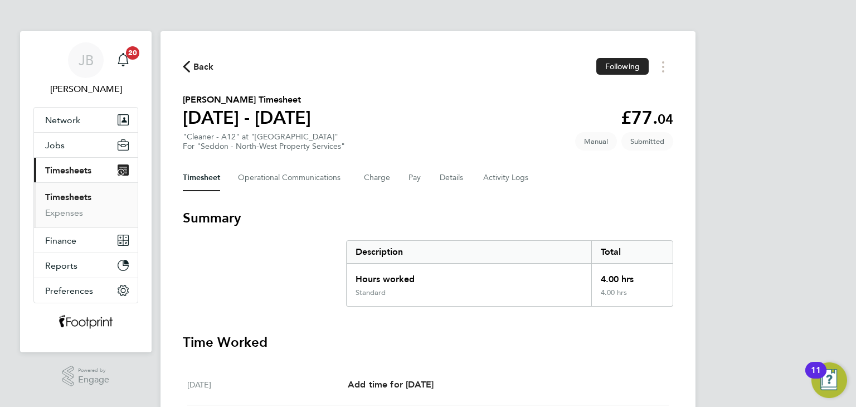
click at [201, 63] on span "Back" at bounding box center [203, 66] width 21 height 13
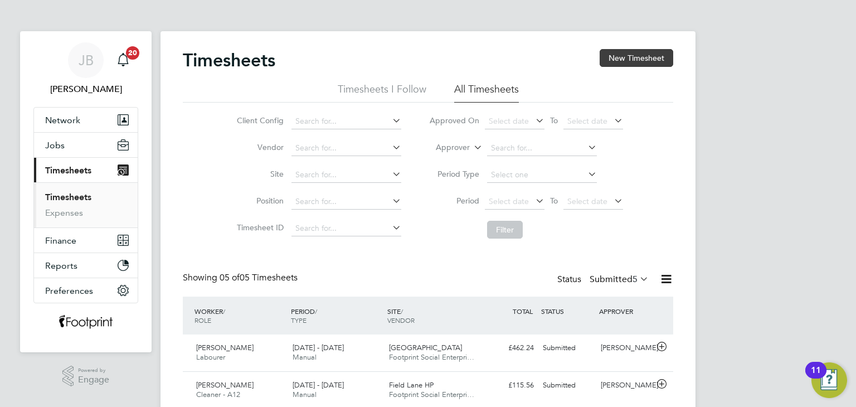
click at [651, 57] on button "New Timesheet" at bounding box center [637, 58] width 74 height 18
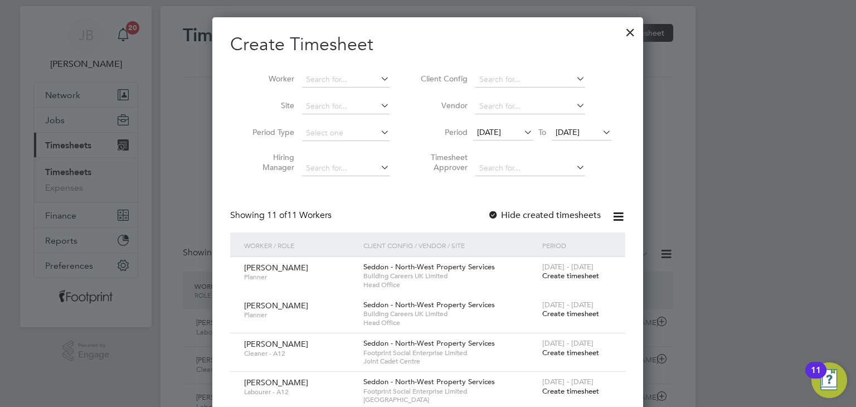
click at [633, 32] on div at bounding box center [631, 30] width 20 height 20
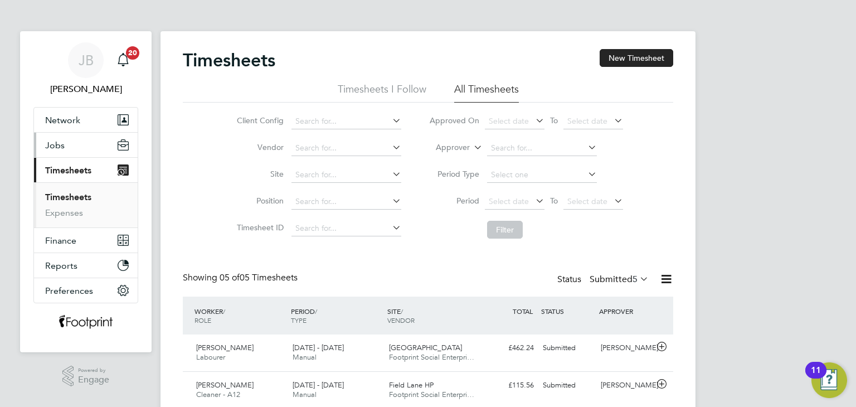
click at [68, 145] on button "Jobs" at bounding box center [86, 145] width 104 height 25
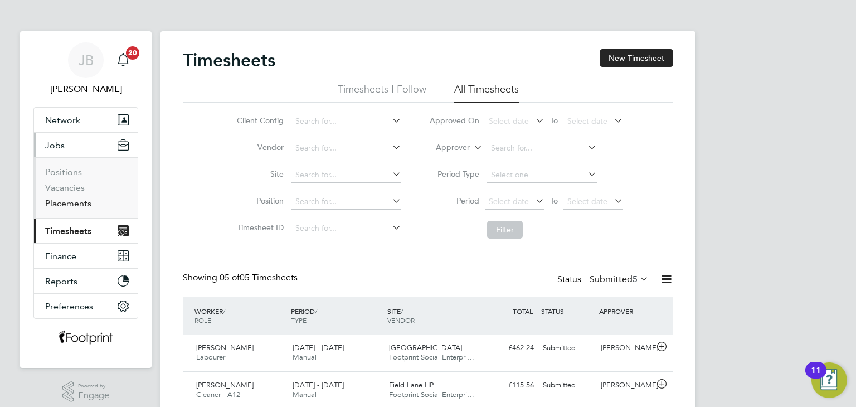
click at [80, 202] on link "Placements" at bounding box center [68, 203] width 46 height 11
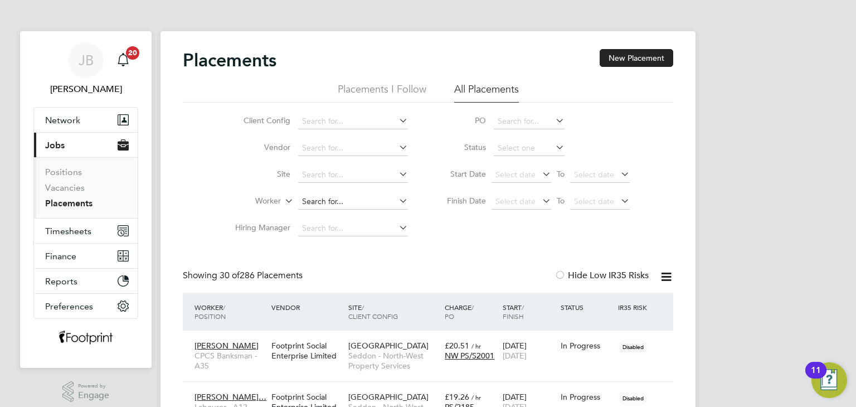
click at [318, 203] on input at bounding box center [353, 202] width 110 height 16
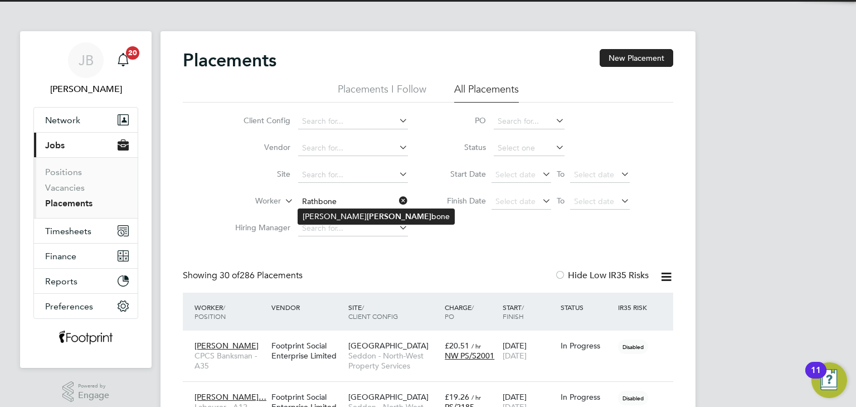
type input "[PERSON_NAME]"
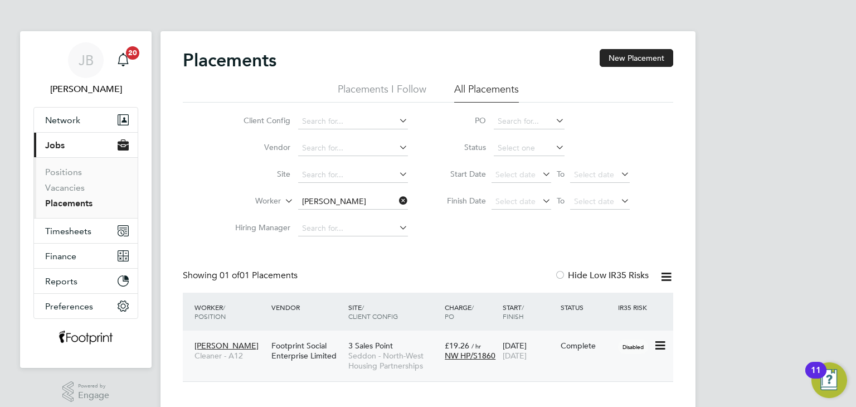
click at [580, 347] on div "Complete" at bounding box center [587, 346] width 52 height 10
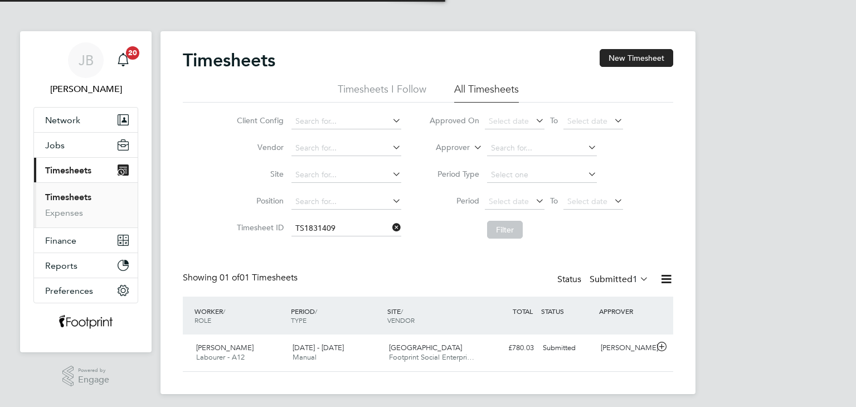
scroll to position [28, 97]
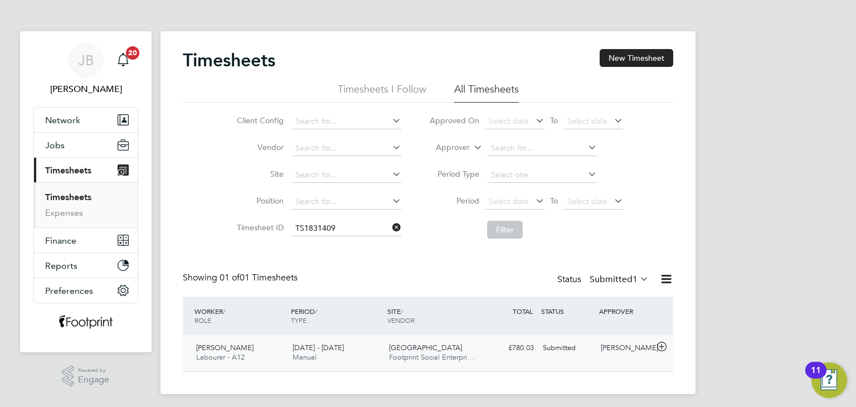
click at [603, 346] on div "[PERSON_NAME]" at bounding box center [626, 348] width 58 height 18
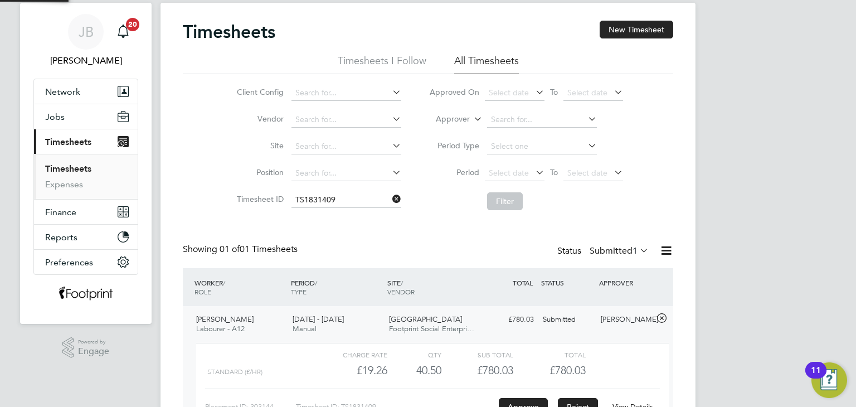
scroll to position [56, 0]
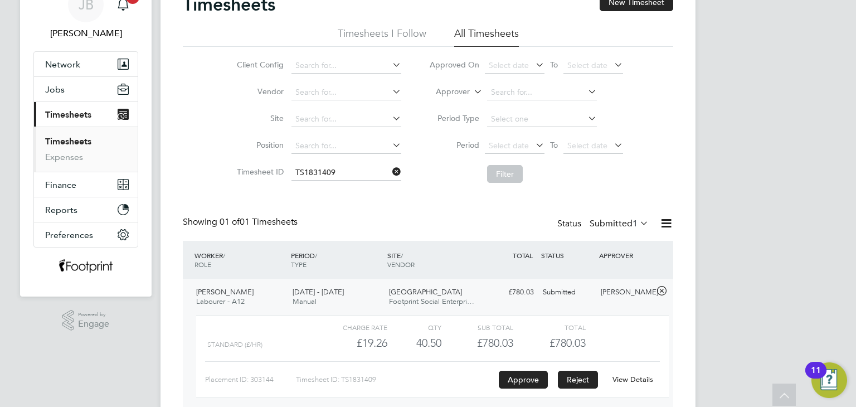
click at [580, 376] on button "Reject" at bounding box center [578, 380] width 40 height 18
click at [562, 293] on div "Submitted" at bounding box center [568, 292] width 58 height 18
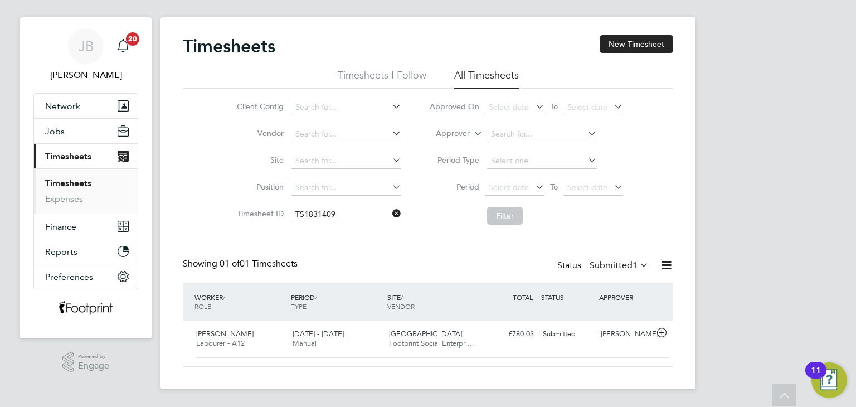
scroll to position [4, 0]
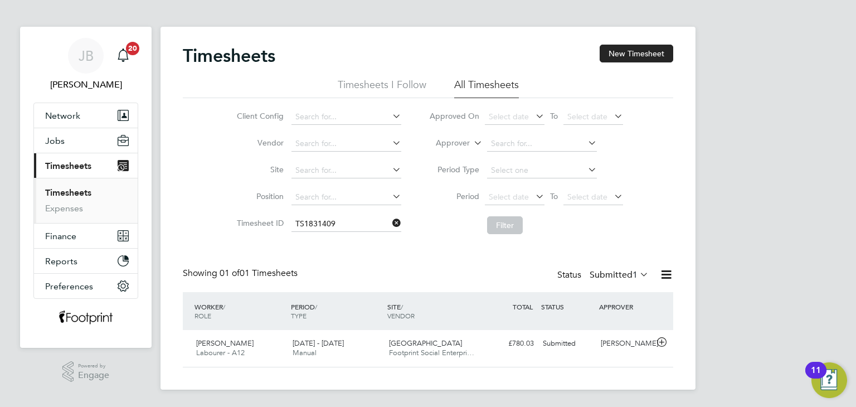
click at [72, 188] on link "Timesheets" at bounding box center [68, 192] width 46 height 11
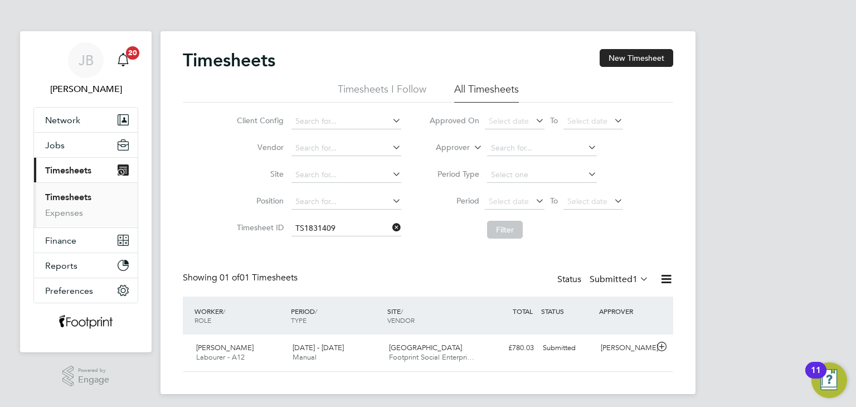
click at [73, 190] on ul "Timesheets Expenses" at bounding box center [86, 204] width 104 height 45
click at [71, 197] on link "Timesheets" at bounding box center [68, 197] width 46 height 11
click at [389, 229] on input at bounding box center [347, 229] width 110 height 16
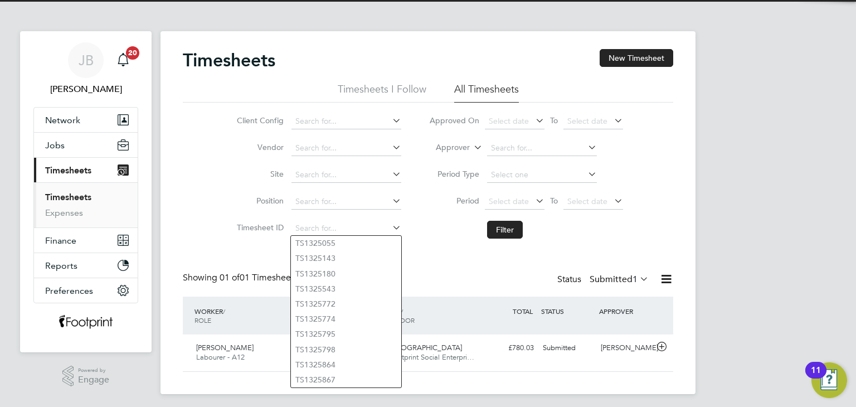
click at [444, 233] on li "Filter" at bounding box center [526, 229] width 222 height 29
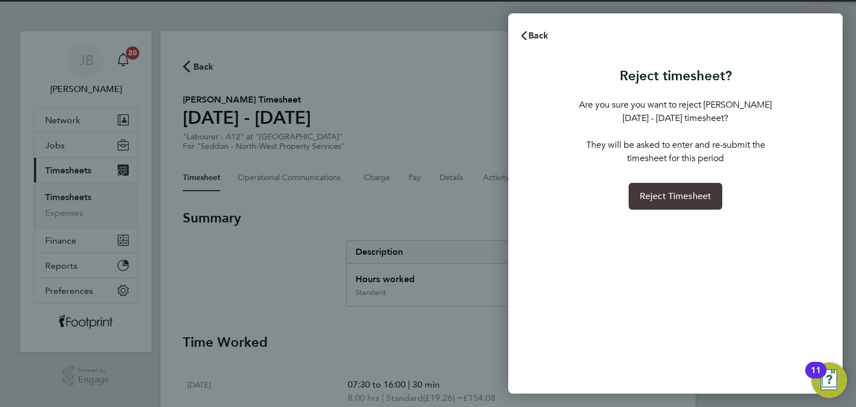
click at [663, 204] on button "Reject Timesheet" at bounding box center [676, 196] width 94 height 27
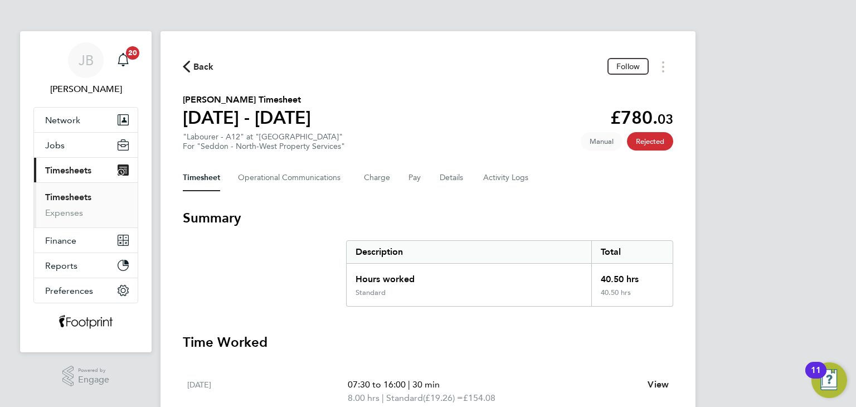
click at [194, 63] on span "Back" at bounding box center [203, 66] width 21 height 13
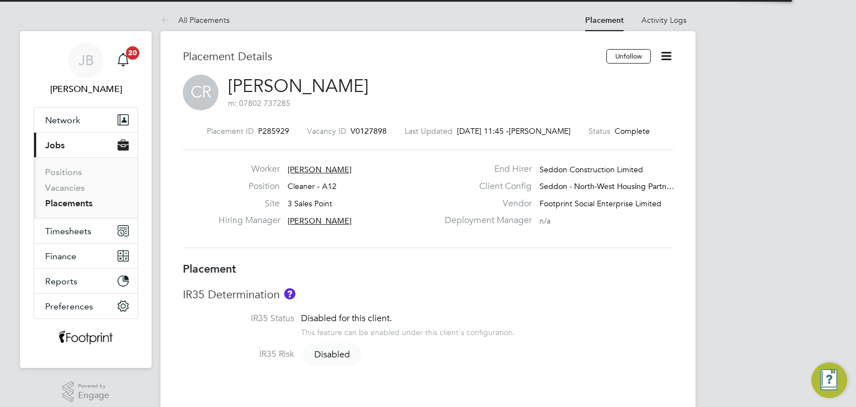
click at [668, 57] on icon at bounding box center [667, 56] width 14 height 14
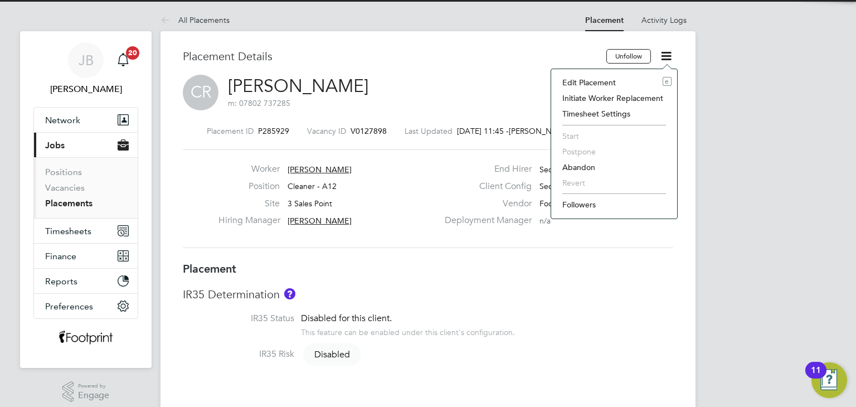
click at [609, 80] on li "Edit Placement e" at bounding box center [614, 83] width 115 height 16
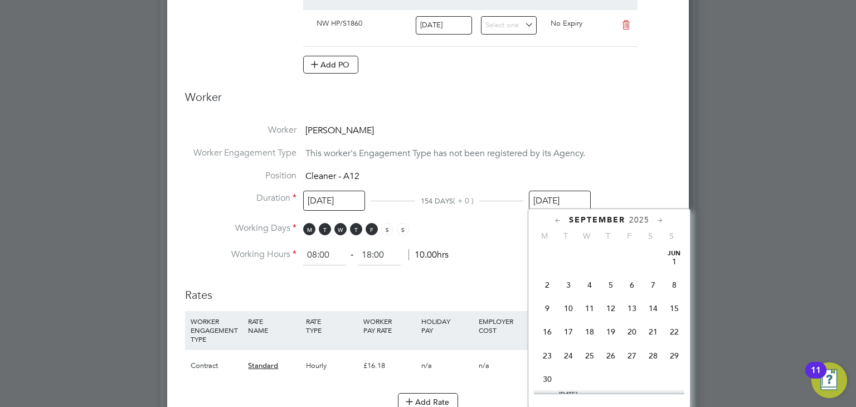
click at [566, 201] on input "[DATE]" at bounding box center [560, 201] width 62 height 21
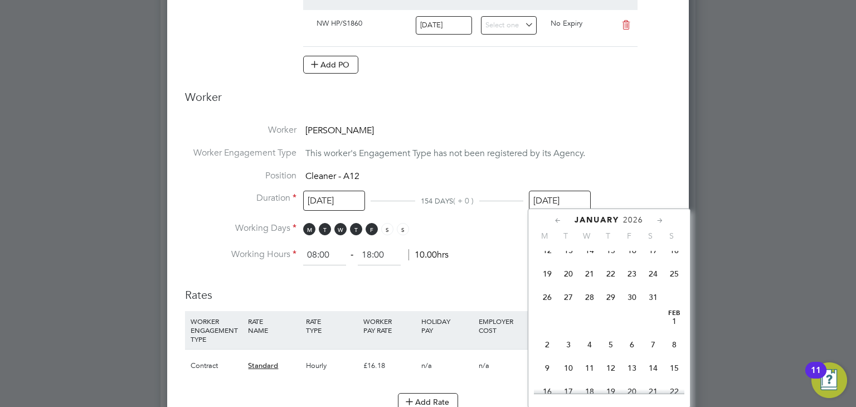
click at [676, 284] on span "25" at bounding box center [674, 273] width 21 height 21
type input "25 Jan 2026"
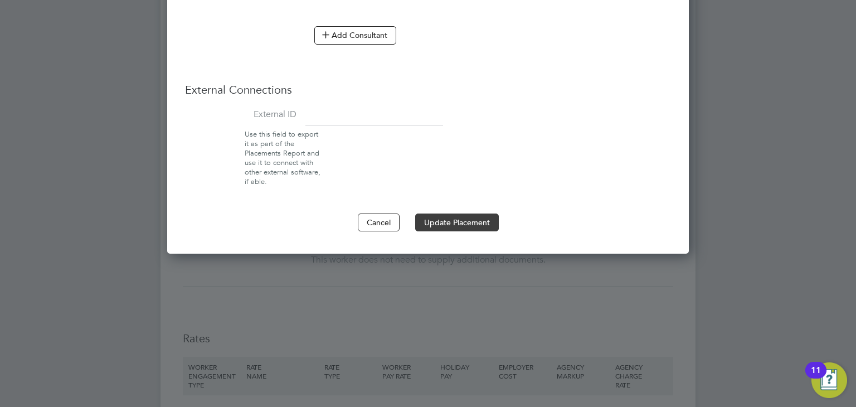
click at [455, 220] on button "Update Placement" at bounding box center [457, 223] width 84 height 18
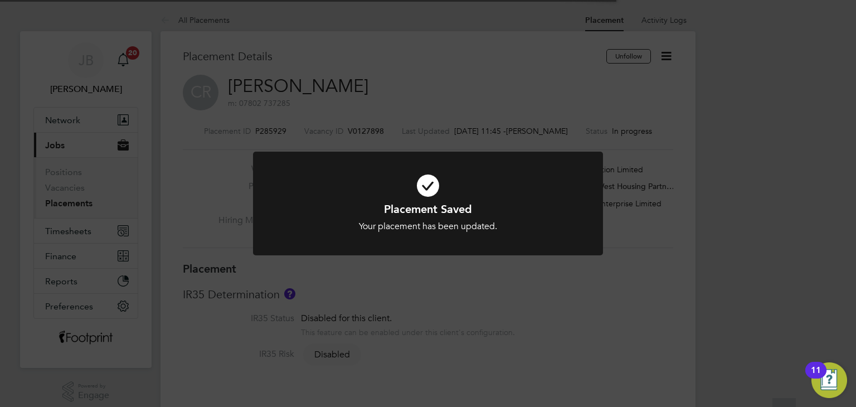
click at [653, 261] on div "Placement Saved Your placement has been updated. Cancel Okay" at bounding box center [428, 203] width 856 height 407
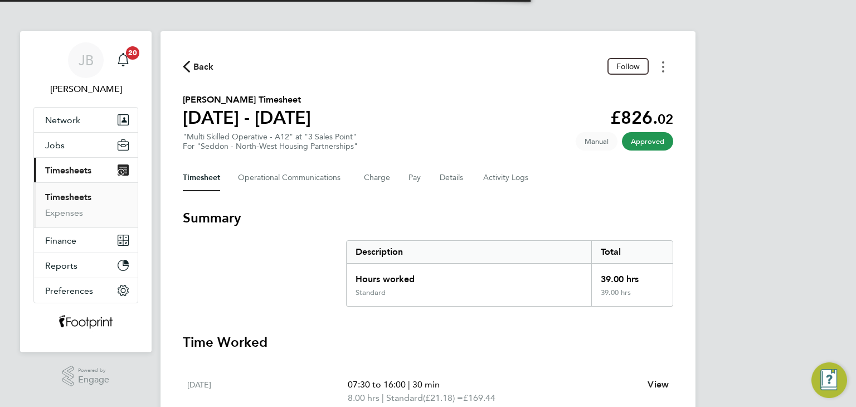
click at [662, 72] on button "Timesheets Menu" at bounding box center [663, 66] width 20 height 17
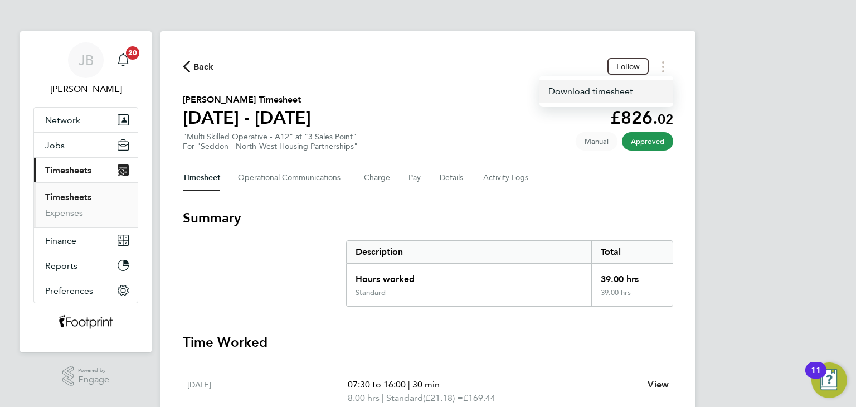
click at [628, 92] on link "Download timesheet" at bounding box center [607, 91] width 134 height 22
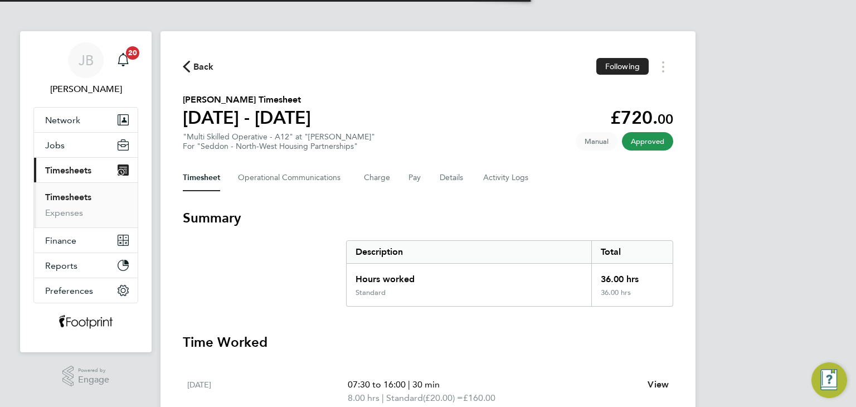
click at [531, 104] on section "[PERSON_NAME] Timesheet [DATE] - [DATE] £720. 00 "Multi Skilled Operative - A12…" at bounding box center [428, 122] width 491 height 58
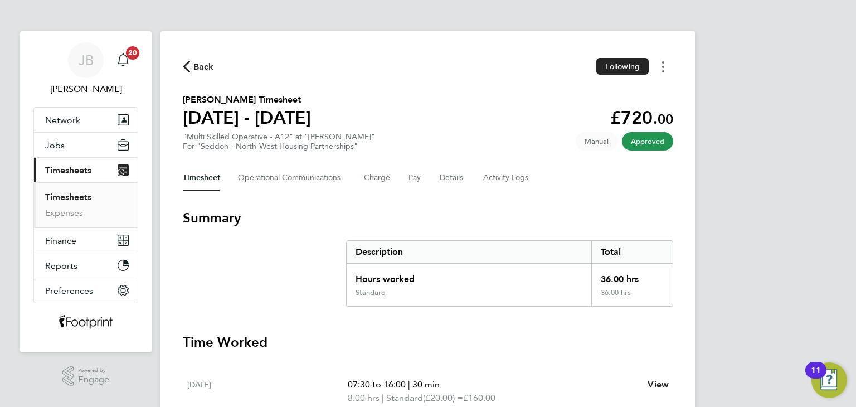
click at [666, 68] on button "Timesheets Menu" at bounding box center [663, 66] width 20 height 17
click at [631, 96] on link "Download timesheet" at bounding box center [607, 91] width 134 height 22
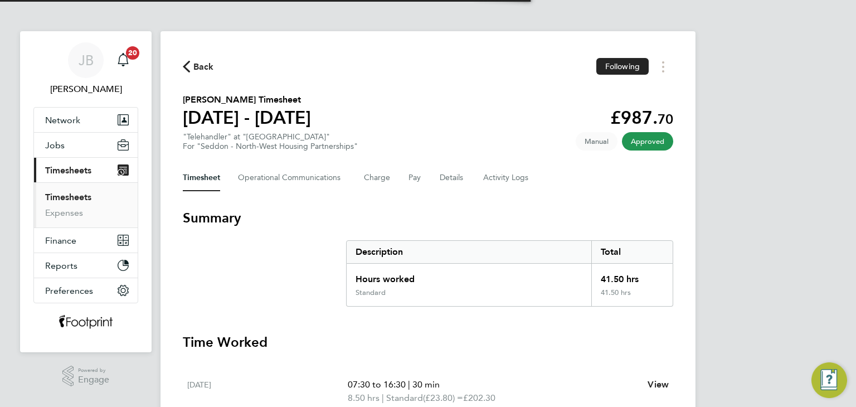
click at [526, 99] on section "[PERSON_NAME] Timesheet [DATE] - [DATE] £987. 70 "Telehandler" at "[GEOGRAPHIC_…" at bounding box center [428, 122] width 491 height 58
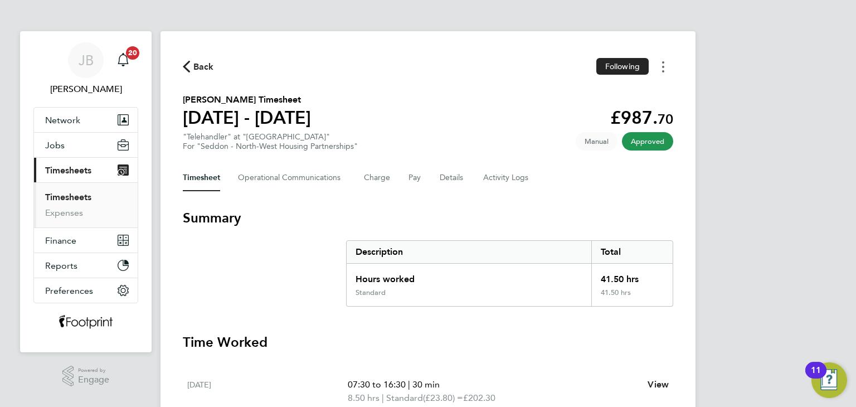
click at [665, 67] on button "Timesheets Menu" at bounding box center [663, 66] width 20 height 17
click at [629, 96] on link "Download timesheet" at bounding box center [607, 91] width 134 height 22
click at [663, 69] on icon "Timesheets Menu" at bounding box center [663, 66] width 2 height 11
click at [629, 93] on link "Download timesheet" at bounding box center [607, 91] width 134 height 22
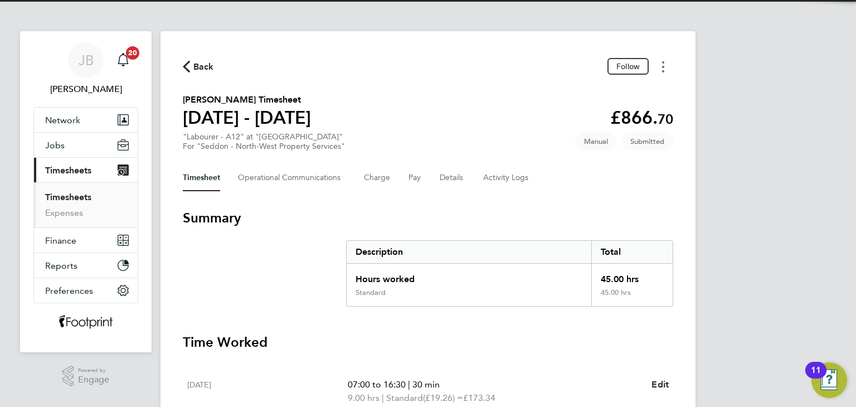
click at [660, 69] on button "Timesheets Menu" at bounding box center [663, 66] width 20 height 17
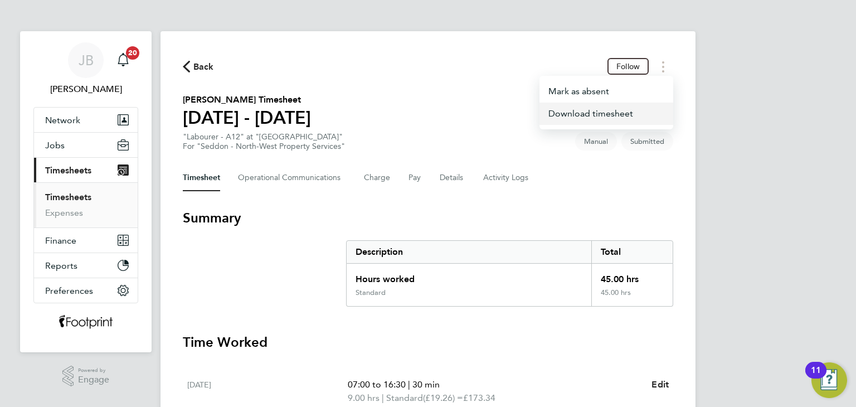
click at [577, 114] on link "Download timesheet" at bounding box center [607, 114] width 134 height 22
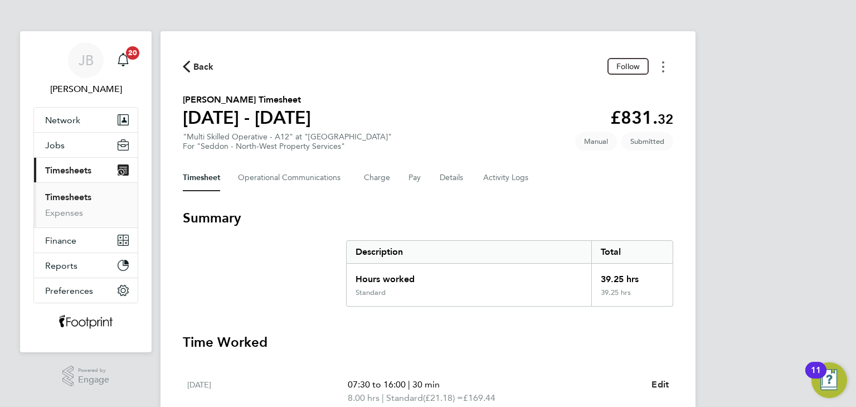
click at [667, 74] on button "Timesheets Menu" at bounding box center [663, 66] width 20 height 17
click at [603, 120] on link "Download timesheet" at bounding box center [607, 114] width 134 height 22
click at [666, 65] on button "Timesheets Menu" at bounding box center [663, 66] width 20 height 17
click at [617, 120] on link "Download timesheet" at bounding box center [607, 114] width 134 height 22
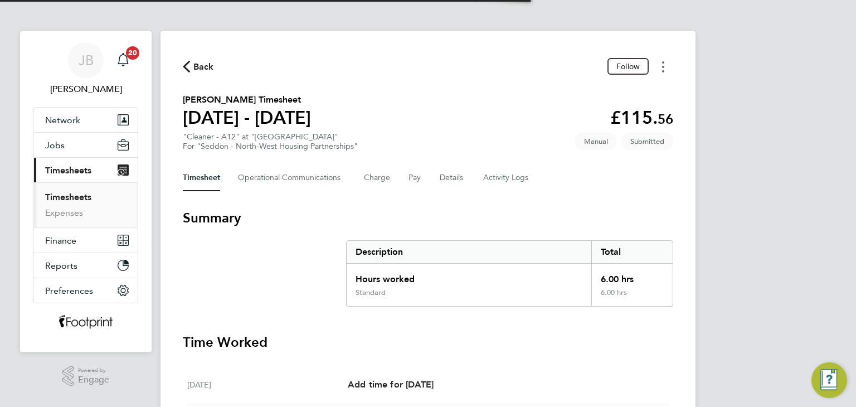
click at [666, 69] on button "Timesheets Menu" at bounding box center [663, 66] width 20 height 17
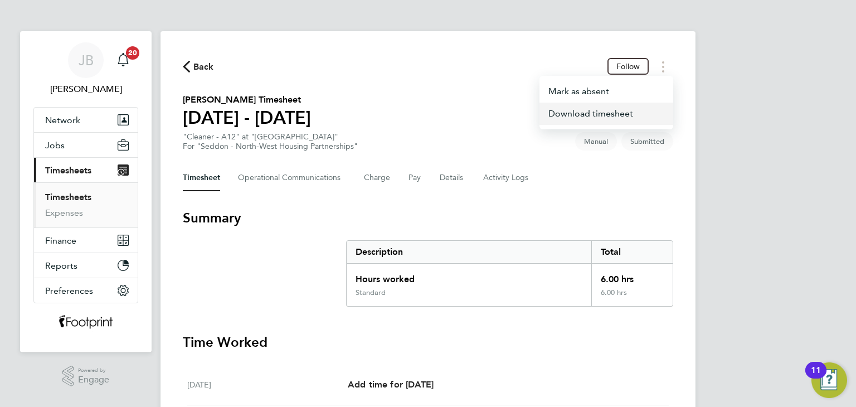
click at [622, 109] on link "Download timesheet" at bounding box center [607, 114] width 134 height 22
click at [191, 72] on button "Back" at bounding box center [198, 67] width 31 height 14
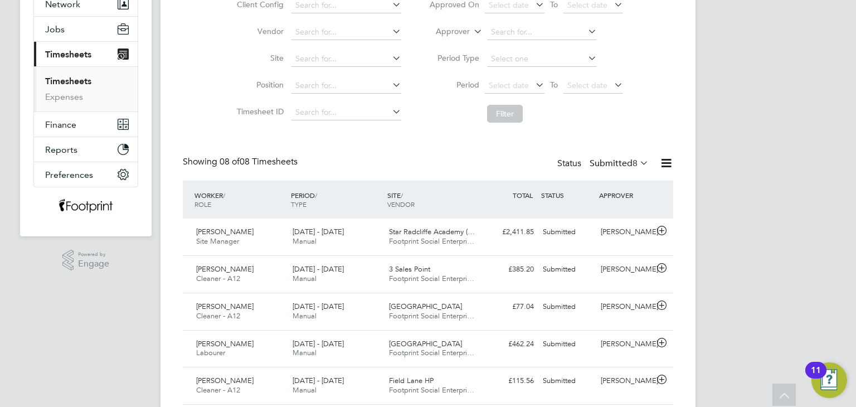
click at [603, 163] on label "Submitted 8" at bounding box center [619, 163] width 59 height 11
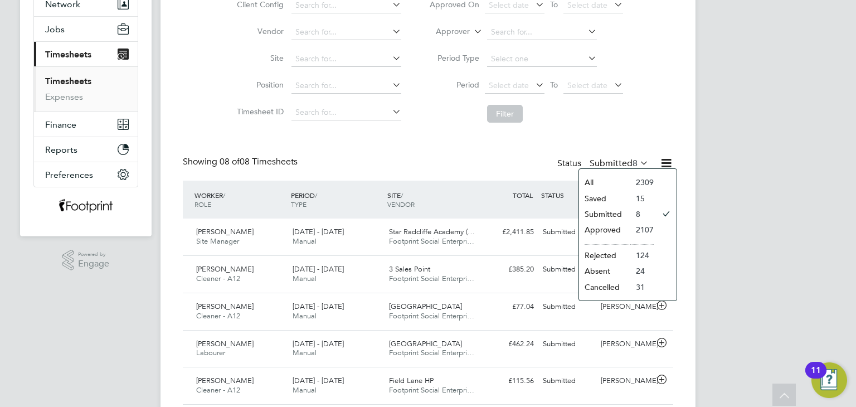
click at [616, 230] on li "Approved" at bounding box center [604, 230] width 51 height 16
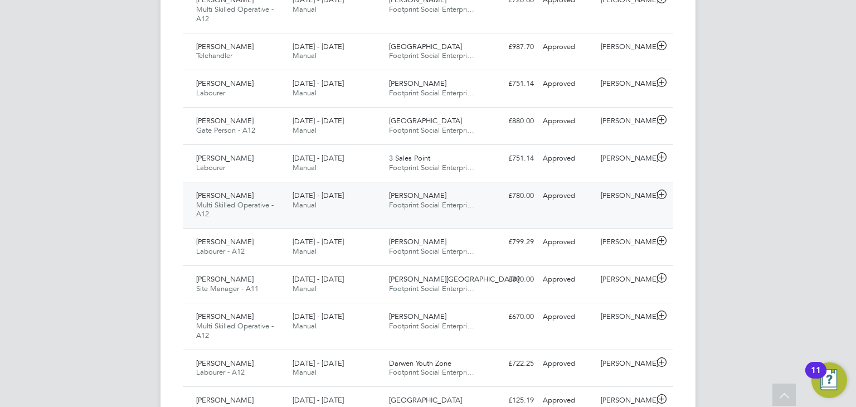
click at [350, 211] on div "22 - 28 Sep 2025 Manual" at bounding box center [336, 201] width 96 height 28
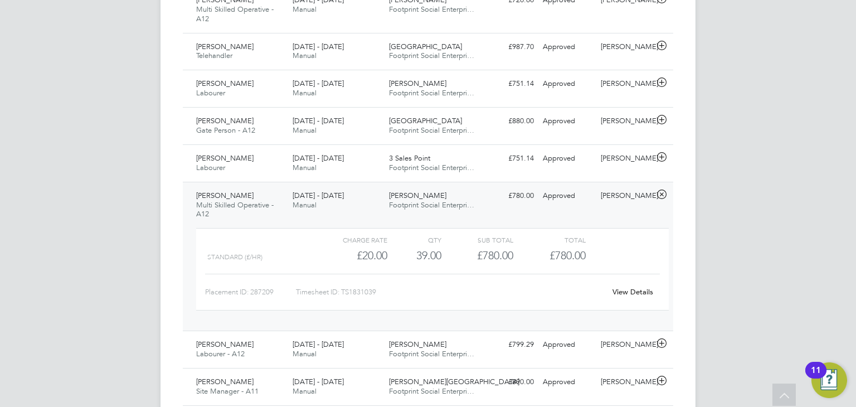
click at [623, 290] on link "View Details" at bounding box center [633, 291] width 41 height 9
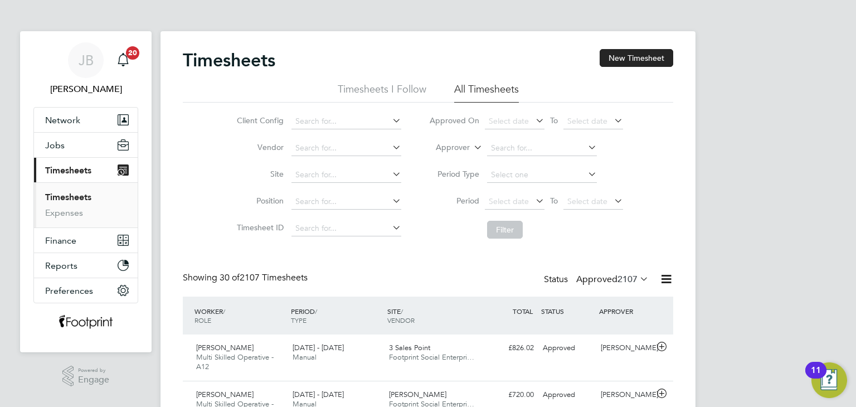
click at [585, 280] on label "Approved 2107" at bounding box center [612, 279] width 72 height 11
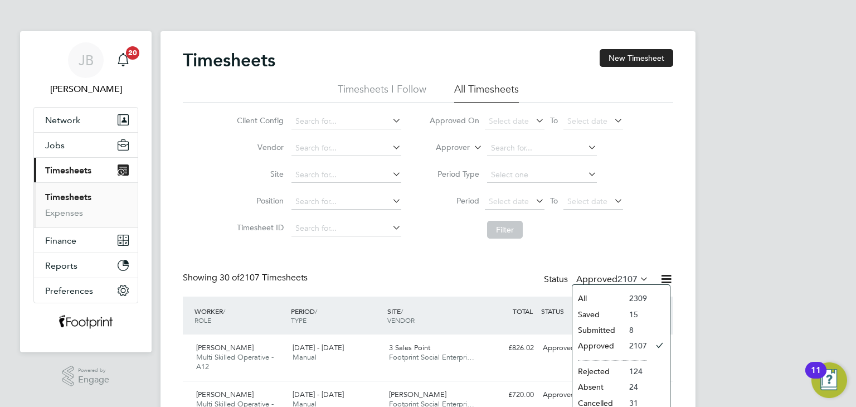
click at [600, 331] on li "Submitted" at bounding box center [598, 330] width 51 height 16
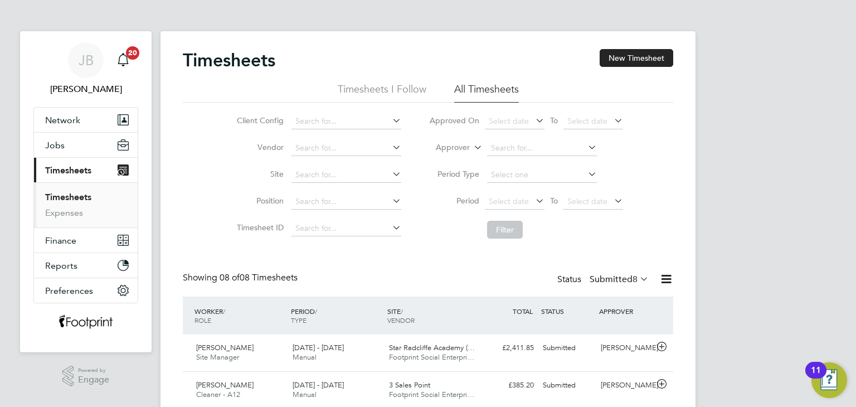
scroll to position [28, 97]
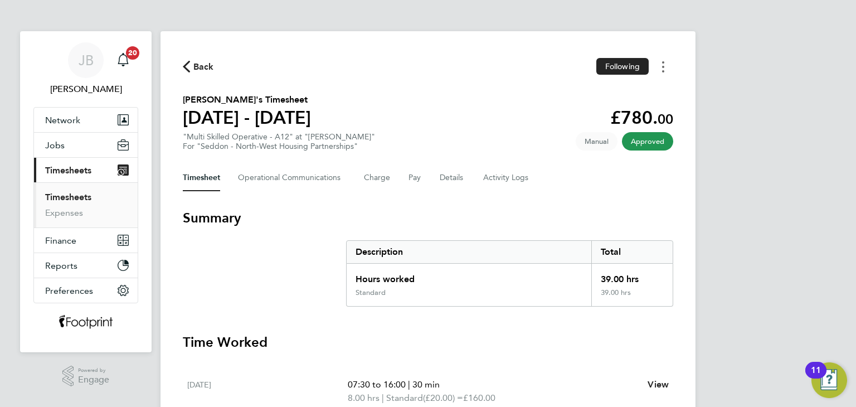
click at [667, 70] on button "Timesheets Menu" at bounding box center [663, 66] width 20 height 17
click at [628, 92] on link "Download timesheet" at bounding box center [607, 91] width 134 height 22
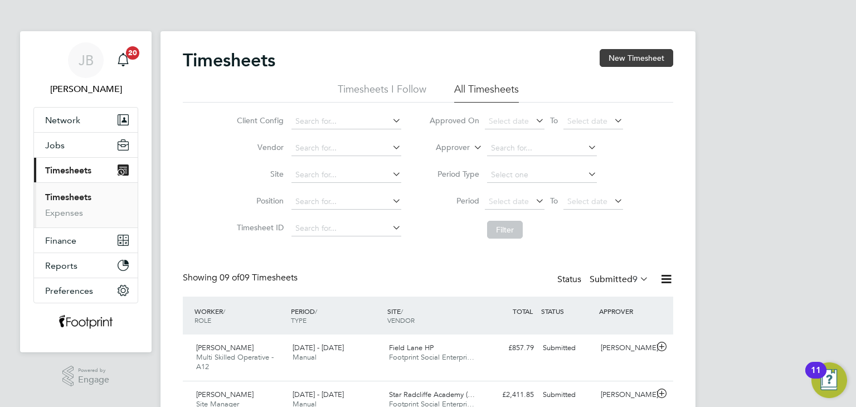
click at [626, 55] on button "New Timesheet" at bounding box center [637, 58] width 74 height 18
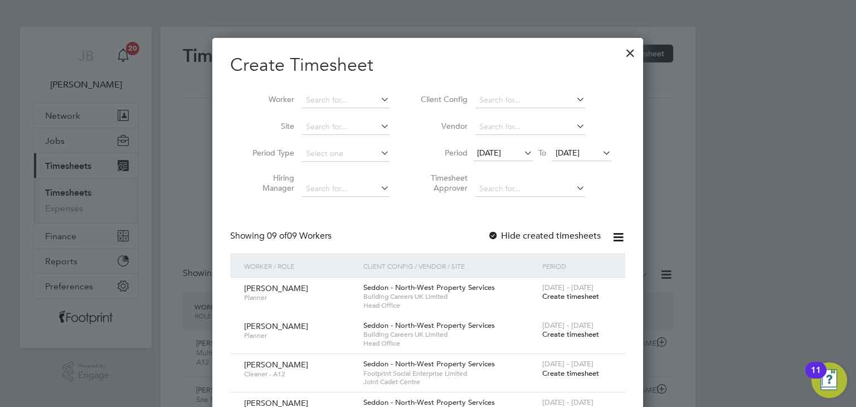
click at [628, 48] on div at bounding box center [631, 50] width 20 height 20
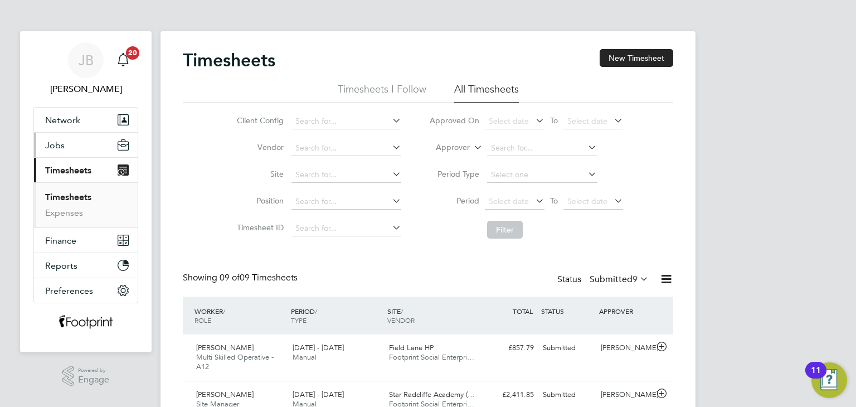
click at [49, 141] on span "Jobs" at bounding box center [55, 145] width 20 height 11
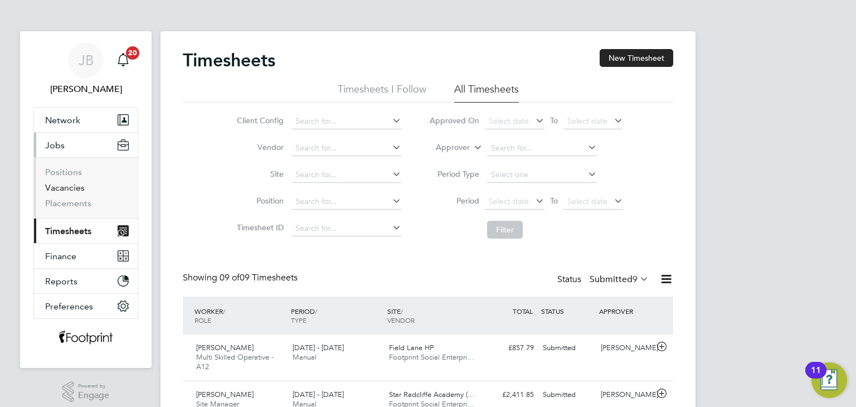
click at [69, 187] on link "Vacancies" at bounding box center [65, 187] width 40 height 11
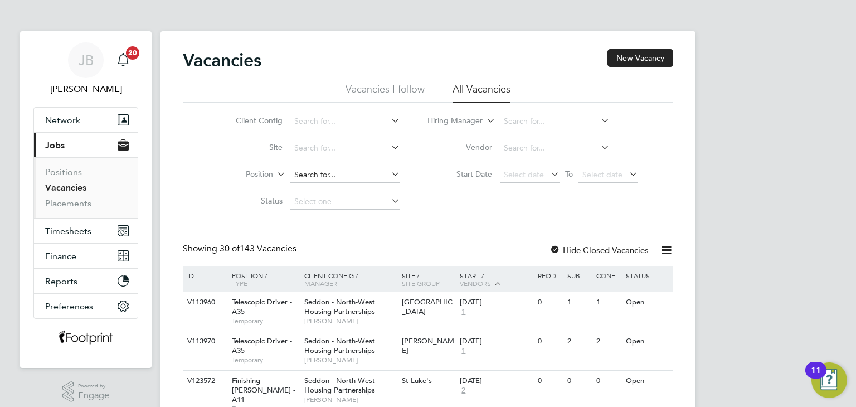
click at [328, 177] on input at bounding box center [345, 175] width 110 height 16
type input "Longshaw"
click at [389, 173] on icon at bounding box center [389, 174] width 0 height 16
click at [358, 148] on input at bounding box center [345, 148] width 110 height 16
click at [341, 159] on li "Longshaw Drive" at bounding box center [345, 163] width 110 height 15
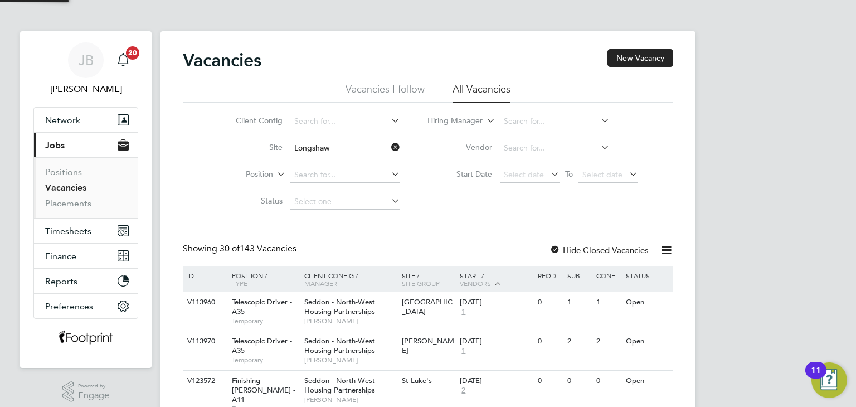
type input "[GEOGRAPHIC_DATA]"
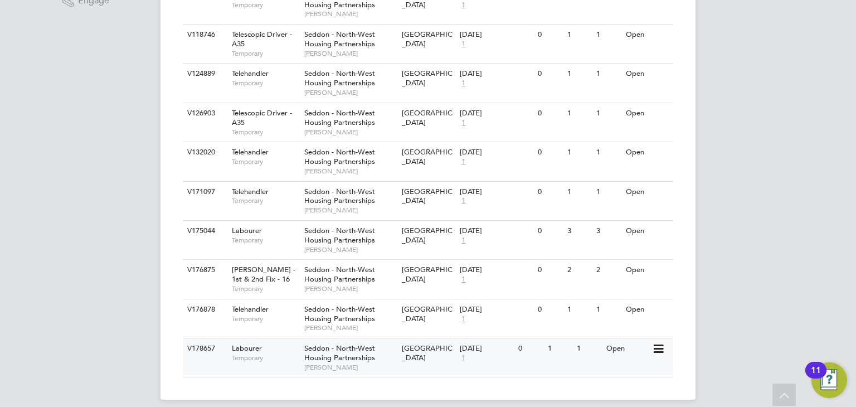
click at [542, 355] on div "V178657 Labourer Temporary Seddon - North-West Housing Partnerships Gary Pepper…" at bounding box center [428, 357] width 491 height 39
click at [362, 265] on span "Seddon - North-West Housing Partnerships" at bounding box center [339, 274] width 71 height 19
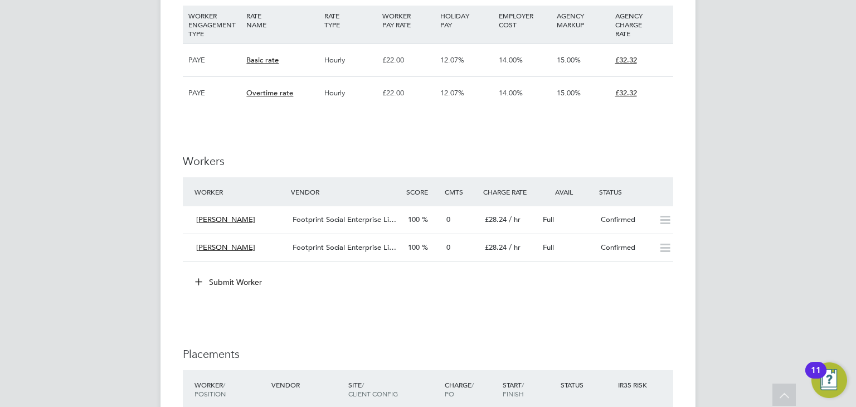
click at [217, 285] on button "Submit Worker" at bounding box center [229, 282] width 84 height 18
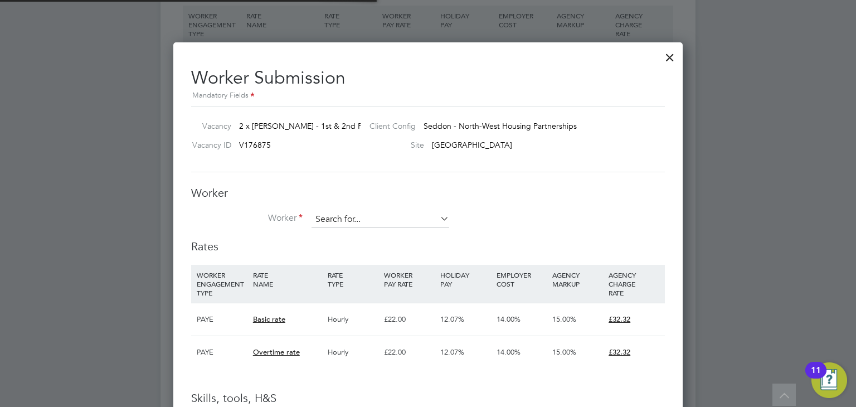
scroll to position [5, 5]
click at [354, 210] on div "Worker Worker Worker Engagement Type" at bounding box center [428, 213] width 474 height 54
click at [352, 219] on input at bounding box center [381, 219] width 138 height 17
click at [371, 384] on li "+ Add new" at bounding box center [381, 386] width 138 height 15
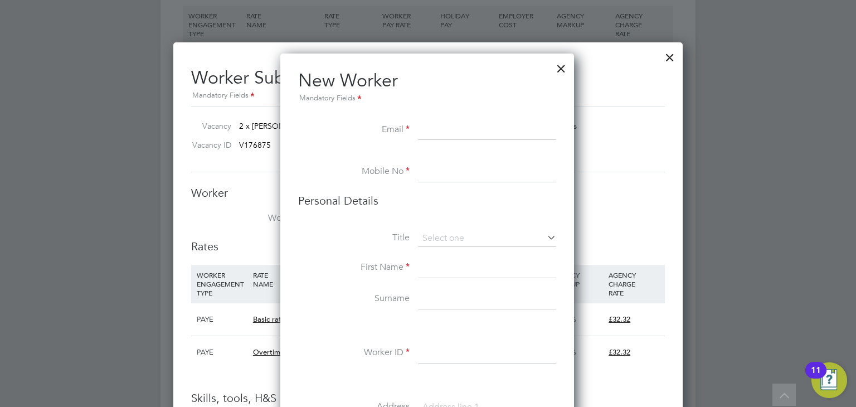
paste input "[EMAIL_ADDRESS][DOMAIN_NAME]"
type input "[EMAIL_ADDRESS][DOMAIN_NAME]"
click at [445, 164] on input at bounding box center [488, 172] width 138 height 20
paste input "[EMAIL_ADDRESS][DOMAIN_NAME]"
type input "[EMAIL_ADDRESS][DOMAIN_NAME]"
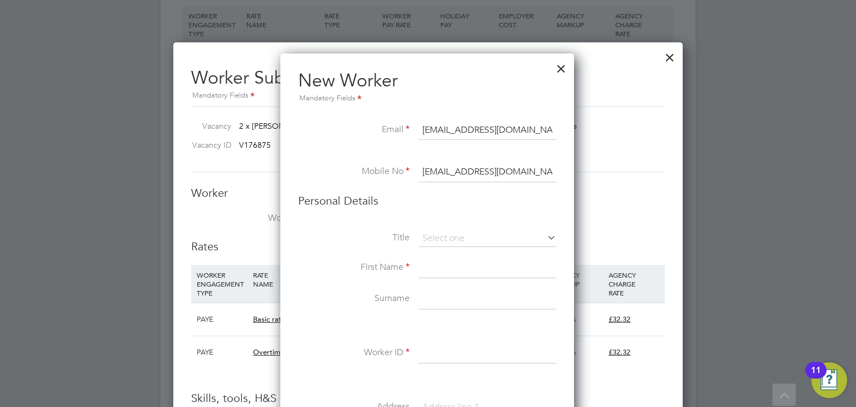
drag, startPoint x: 550, startPoint y: 171, endPoint x: 270, endPoint y: 184, distance: 280.7
click at [270, 184] on div "All Vacancies Vacancy Activity Logs Vacancy Activity Logs All Vacancies Vacancy…" at bounding box center [428, 9] width 535 height 1450
paste input "07716085786"
type input "07716085786"
click at [448, 238] on input at bounding box center [488, 238] width 138 height 17
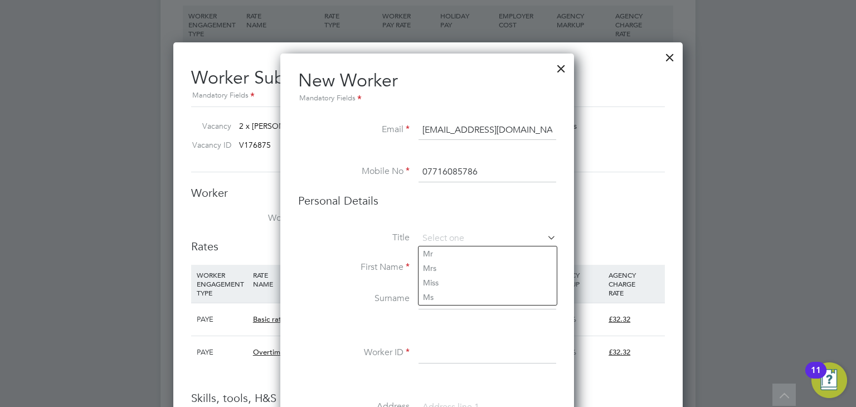
click at [438, 349] on input at bounding box center [488, 353] width 138 height 20
type input "CAN-3891"
click at [442, 235] on input at bounding box center [488, 238] width 138 height 17
click at [440, 255] on li "Mr" at bounding box center [488, 253] width 138 height 14
type input "Mr"
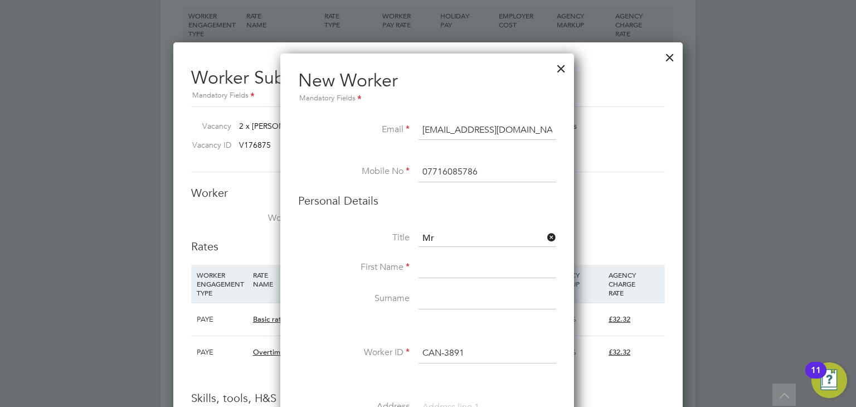
click at [435, 263] on input at bounding box center [488, 268] width 138 height 20
type input "[PERSON_NAME]"
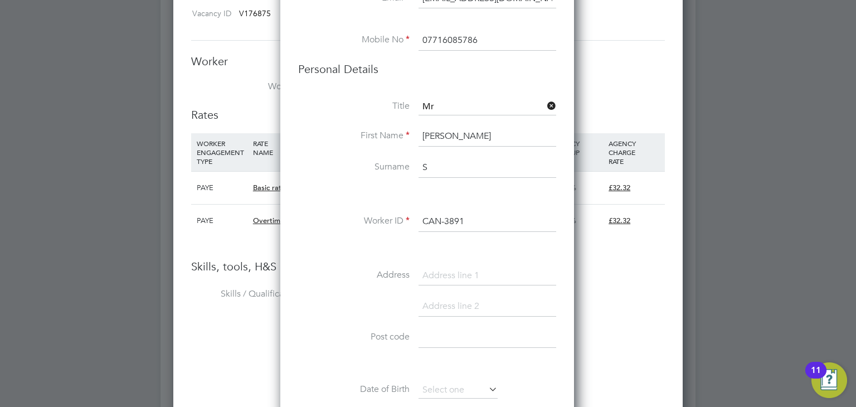
scroll to position [878, 0]
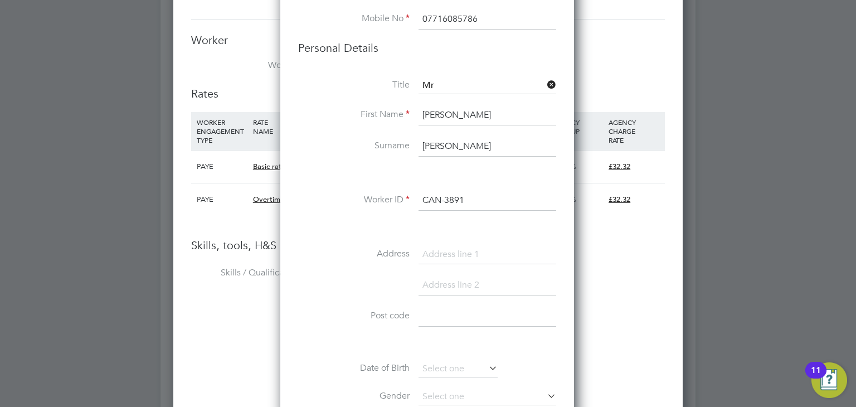
type input "[PERSON_NAME]"
click at [345, 266] on li "Address" at bounding box center [427, 260] width 258 height 31
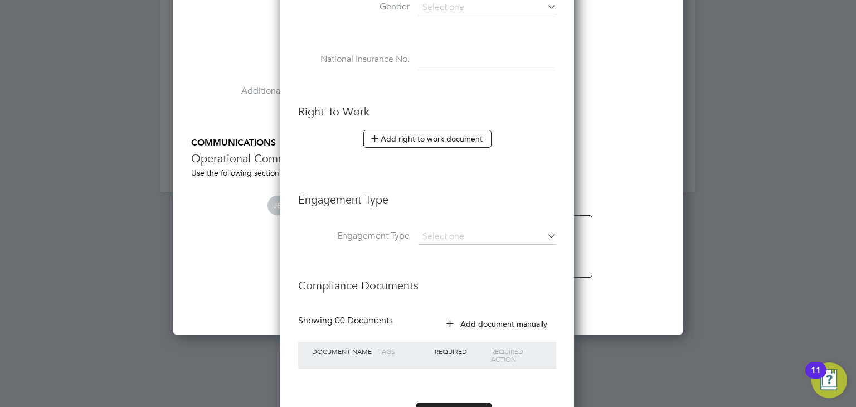
scroll to position [1310, 0]
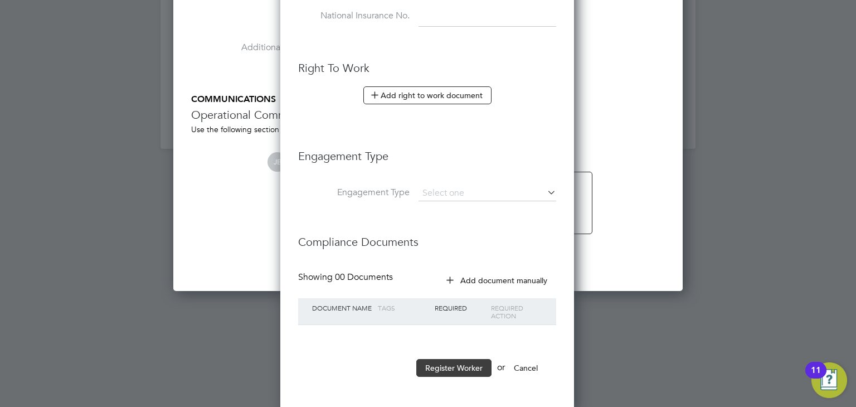
click at [452, 371] on button "Register Worker" at bounding box center [453, 368] width 75 height 18
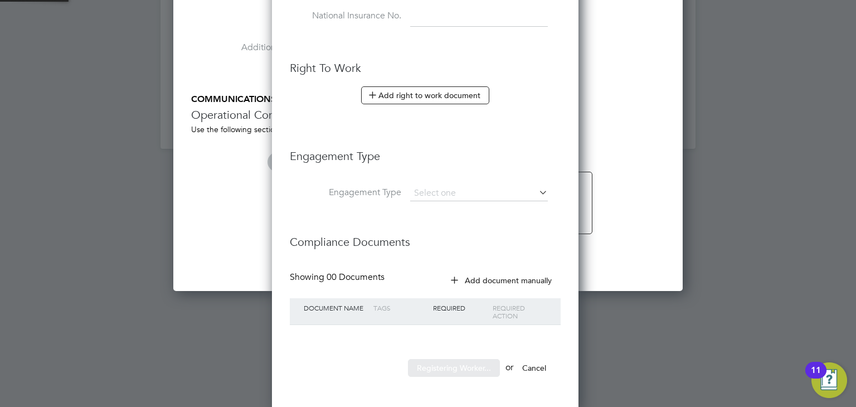
scroll to position [0, 0]
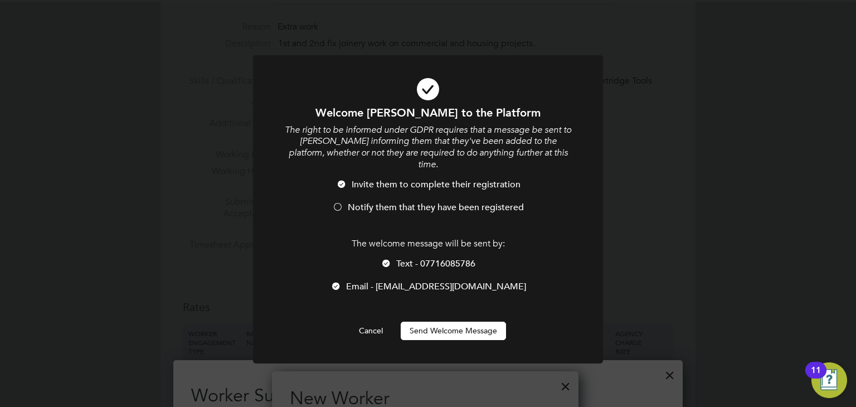
click at [452, 322] on button "Send Welcome Message" at bounding box center [453, 331] width 105 height 18
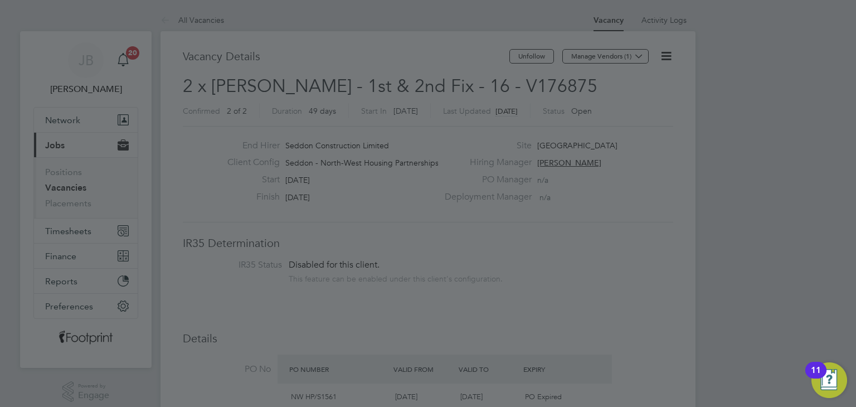
scroll to position [407, 0]
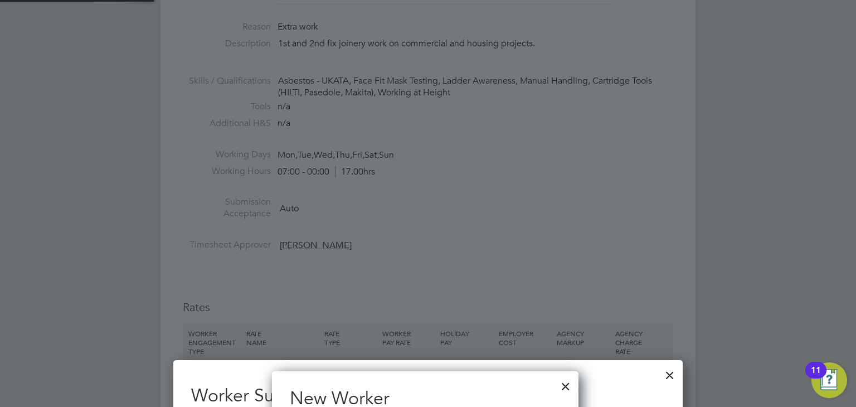
type input "[PERSON_NAME] (CAN-3891)"
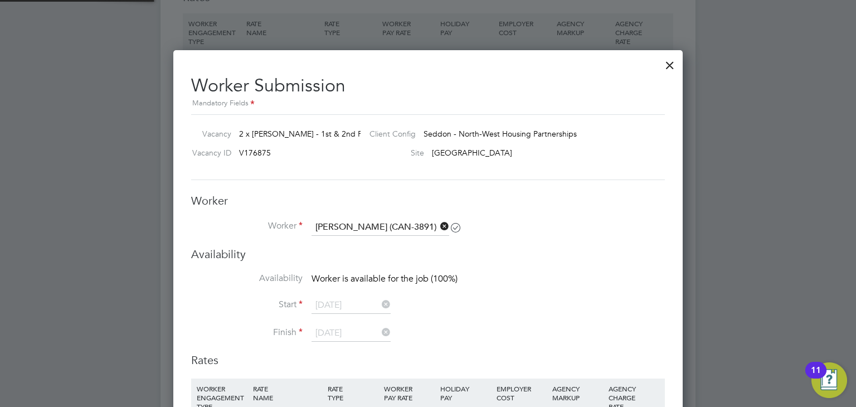
scroll to position [725, 0]
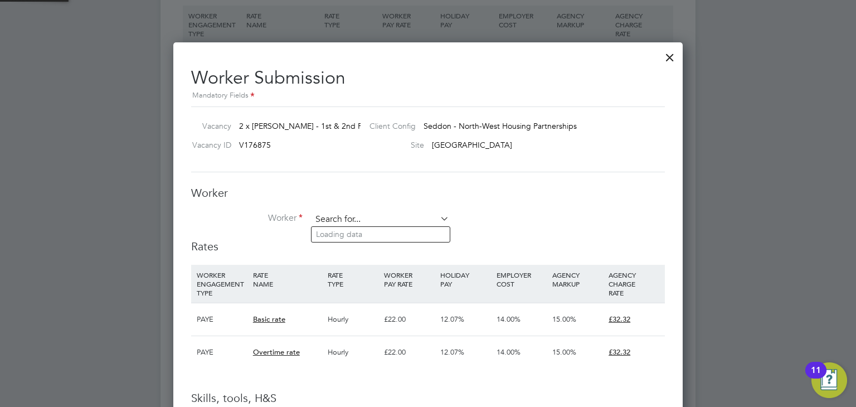
click at [377, 224] on input at bounding box center [381, 219] width 138 height 17
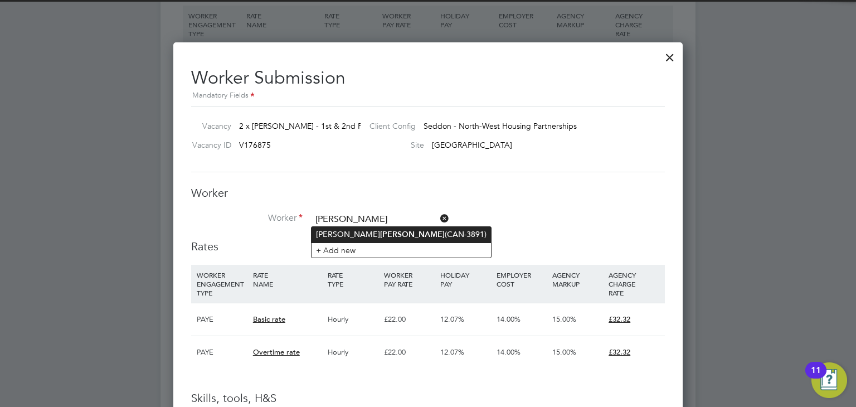
click at [376, 234] on li "[PERSON_NAME] (CAN-3891)" at bounding box center [402, 234] width 180 height 15
type input "[PERSON_NAME] (CAN-3891)"
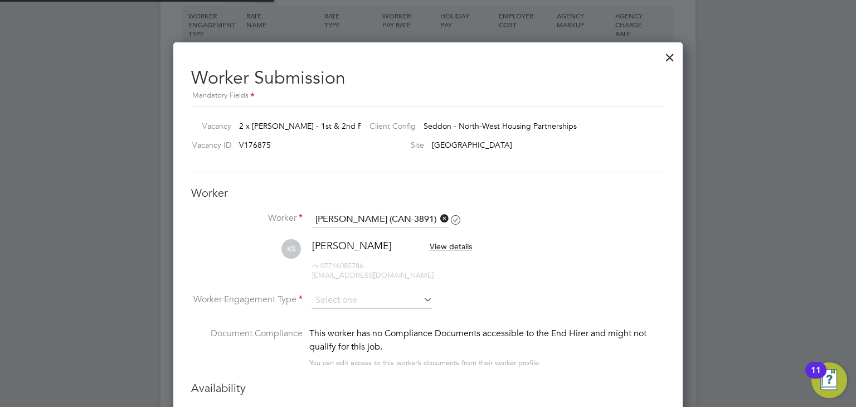
scroll to position [1099, 510]
click at [350, 294] on input at bounding box center [372, 300] width 121 height 17
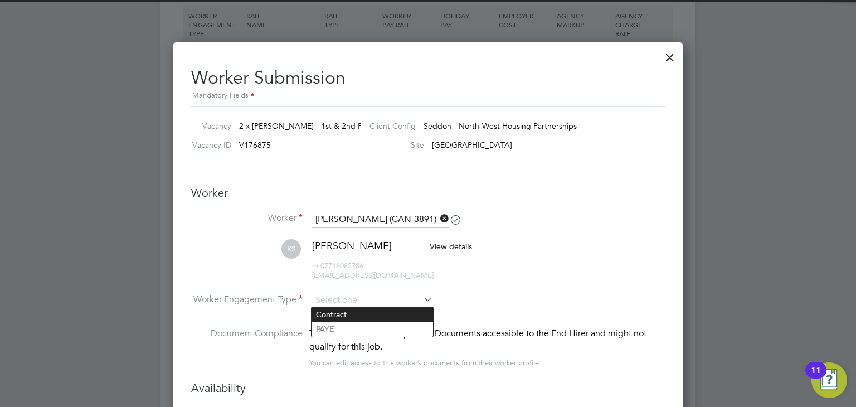
drag, startPoint x: 344, startPoint y: 311, endPoint x: 352, endPoint y: 312, distance: 7.9
click at [344, 311] on li "Contract" at bounding box center [373, 314] width 122 height 14
type input "Contract"
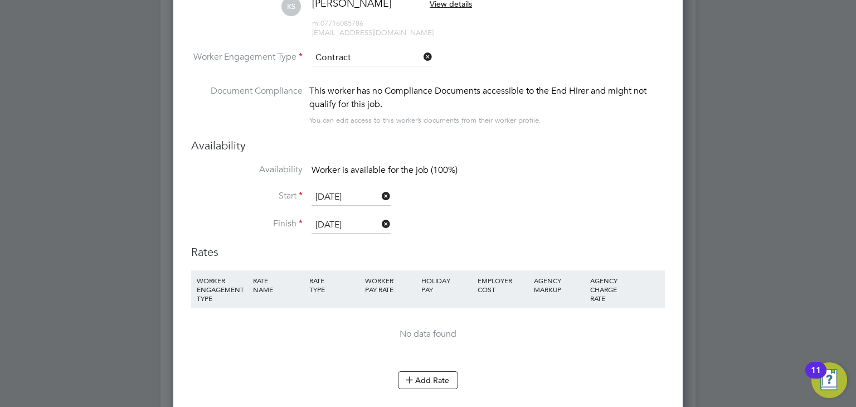
scroll to position [1115, 0]
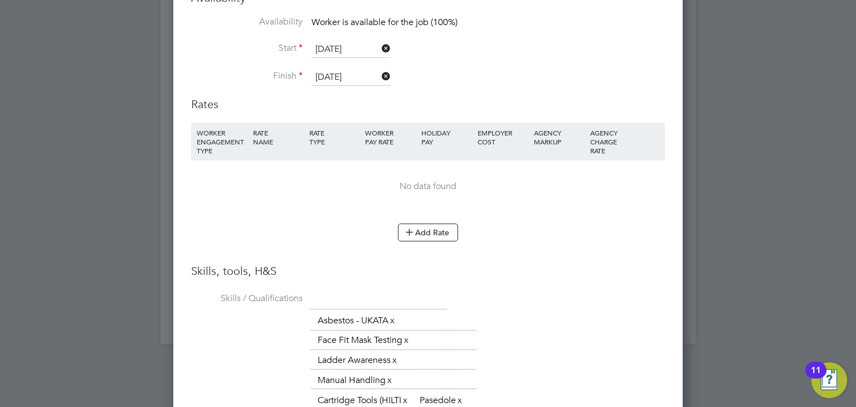
click at [422, 218] on li "WORKER ENGAGEMENT TYPE RATE NAME RATE TYPE WORKER PAY RATE HOLIDAY PAY EMPLOYER…" at bounding box center [428, 173] width 474 height 101
click at [419, 225] on button "Add Rate" at bounding box center [428, 233] width 60 height 18
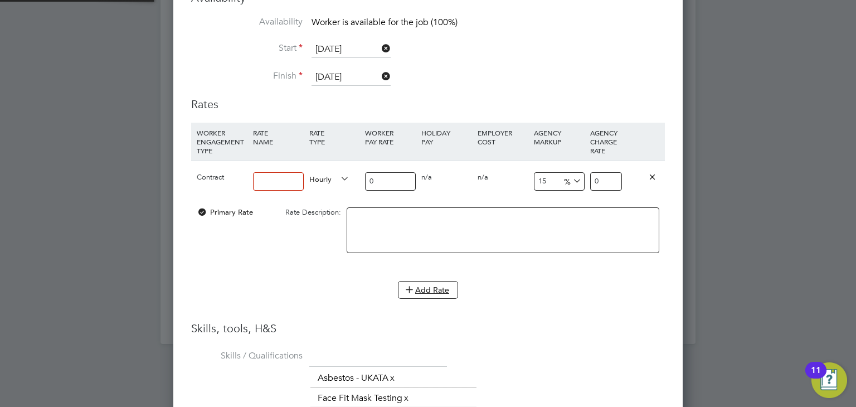
drag, startPoint x: 290, startPoint y: 176, endPoint x: 294, endPoint y: 182, distance: 7.3
click at [290, 176] on input at bounding box center [278, 181] width 51 height 18
type input "Standard"
drag, startPoint x: 376, startPoint y: 178, endPoint x: 328, endPoint y: 176, distance: 48.5
click at [326, 178] on div "Contract Standard Hourly 0 0 n/a 0 n/a 15 0 % 0" at bounding box center [428, 181] width 474 height 41
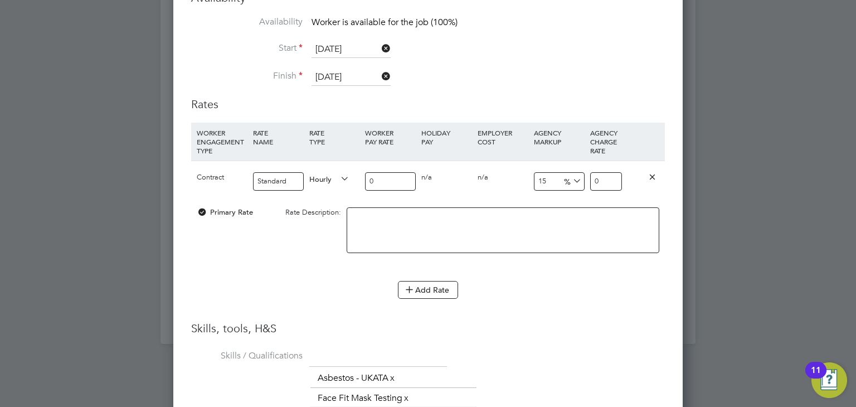
type input "2"
type input "2.3"
type input "24"
type input "27.6"
type input "24"
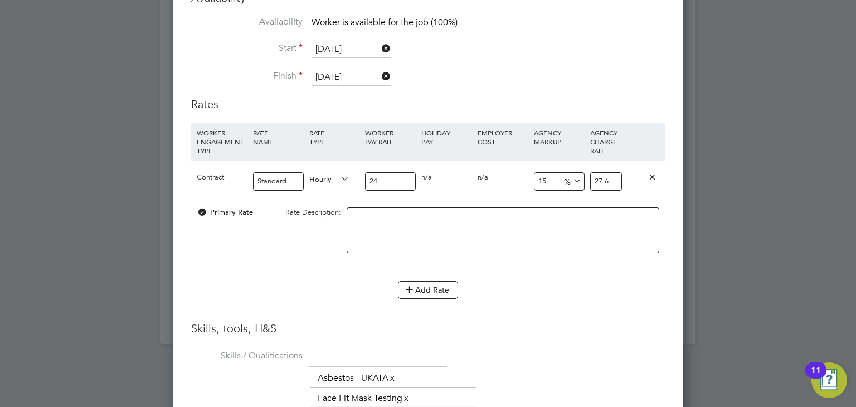
drag, startPoint x: 613, startPoint y: 181, endPoint x: 508, endPoint y: 179, distance: 104.3
click at [508, 179] on div "Contract Standard Hourly 24 0 n/a 0 n/a 15 3.6 % 27.6" at bounding box center [428, 181] width 474 height 41
type input "-91.66666666666667"
type input "2"
type input "16.666666666666668"
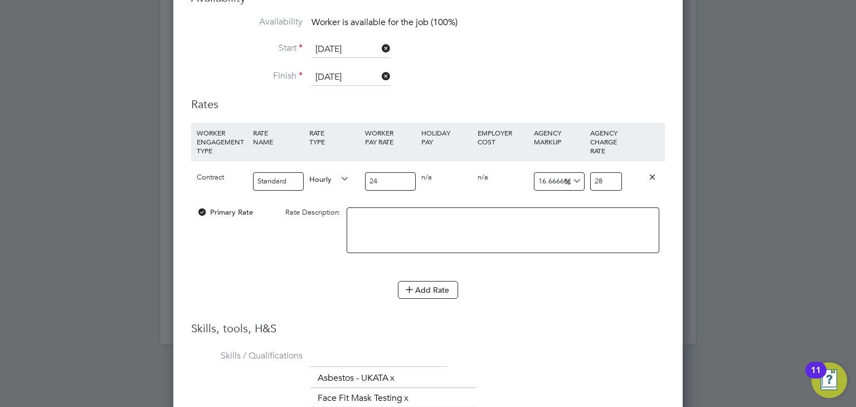
type input "28"
type input "1075"
type input "282"
type input "11666.666666666666"
type input "2824"
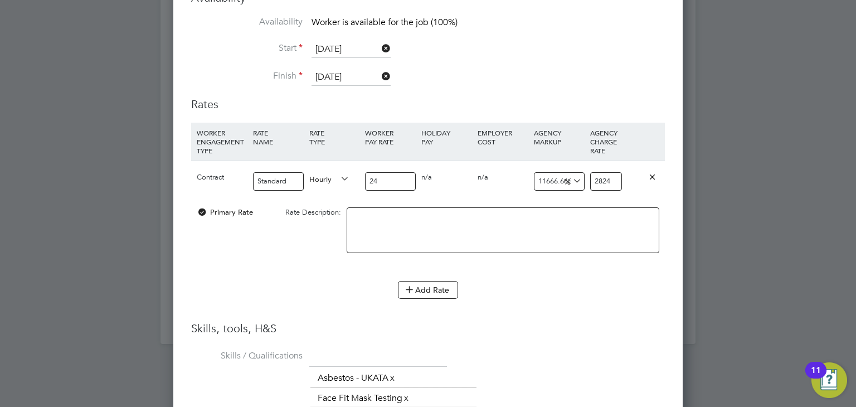
type input "1075"
type input "282"
type input "16.666666666666668"
type input "28"
type input "17.5"
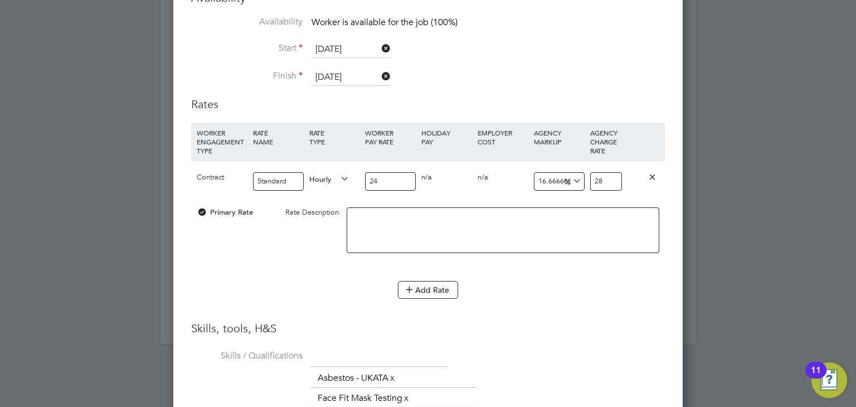
type input "28.2"
type input "17.666666666666668"
type input "28.240000000000002"
click at [568, 263] on div at bounding box center [503, 236] width 318 height 68
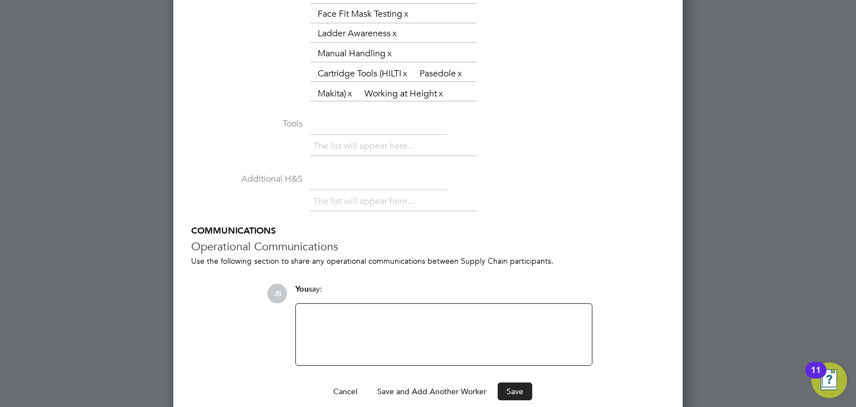
scroll to position [1530, 0]
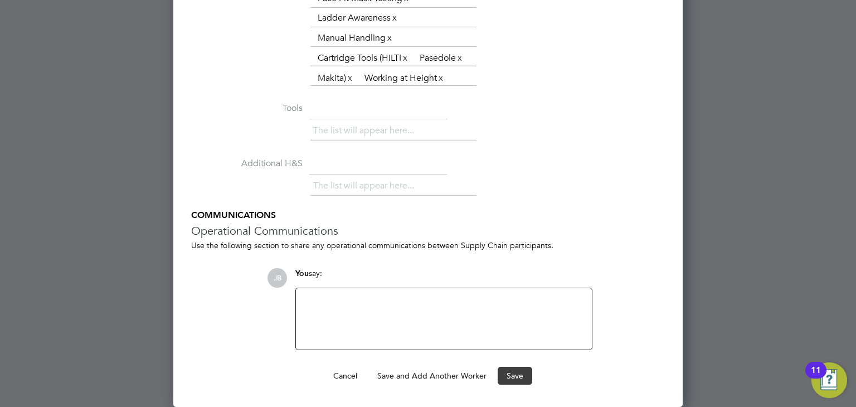
click at [506, 375] on button "Save" at bounding box center [515, 376] width 35 height 18
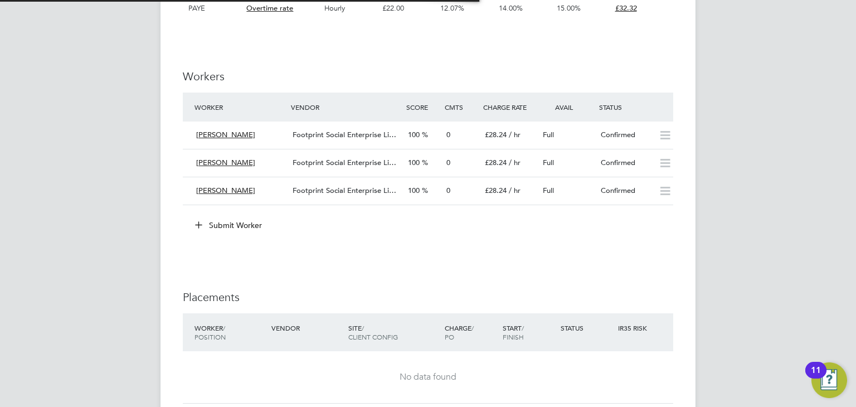
scroll to position [6, 6]
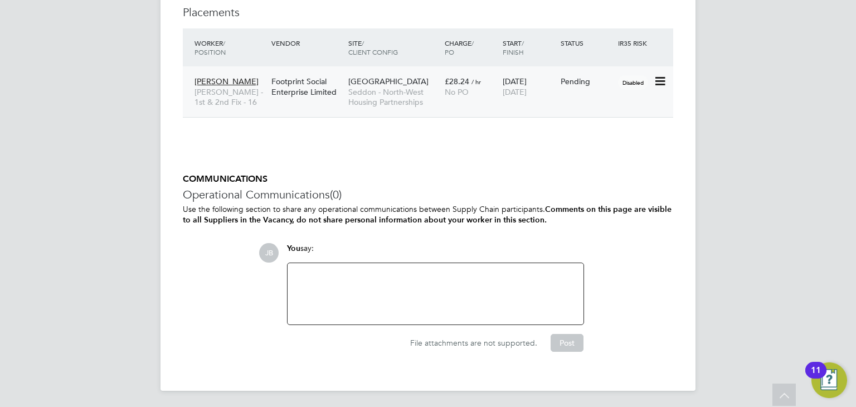
click at [524, 77] on div "14 Jul 2025 31 Aug 2025" at bounding box center [529, 86] width 58 height 31
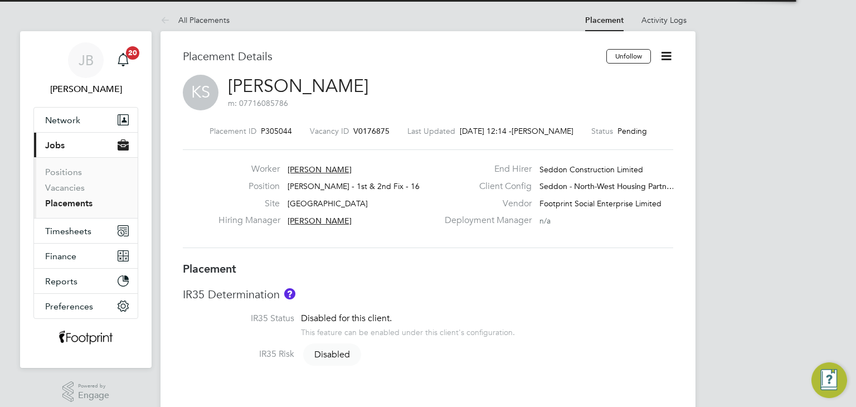
click at [664, 56] on icon at bounding box center [667, 56] width 14 height 14
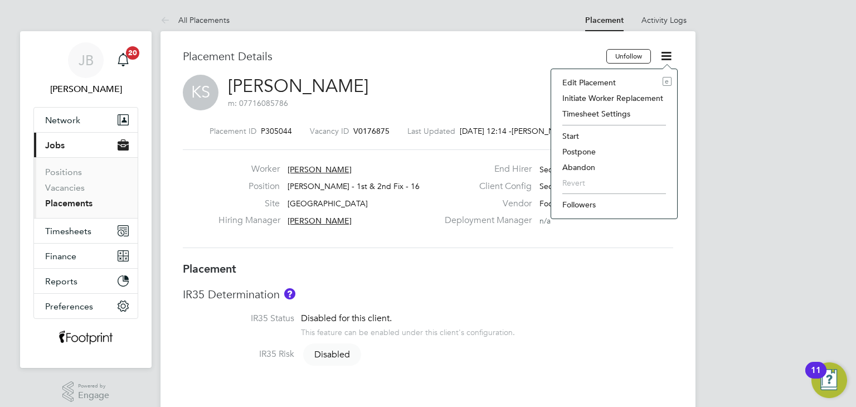
click at [632, 81] on li "Edit Placement e" at bounding box center [614, 83] width 115 height 16
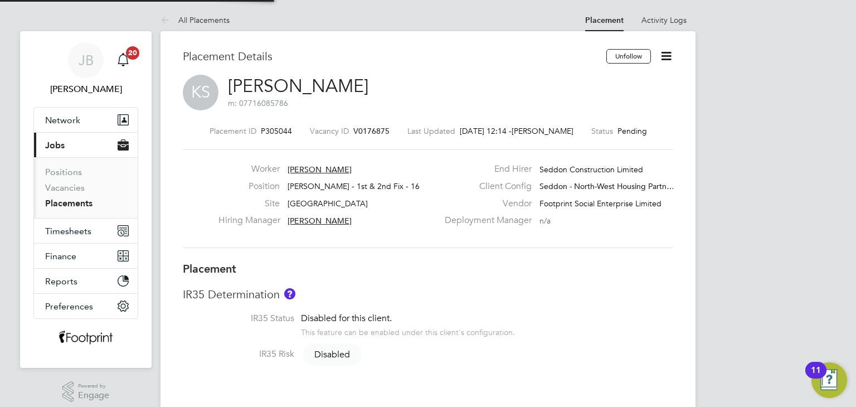
type input "[PERSON_NAME]"
type input "[DATE]"
type input "07:00"
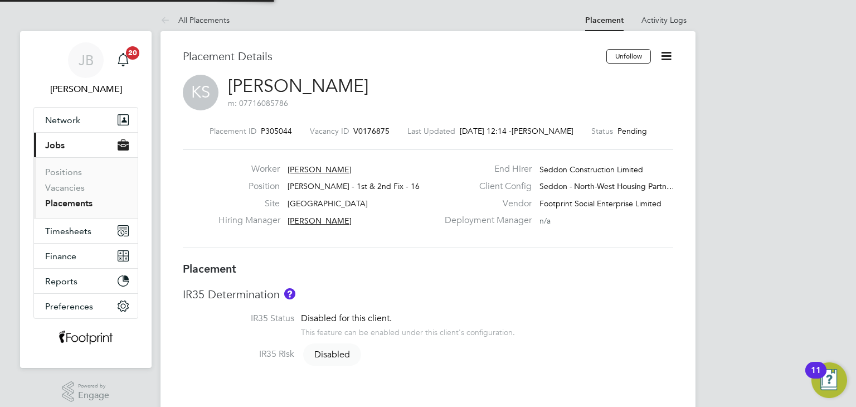
type input "00:00"
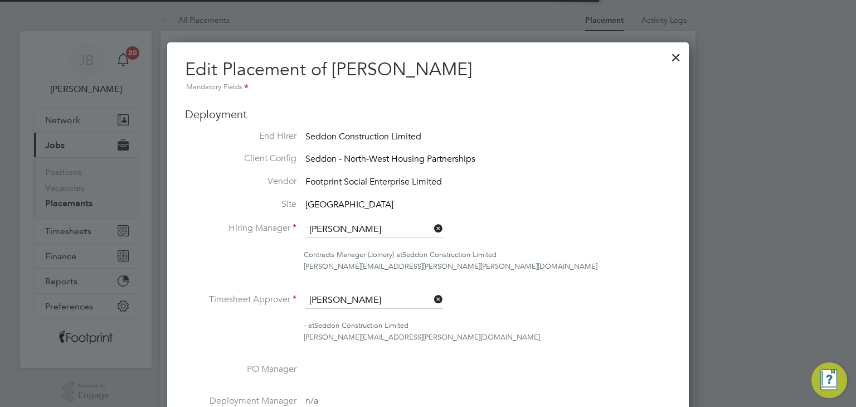
scroll to position [6, 6]
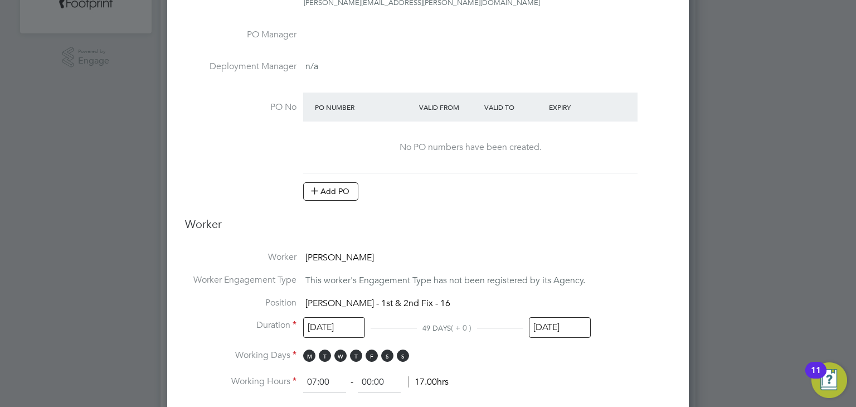
click at [576, 323] on input "[DATE]" at bounding box center [560, 327] width 62 height 21
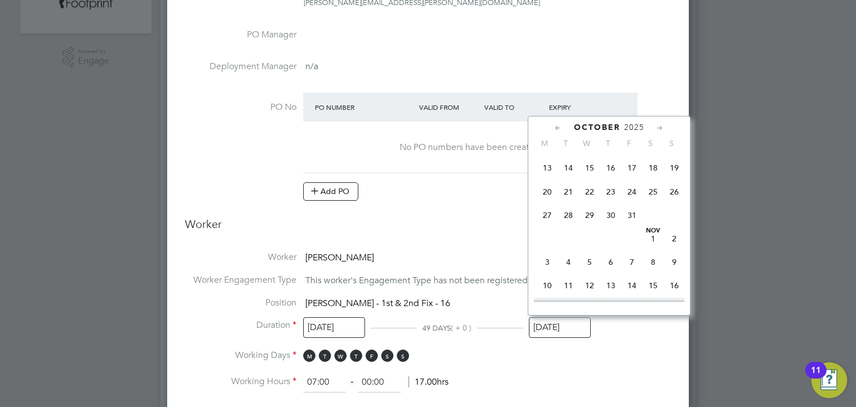
click at [676, 202] on span "26" at bounding box center [674, 191] width 21 height 21
type input "[DATE]"
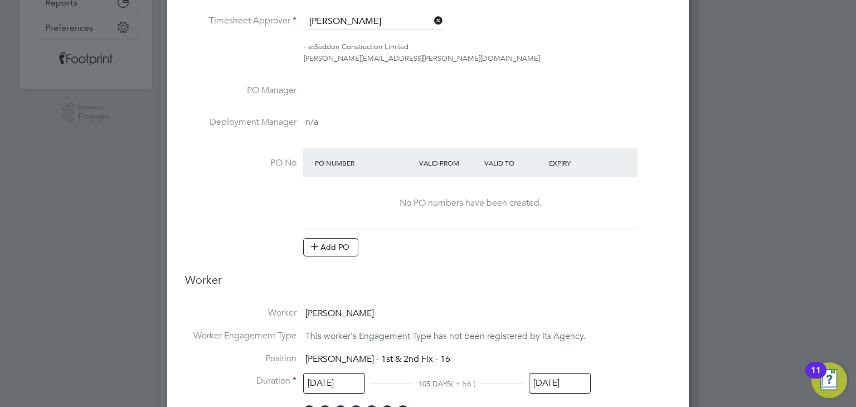
click at [334, 381] on input "[DATE]" at bounding box center [334, 383] width 62 height 21
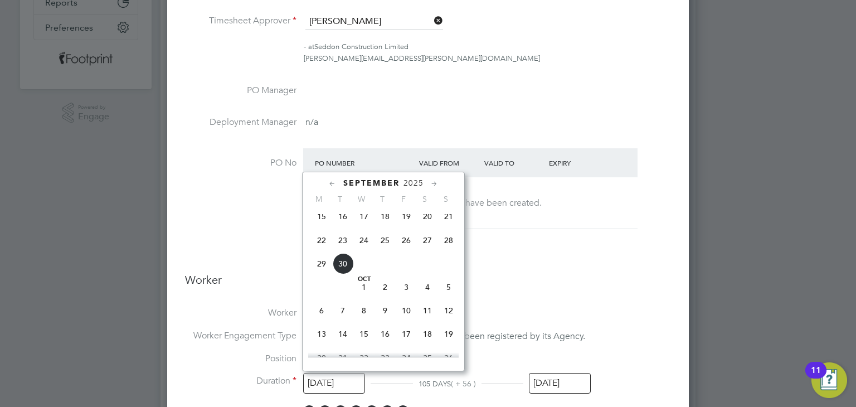
drag, startPoint x: 318, startPoint y: 255, endPoint x: 330, endPoint y: 255, distance: 11.7
click at [320, 251] on span "22" at bounding box center [321, 240] width 21 height 21
type input "[DATE]"
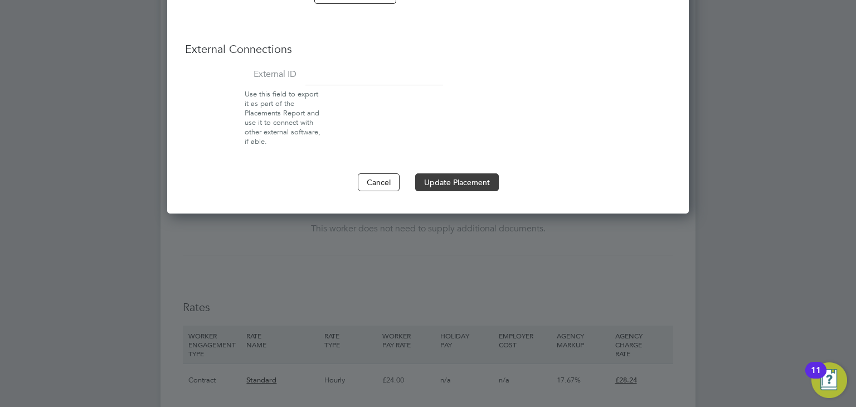
click at [478, 183] on button "Update Placement" at bounding box center [457, 182] width 84 height 18
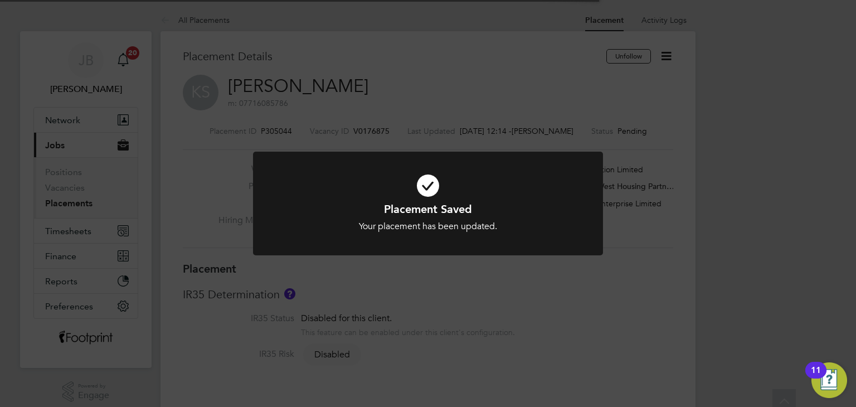
click at [549, 267] on div "Placement Saved Your placement has been updated. Cancel Okay" at bounding box center [428, 211] width 350 height 118
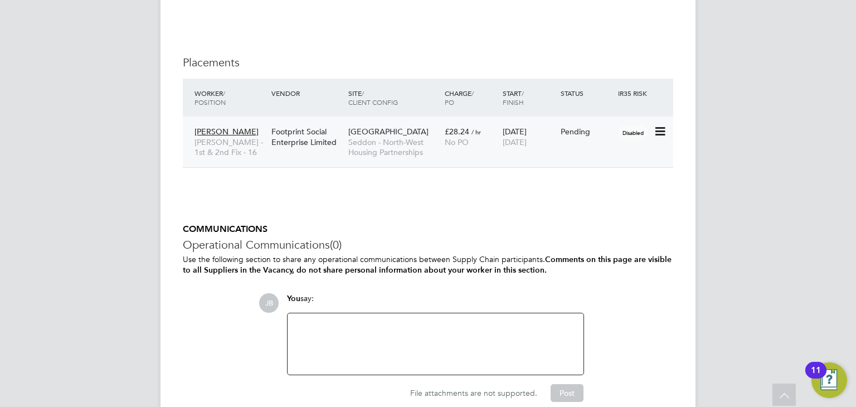
click at [660, 130] on icon at bounding box center [659, 131] width 11 height 13
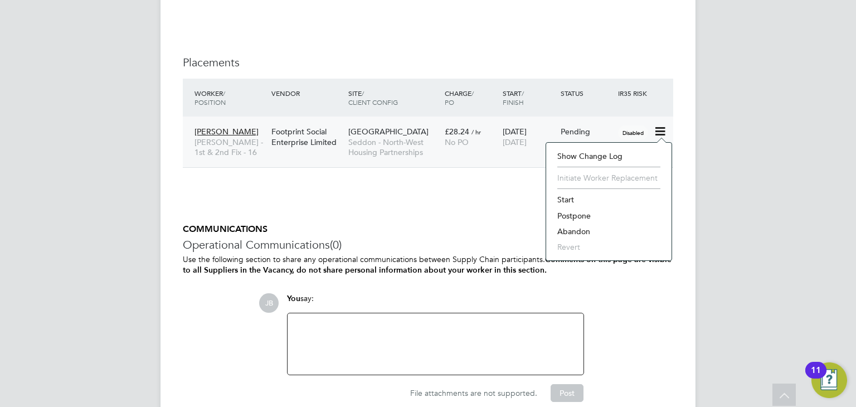
click at [572, 197] on li "Start" at bounding box center [609, 200] width 114 height 16
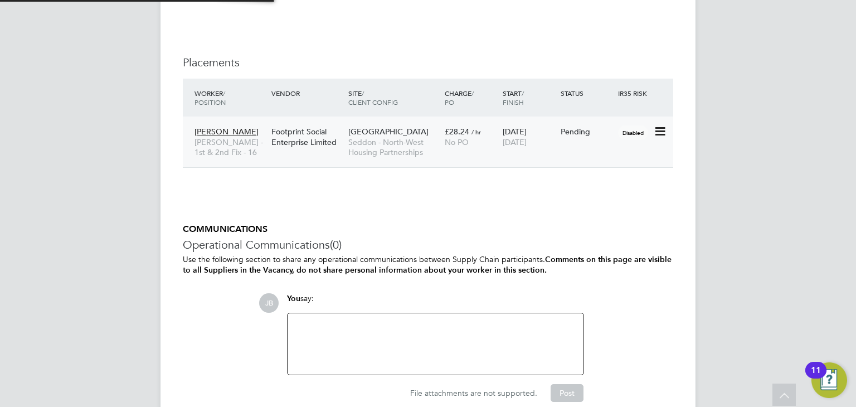
type input "[PERSON_NAME]"
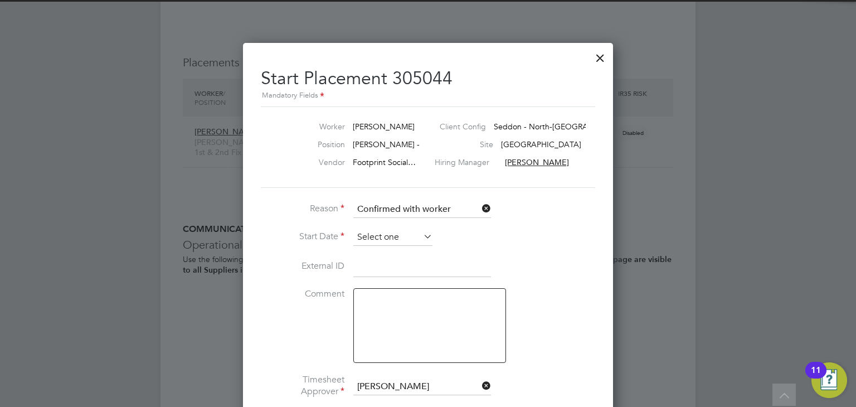
click at [394, 232] on input at bounding box center [392, 237] width 79 height 17
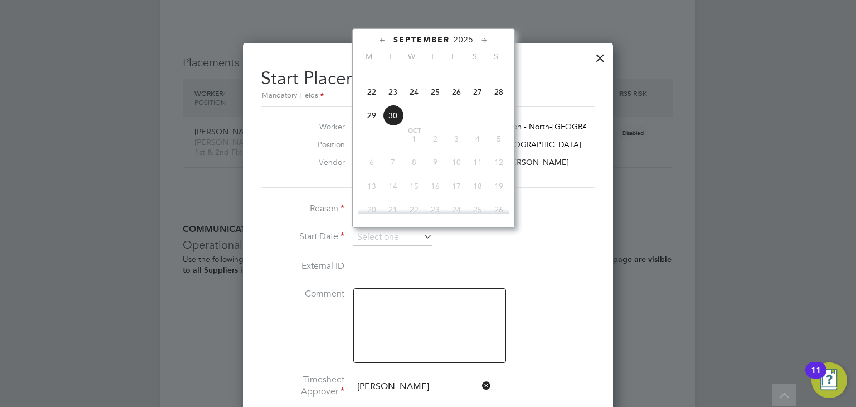
click at [372, 103] on span "22" at bounding box center [371, 91] width 21 height 21
type input "[DATE]"
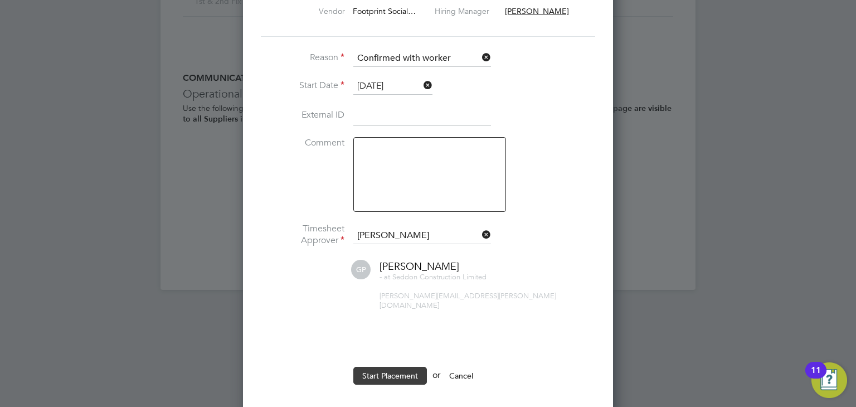
click at [398, 367] on button "Start Placement" at bounding box center [390, 376] width 74 height 18
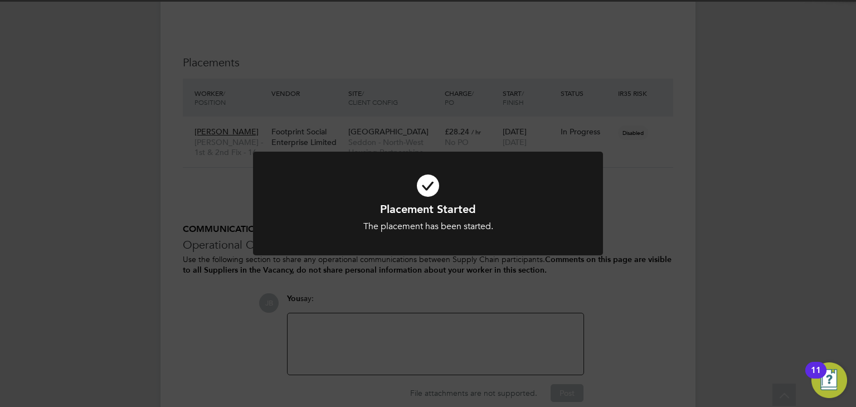
click at [162, 264] on div "Placement Started The placement has been started. Cancel Okay" at bounding box center [428, 203] width 856 height 407
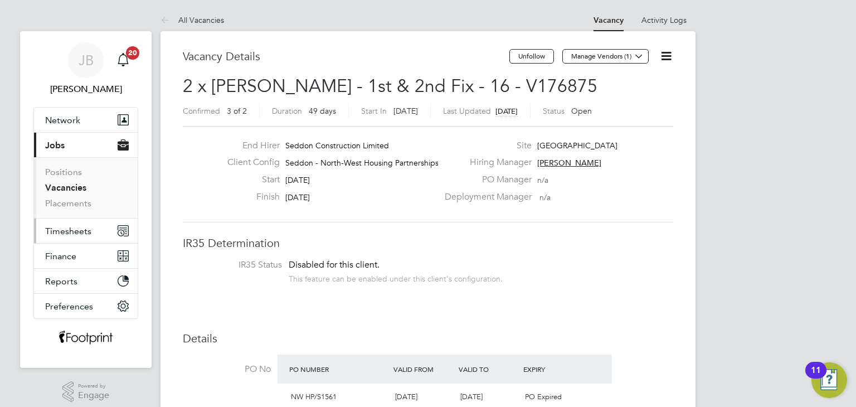
click at [80, 223] on button "Timesheets" at bounding box center [86, 231] width 104 height 25
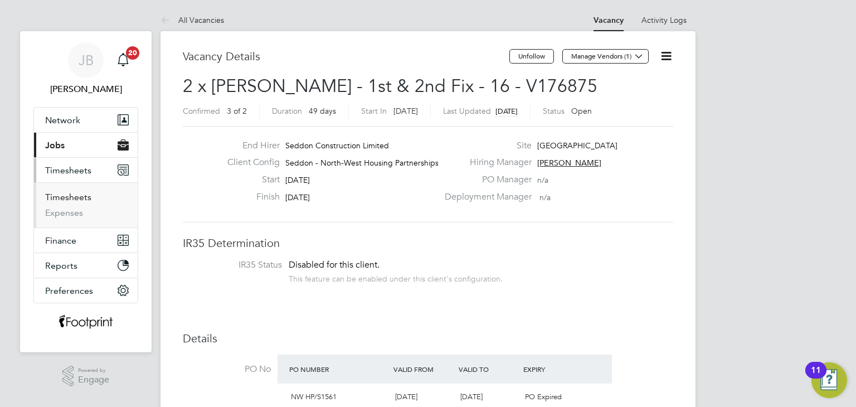
click at [74, 193] on link "Timesheets" at bounding box center [68, 197] width 46 height 11
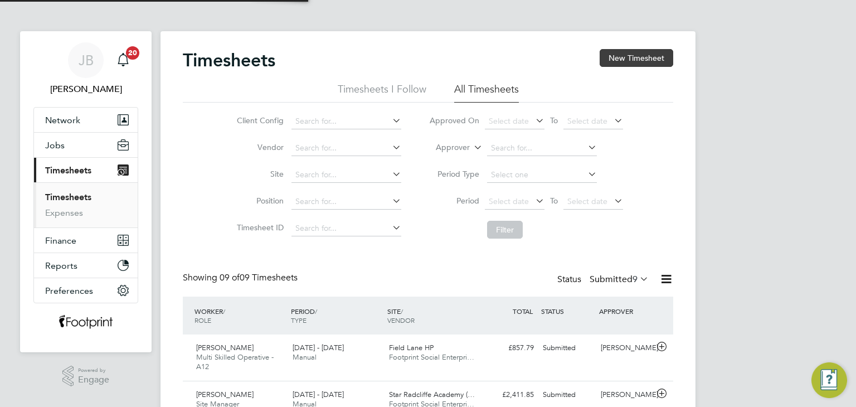
click at [617, 53] on button "New Timesheet" at bounding box center [637, 58] width 74 height 18
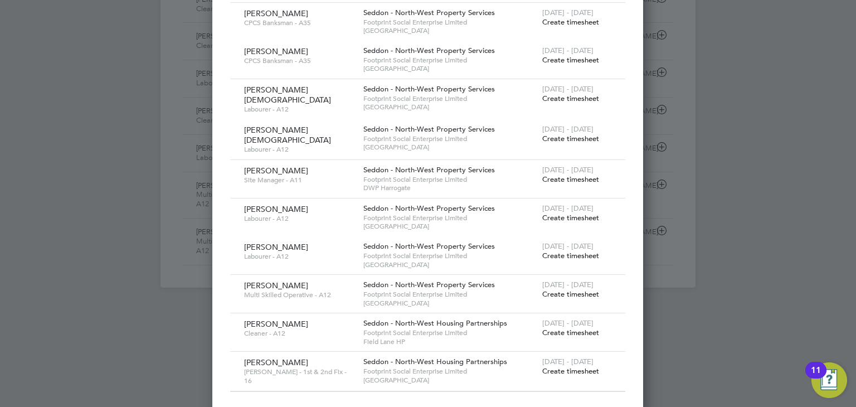
click at [564, 366] on span "Create timesheet" at bounding box center [570, 370] width 57 height 9
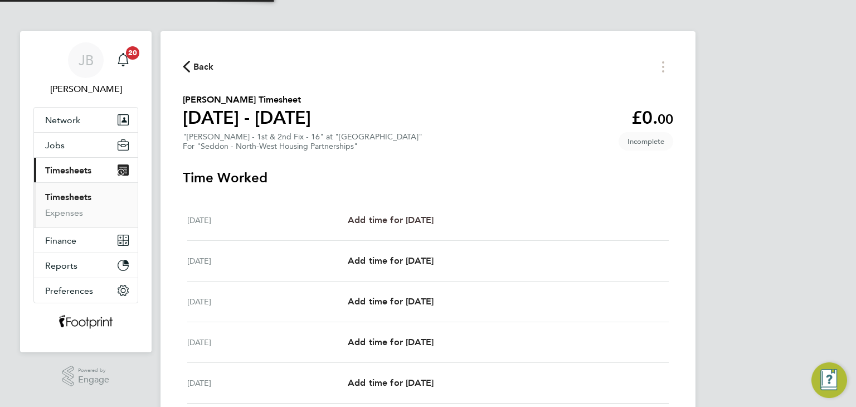
click at [426, 222] on span "Add time for [DATE]" at bounding box center [391, 220] width 86 height 11
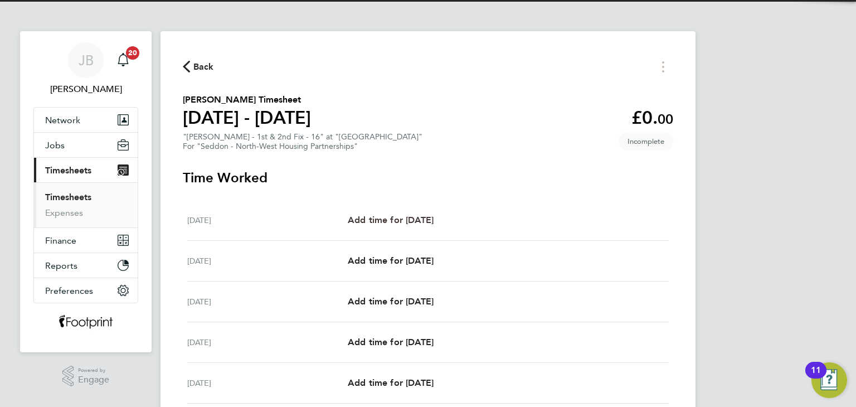
select select "30"
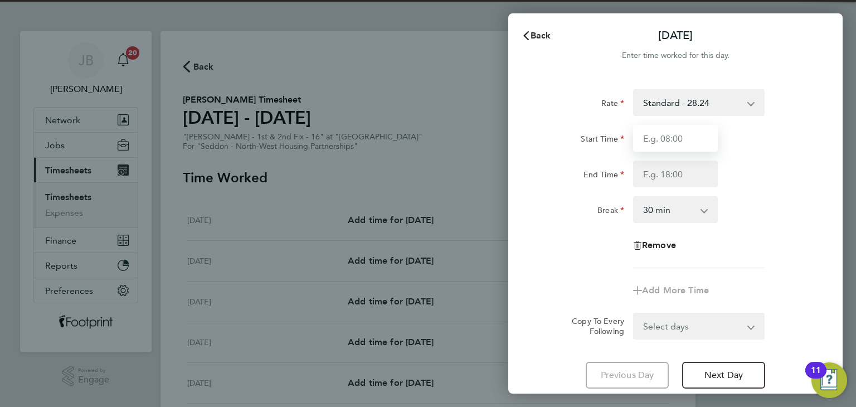
click at [676, 128] on input "Start Time" at bounding box center [675, 138] width 85 height 27
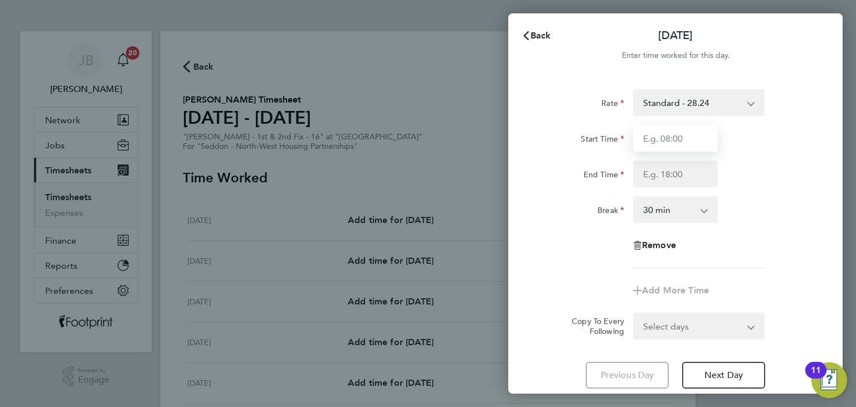
type input "07:30"
click at [680, 171] on input "End Time" at bounding box center [675, 174] width 85 height 27
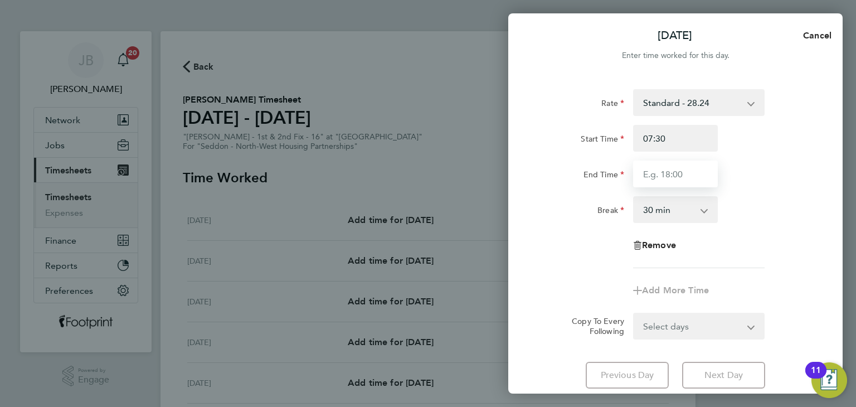
type input "16:00"
click at [682, 335] on select "Select days Day Weekday (Mon-Fri) Weekend (Sat-Sun) [DATE] [DATE] [DATE] [DATE]…" at bounding box center [692, 326] width 117 height 25
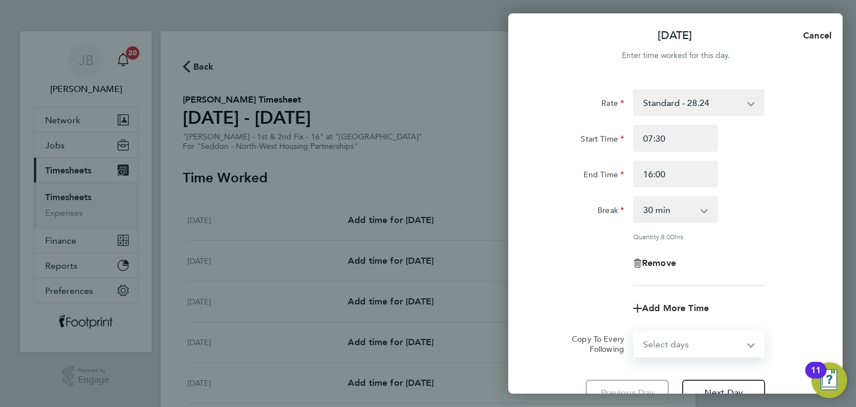
select select "WEEKDAY"
click at [634, 332] on select "Select days Day Weekday (Mon-Fri) Weekend (Sat-Sun) [DATE] [DATE] [DATE] [DATE]…" at bounding box center [692, 344] width 117 height 25
select select "[DATE]"
click at [598, 283] on div "Rate Standard - 28.24 Start Time 07:30 End Time 16:00 Break 0 min 15 min 30 min…" at bounding box center [676, 187] width 272 height 197
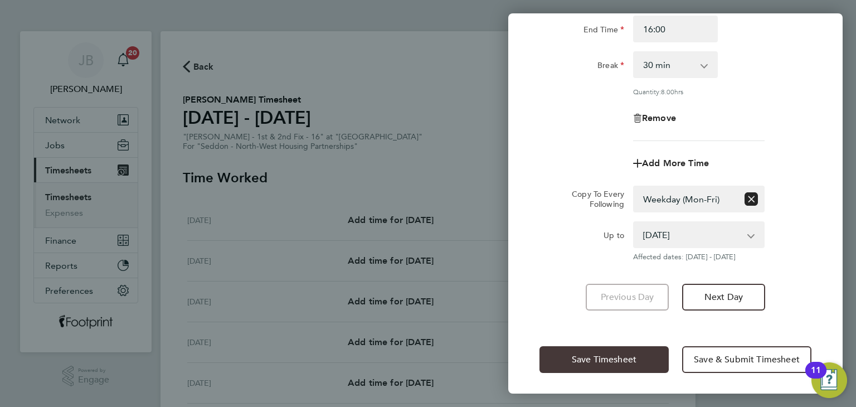
click at [614, 371] on button "Save Timesheet" at bounding box center [604, 359] width 129 height 27
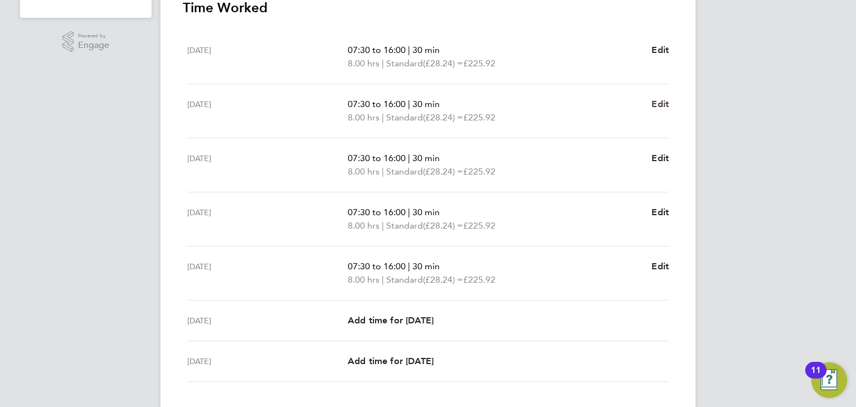
click at [659, 103] on span "Edit" at bounding box center [660, 104] width 17 height 11
select select "30"
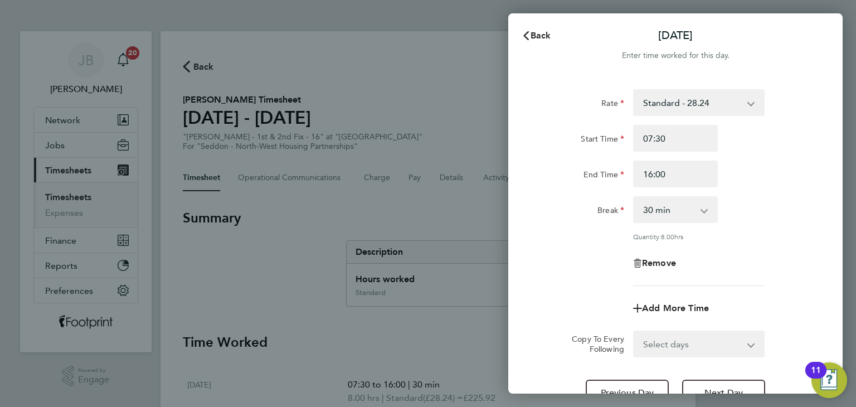
click at [651, 268] on div "Remove" at bounding box center [676, 263] width 94 height 27
click at [649, 261] on span "Remove" at bounding box center [659, 263] width 34 height 11
select select "null"
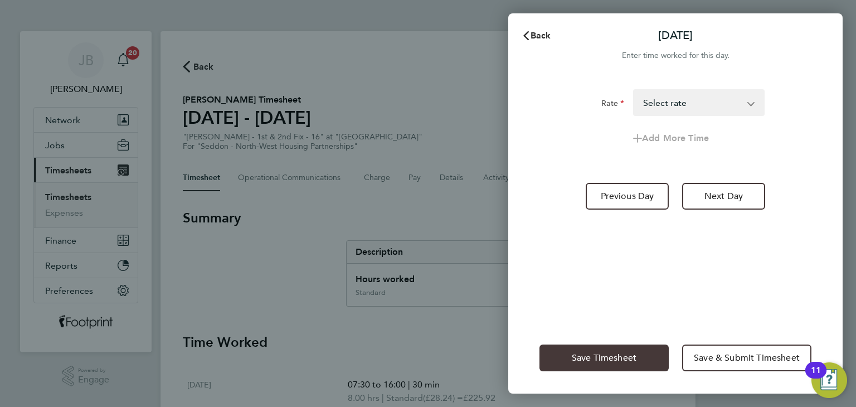
click at [615, 352] on span "Save Timesheet" at bounding box center [604, 357] width 65 height 11
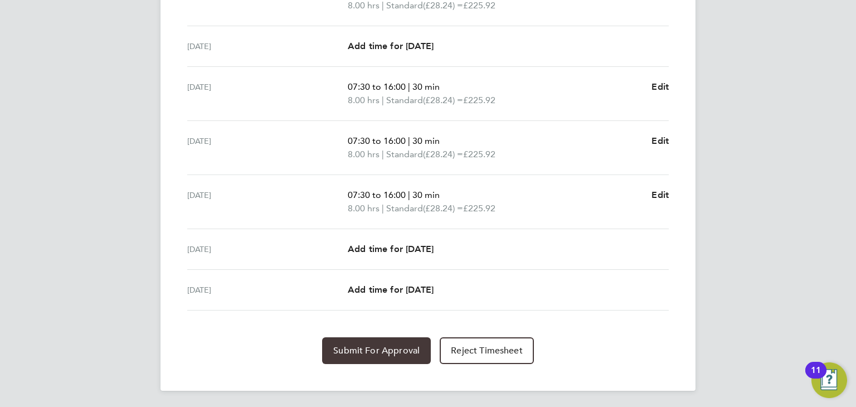
click at [382, 353] on button "Submit For Approval" at bounding box center [376, 350] width 109 height 27
click at [655, 192] on span "Edit" at bounding box center [660, 195] width 17 height 11
select select "30"
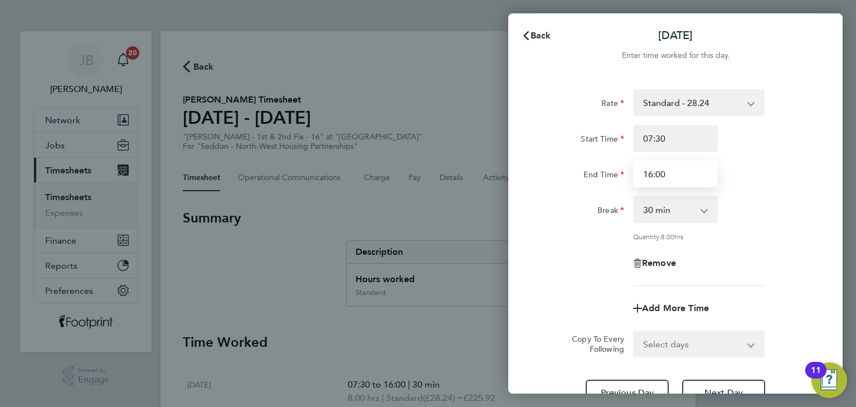
drag, startPoint x: 663, startPoint y: 171, endPoint x: 574, endPoint y: 172, distance: 89.8
click at [574, 172] on div "End Time 16:00" at bounding box center [675, 174] width 281 height 27
type input "15:00"
click at [573, 168] on div "End Time" at bounding box center [582, 172] width 85 height 22
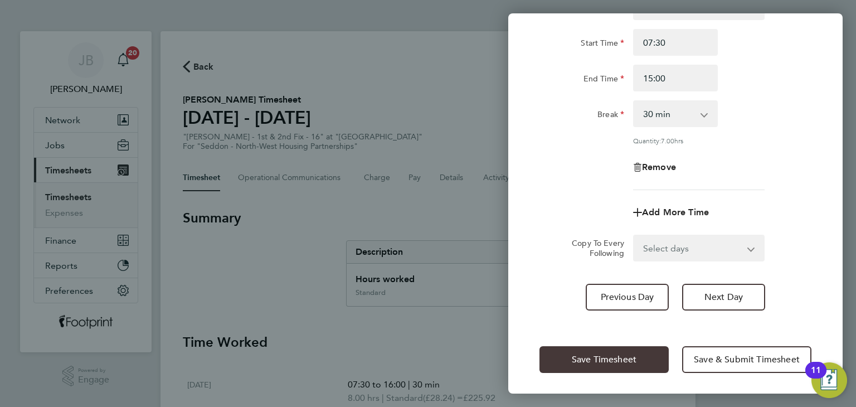
click at [600, 351] on button "Save Timesheet" at bounding box center [604, 359] width 129 height 27
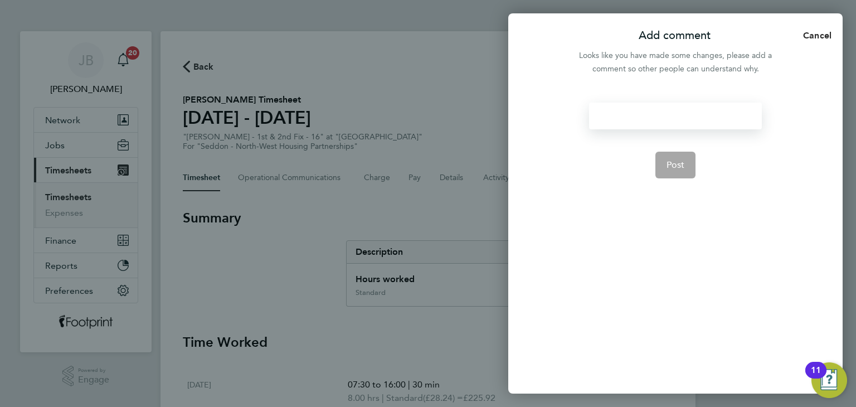
click at [615, 117] on div at bounding box center [675, 116] width 172 height 27
click at [678, 163] on span "Post" at bounding box center [676, 164] width 18 height 11
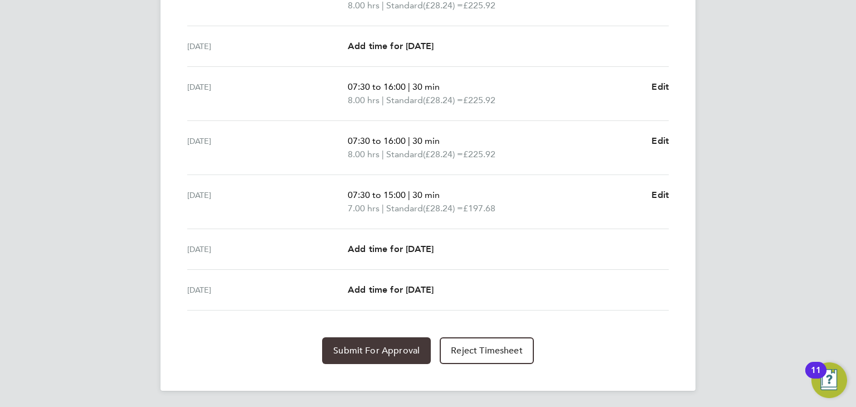
click at [377, 342] on button "Submit For Approval" at bounding box center [376, 350] width 109 height 27
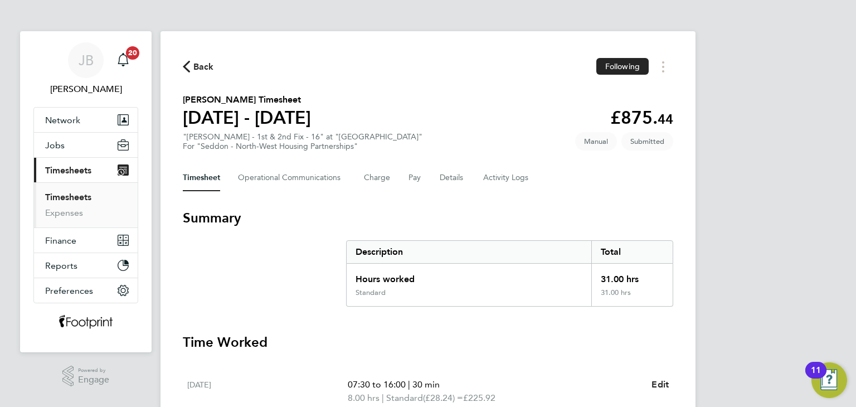
click at [198, 56] on div "Back Following Karl Siddall's Timesheet 22 - 28 Sept 2025 £875. 44 "Joiner - 1s…" at bounding box center [428, 407] width 535 height 752
click at [197, 67] on span "Back" at bounding box center [203, 66] width 21 height 13
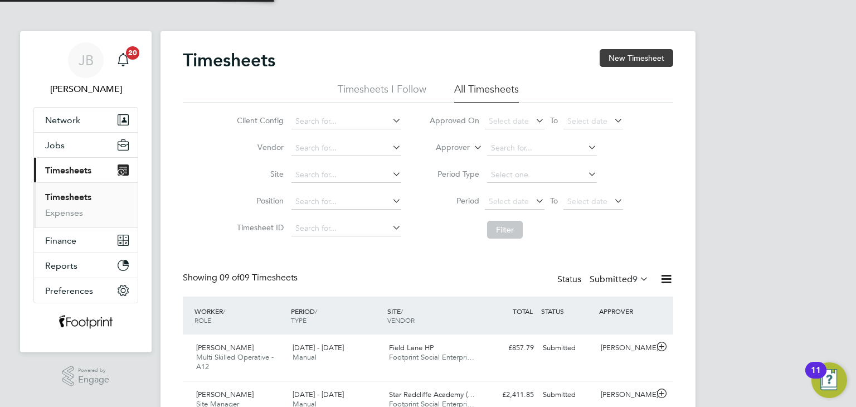
scroll to position [28, 97]
click at [640, 56] on button "New Timesheet" at bounding box center [637, 58] width 74 height 18
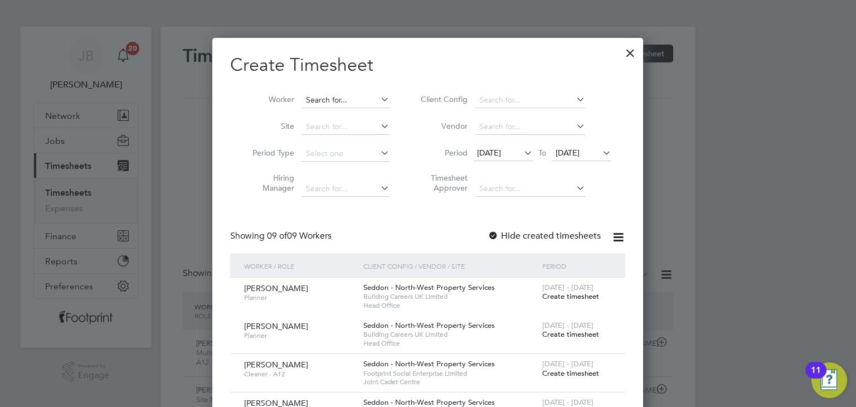
click at [330, 97] on input at bounding box center [346, 101] width 88 height 16
click at [347, 115] on li "Kyle Mc keown" at bounding box center [377, 115] width 151 height 15
type input "[PERSON_NAME]"
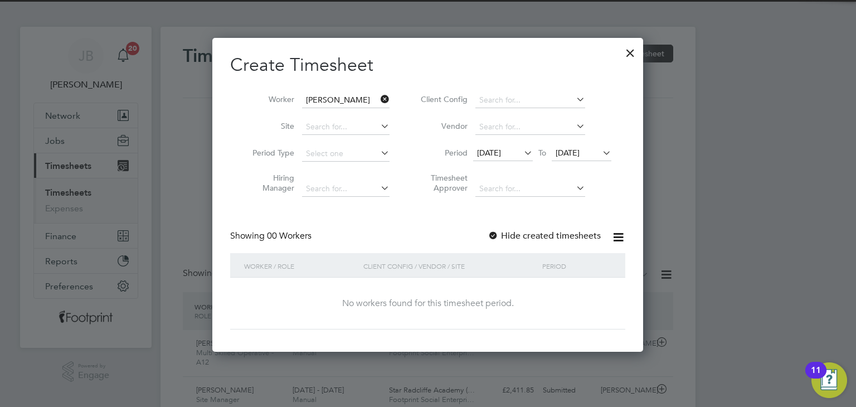
click at [558, 230] on label "Hide created timesheets" at bounding box center [544, 235] width 113 height 11
click at [578, 152] on span "[DATE]" at bounding box center [568, 153] width 24 height 10
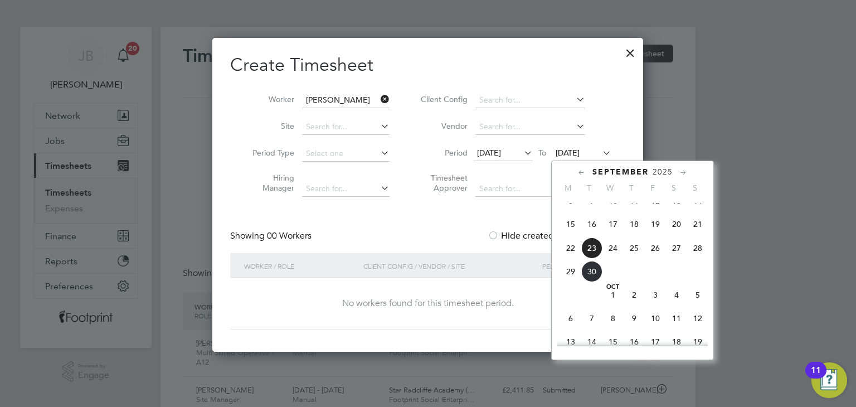
drag, startPoint x: 613, startPoint y: 249, endPoint x: 619, endPoint y: 261, distance: 13.7
click at [615, 254] on div "Sep 1 2 3 4 5 6 7 8 9 10 11 12 13 14 15 16 17 18 19 20 21 22 23 24 25 26 27 28 …" at bounding box center [640, 226] width 164 height 118
click at [620, 259] on span "24" at bounding box center [613, 248] width 21 height 21
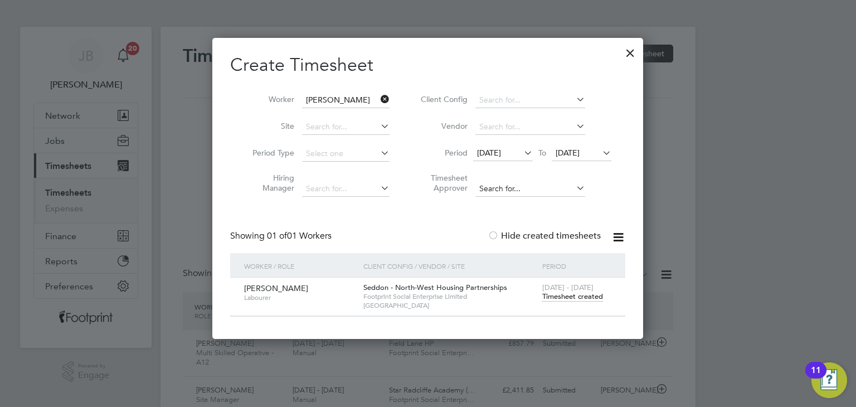
drag, startPoint x: 580, startPoint y: 295, endPoint x: 584, endPoint y: 194, distance: 101.6
click at [584, 194] on div "Create Timesheet Worker Kyle Mckeown Site Period Type Hiring Manager Client Con…" at bounding box center [427, 185] width 395 height 263
click at [628, 52] on div at bounding box center [631, 50] width 20 height 20
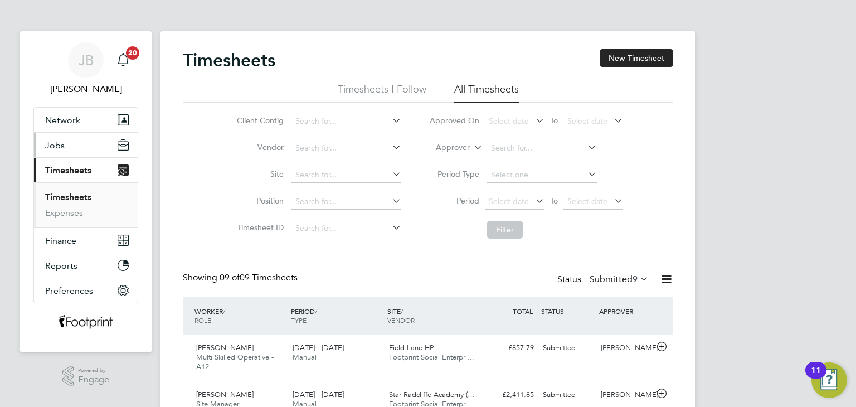
click at [56, 142] on span "Jobs" at bounding box center [55, 145] width 20 height 11
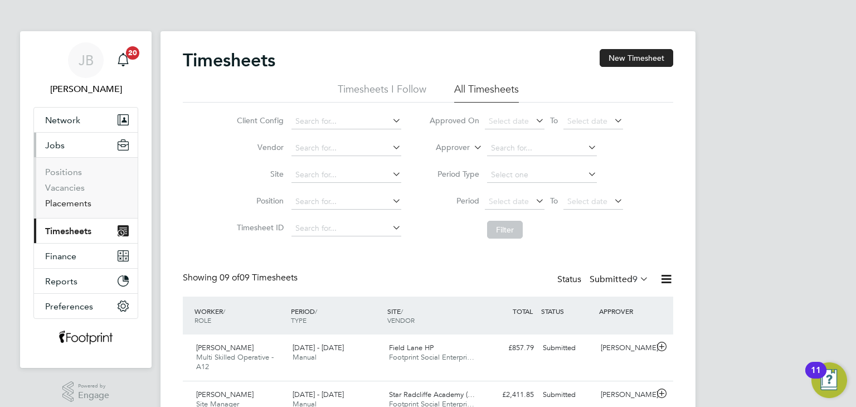
click at [69, 202] on link "Placements" at bounding box center [68, 203] width 46 height 11
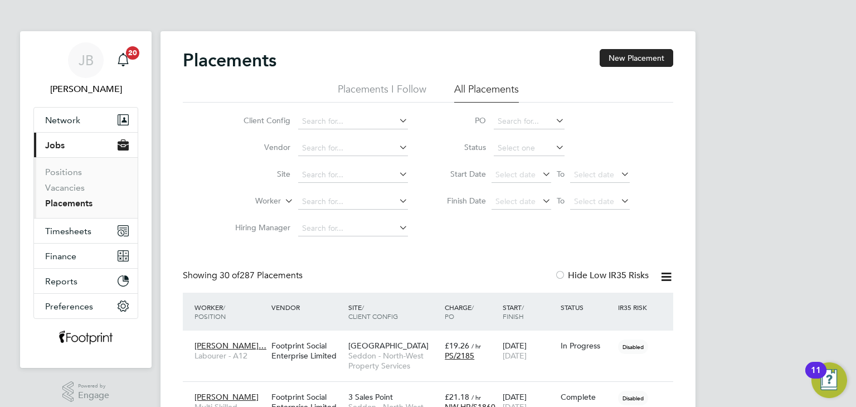
click at [321, 192] on li "Worker" at bounding box center [317, 201] width 210 height 27
click at [321, 198] on input at bounding box center [353, 202] width 110 height 16
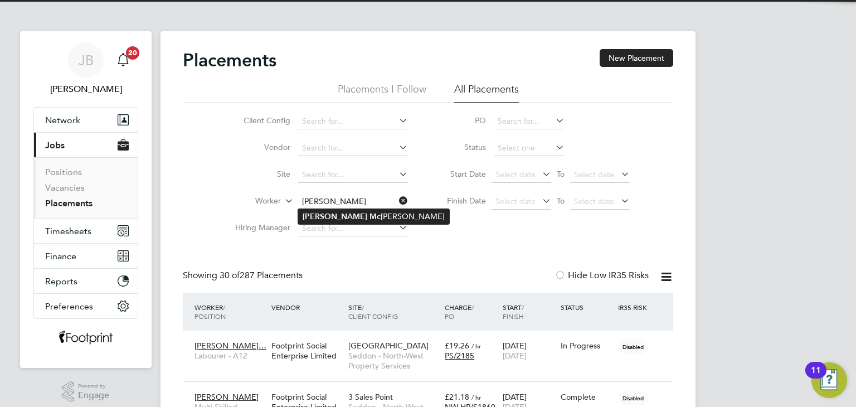
click at [321, 212] on li "Kyle Mc keown" at bounding box center [373, 216] width 151 height 15
type input "[PERSON_NAME]"
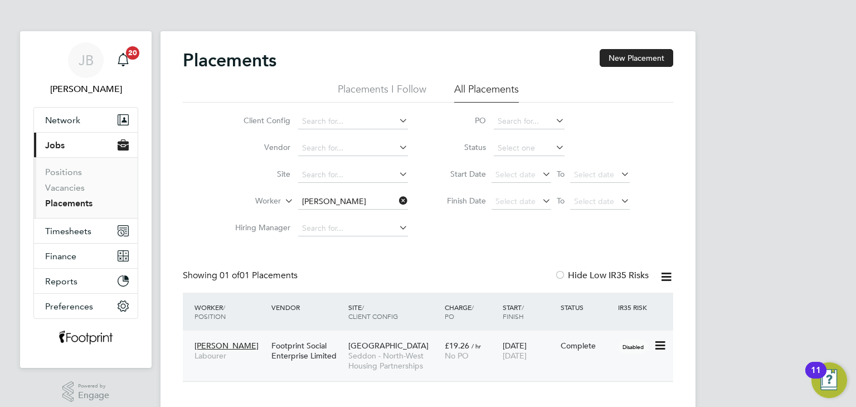
click at [535, 350] on div "21 Jul 2025 21 Sep 2025" at bounding box center [529, 350] width 58 height 31
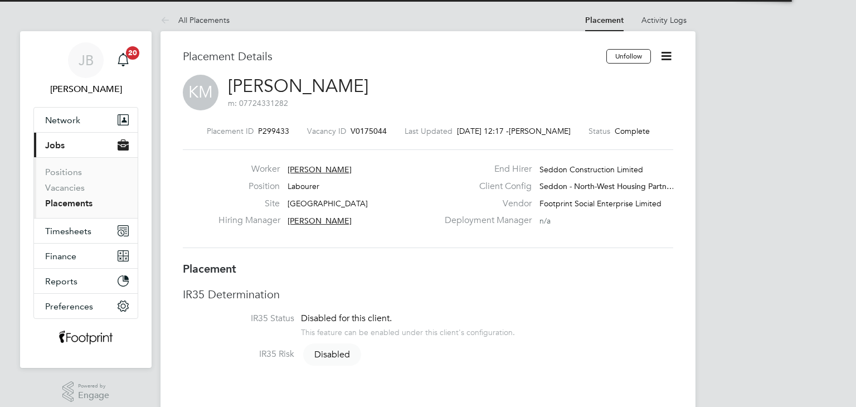
click at [669, 53] on icon at bounding box center [667, 56] width 14 height 14
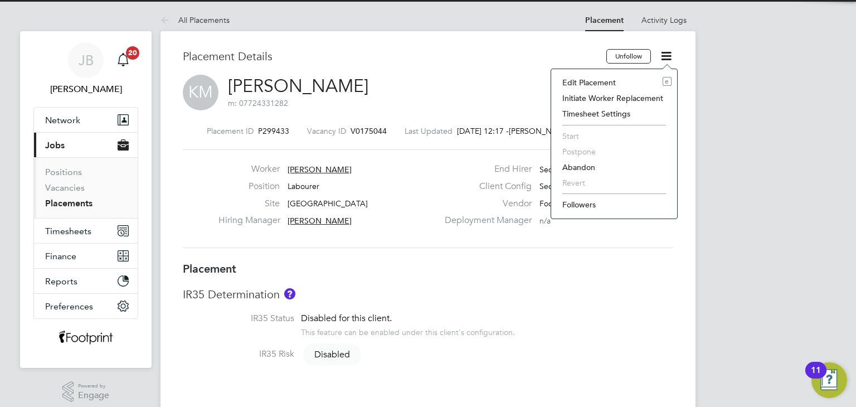
click at [626, 81] on li "Edit Placement e" at bounding box center [614, 83] width 115 height 16
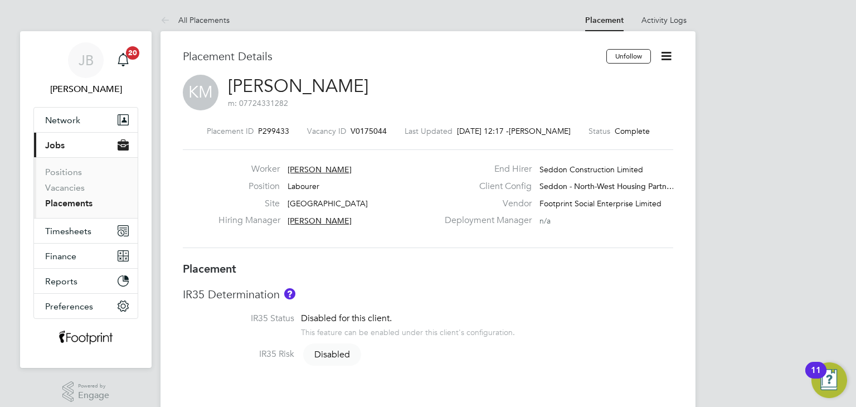
scroll to position [6, 6]
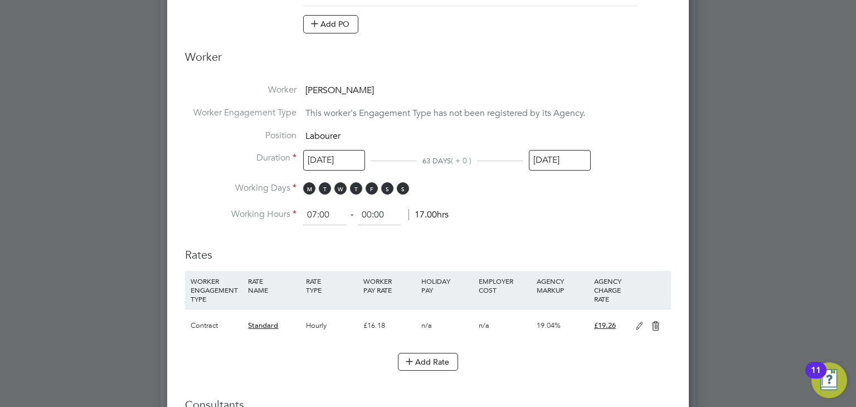
click at [573, 155] on input "[DATE]" at bounding box center [560, 160] width 62 height 21
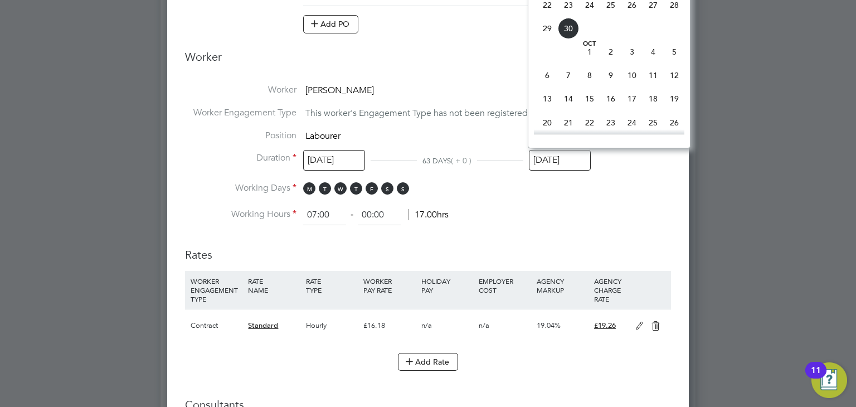
click at [678, 106] on span "19" at bounding box center [674, 98] width 21 height 21
type input "[DATE]"
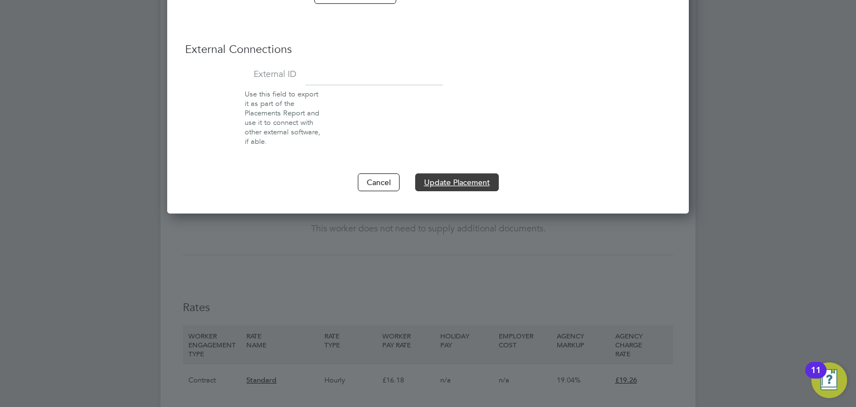
click at [459, 178] on button "Update Placement" at bounding box center [457, 182] width 84 height 18
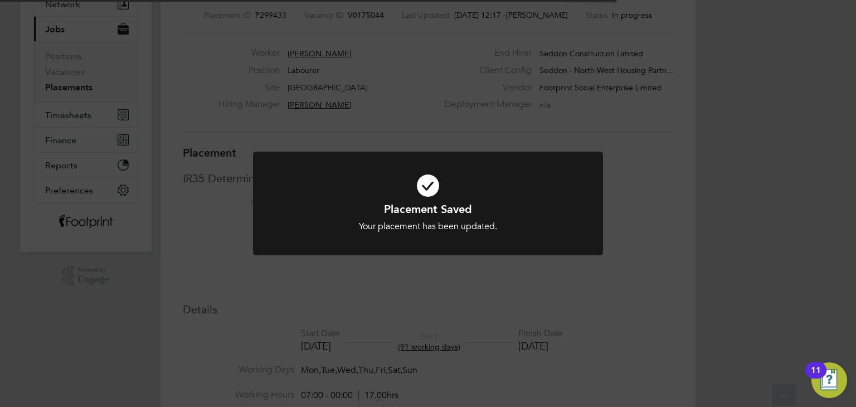
click at [146, 201] on div "Placement Saved Your placement has been updated. Cancel Okay" at bounding box center [428, 203] width 856 height 407
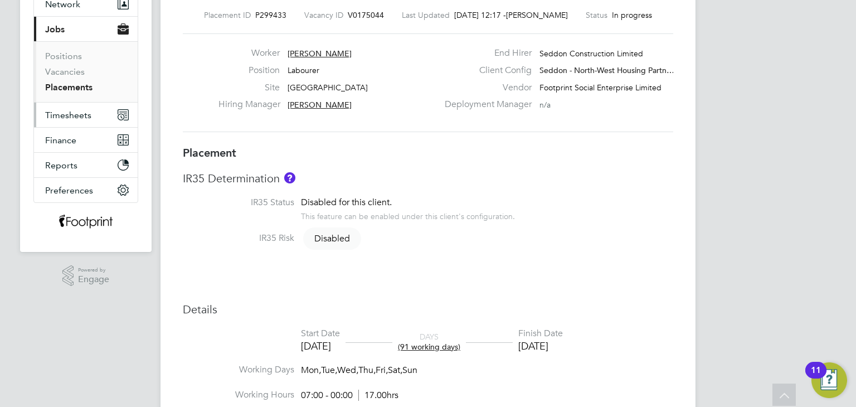
click at [58, 110] on span "Timesheets" at bounding box center [68, 115] width 46 height 11
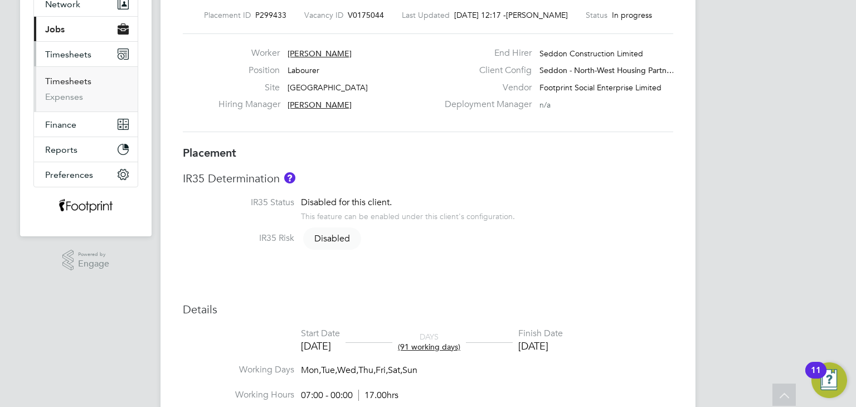
click at [81, 85] on link "Timesheets" at bounding box center [68, 81] width 46 height 11
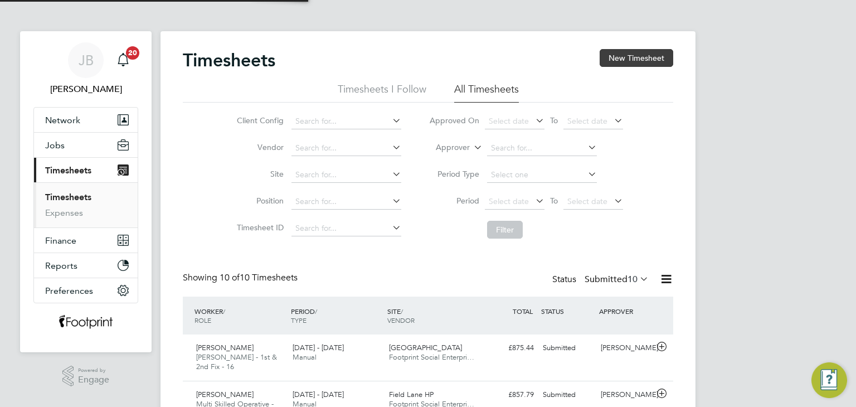
click at [622, 63] on button "New Timesheet" at bounding box center [637, 58] width 74 height 18
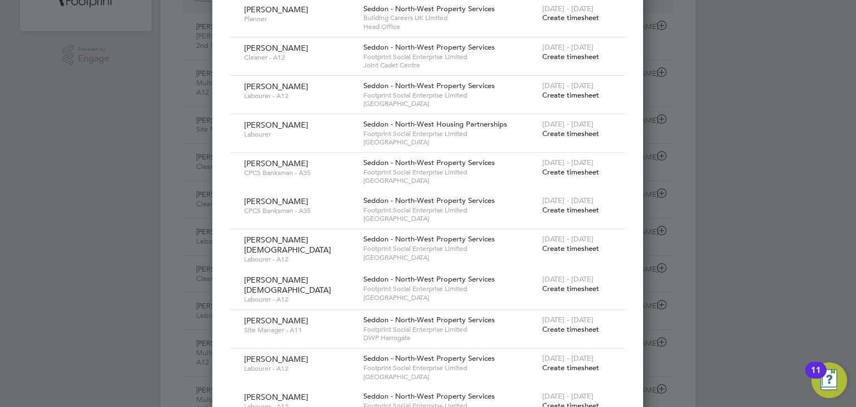
click at [582, 131] on span "Create timesheet" at bounding box center [570, 133] width 57 height 9
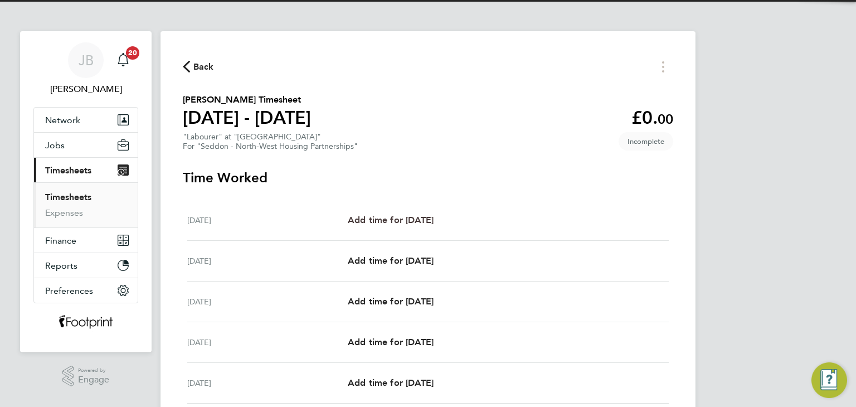
click at [427, 217] on span "Add time for [DATE]" at bounding box center [391, 220] width 86 height 11
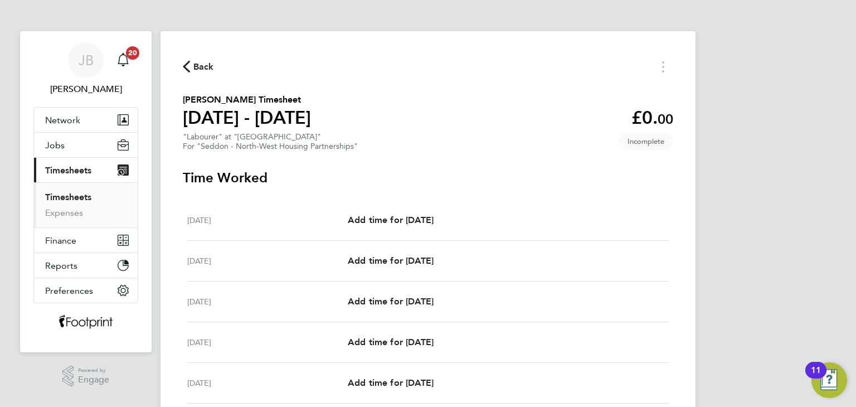
select select "30"
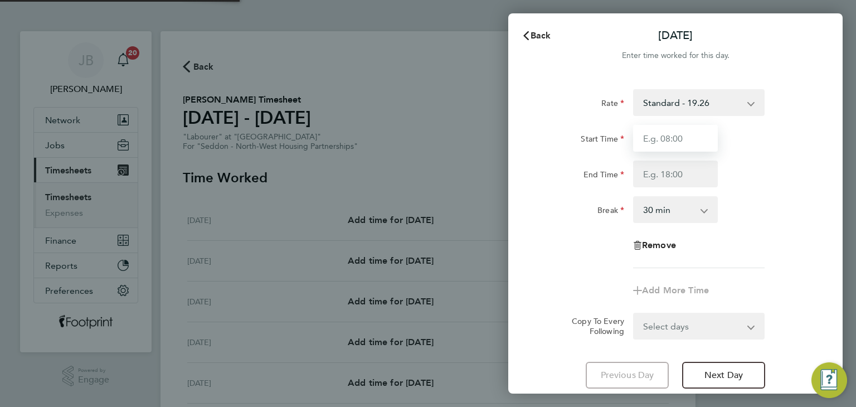
drag, startPoint x: 670, startPoint y: 137, endPoint x: 678, endPoint y: 152, distance: 17.0
click at [670, 137] on input "Start Time" at bounding box center [675, 138] width 85 height 27
type input "07:30"
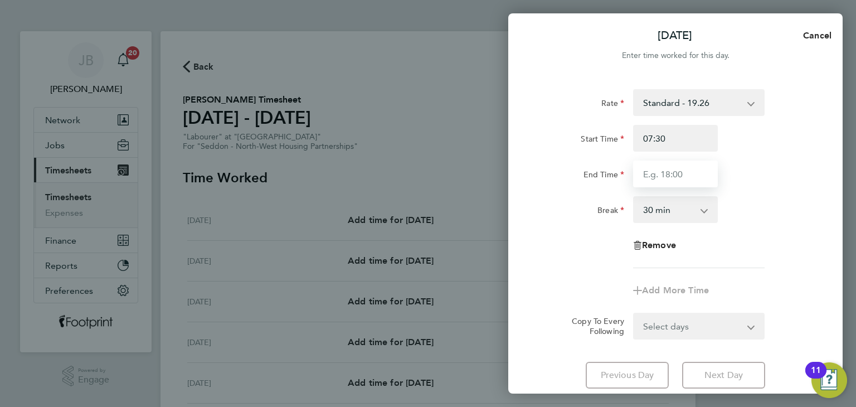
click at [680, 177] on input "End Time" at bounding box center [675, 174] width 85 height 27
type input "16:00"
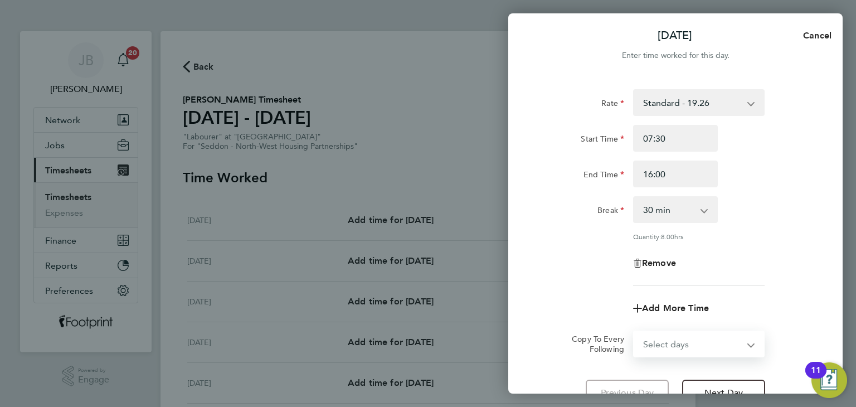
click at [663, 327] on form "Rate Standard - 19.26 Start Time 07:30 End Time 16:00 Break 0 min 15 min 30 min…" at bounding box center [676, 223] width 272 height 268
select select "WEEKDAY"
click at [634, 332] on select "Select days Day Weekday (Mon-Fri) Weekend (Sat-Sun) [DATE] [DATE] [DATE] [DATE]…" at bounding box center [692, 344] width 117 height 25
select select "[DATE]"
click at [577, 266] on div "Remove" at bounding box center [675, 263] width 281 height 27
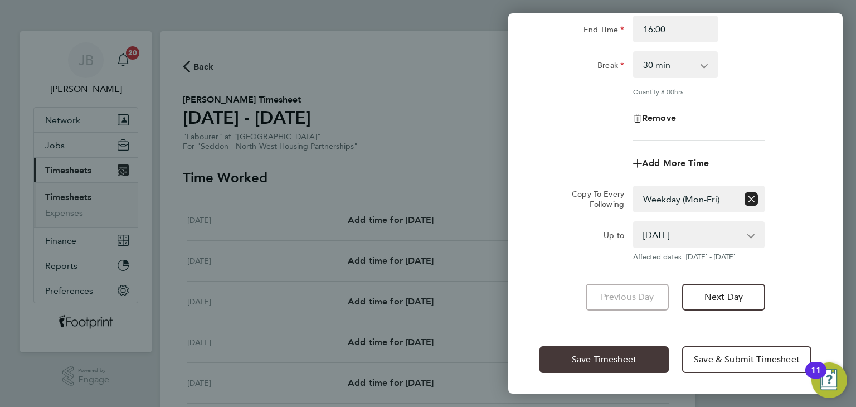
drag, startPoint x: 604, startPoint y: 358, endPoint x: 553, endPoint y: 355, distance: 51.4
click at [604, 358] on span "Save Timesheet" at bounding box center [604, 359] width 65 height 11
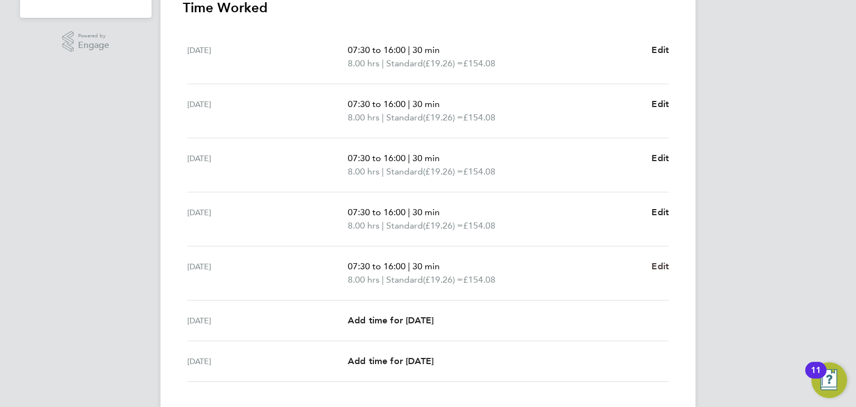
click at [657, 263] on span "Edit" at bounding box center [660, 266] width 17 height 11
select select "30"
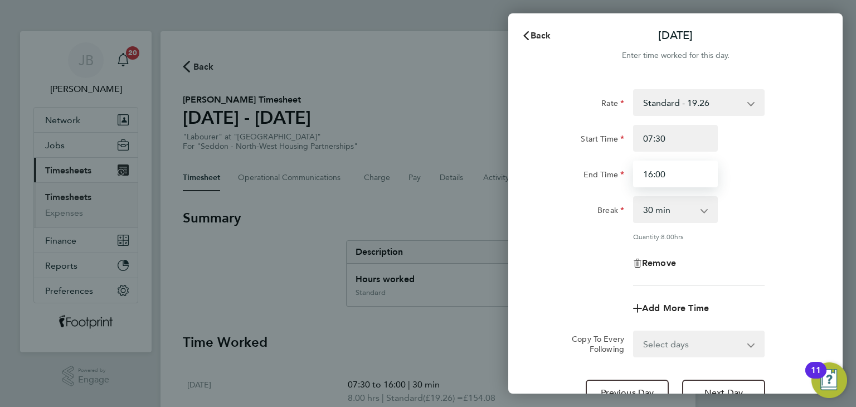
drag, startPoint x: 672, startPoint y: 174, endPoint x: 589, endPoint y: 177, distance: 83.1
click at [590, 179] on div "End Time 16:00" at bounding box center [675, 174] width 281 height 27
type input "15:00"
click at [595, 177] on label "End Time" at bounding box center [604, 175] width 41 height 13
click at [633, 177] on input "End Time" at bounding box center [675, 174] width 85 height 27
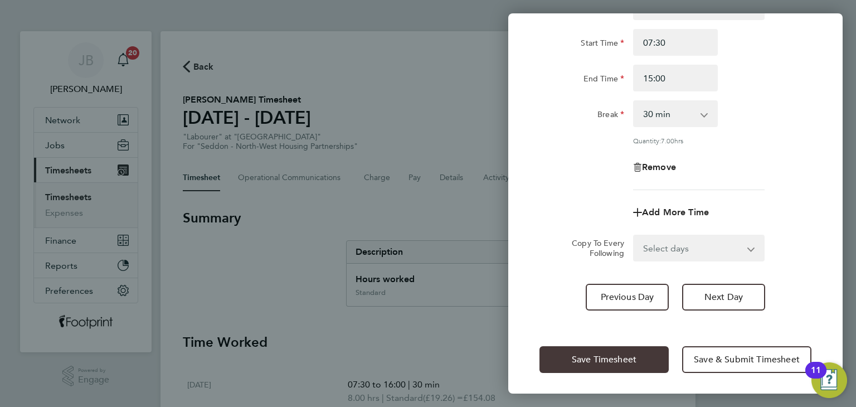
click at [611, 351] on button "Save Timesheet" at bounding box center [604, 359] width 129 height 27
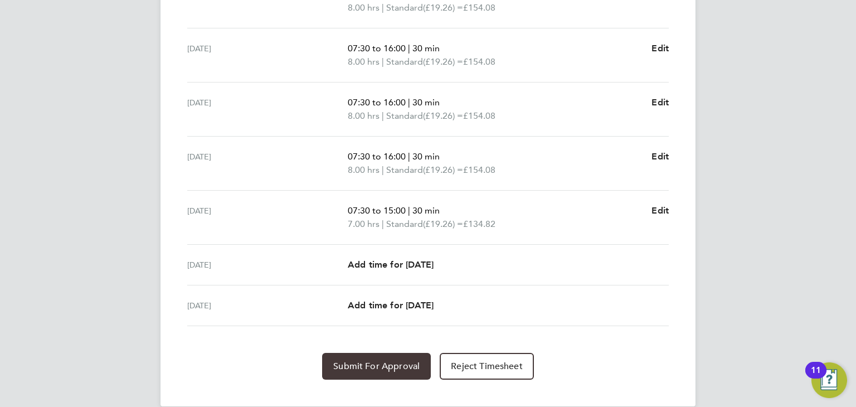
click at [382, 358] on button "Submit For Approval" at bounding box center [376, 366] width 109 height 27
